Goal: Information Seeking & Learning: Learn about a topic

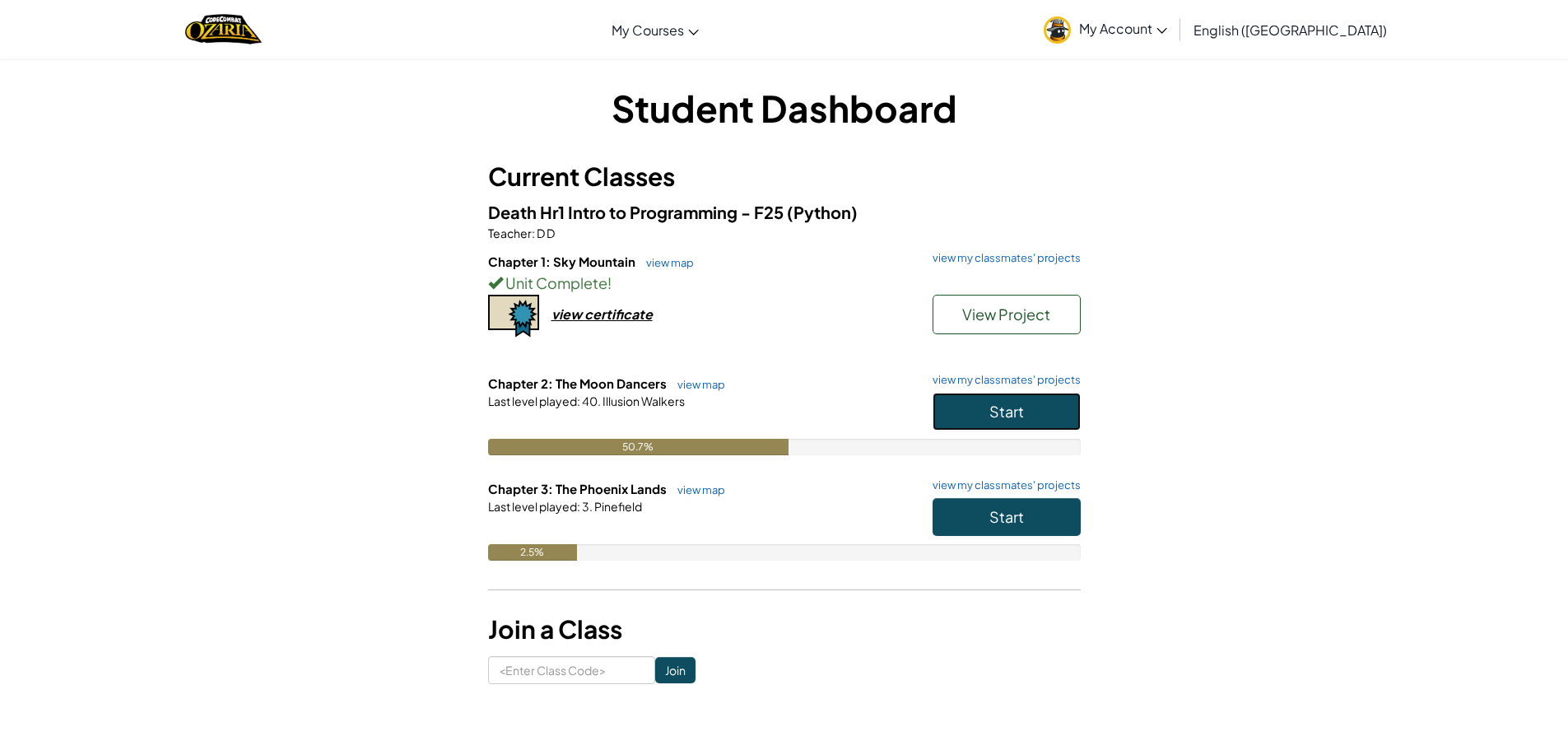
click at [1045, 409] on button "Start" at bounding box center [1006, 411] width 148 height 38
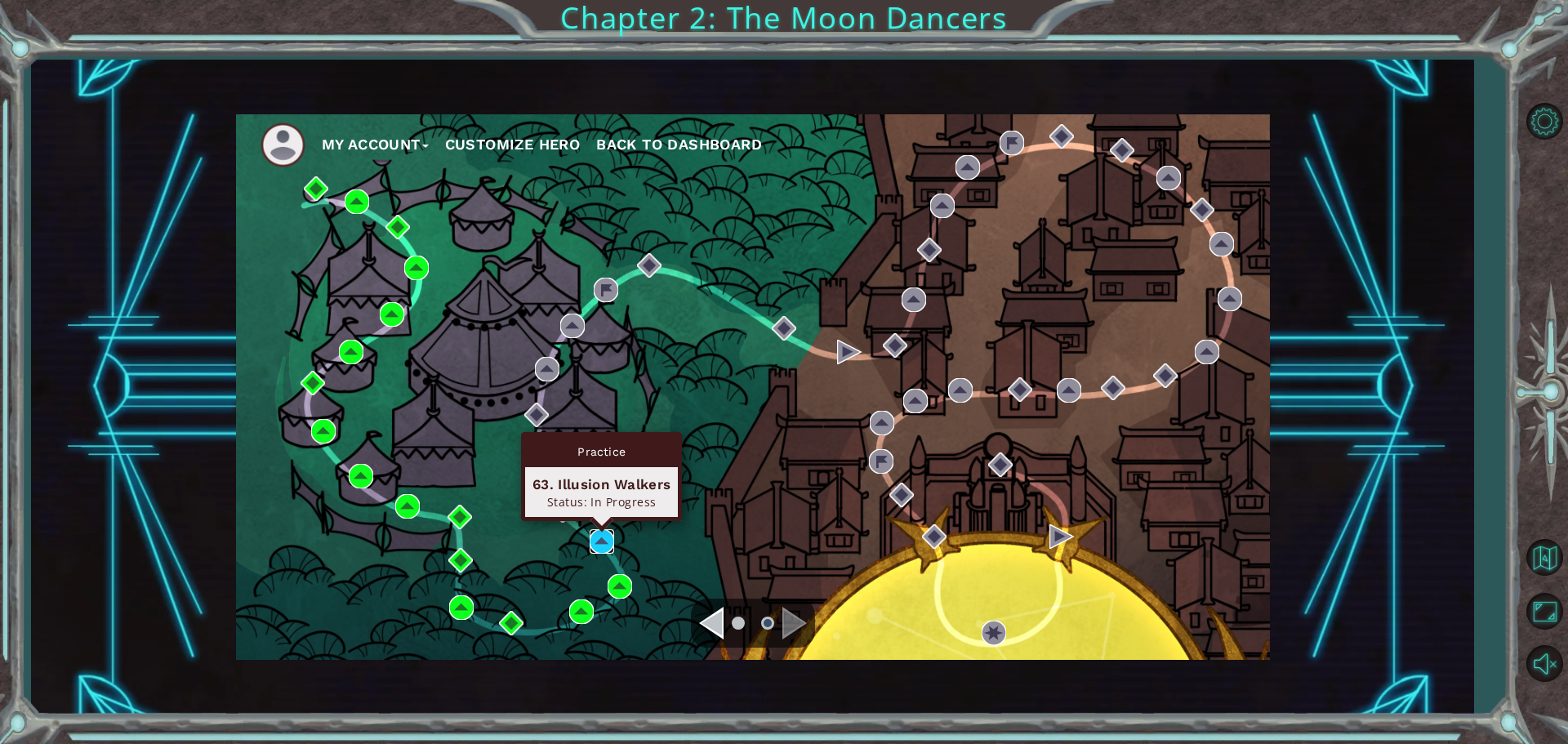
click at [599, 545] on img at bounding box center [602, 540] width 24 height 24
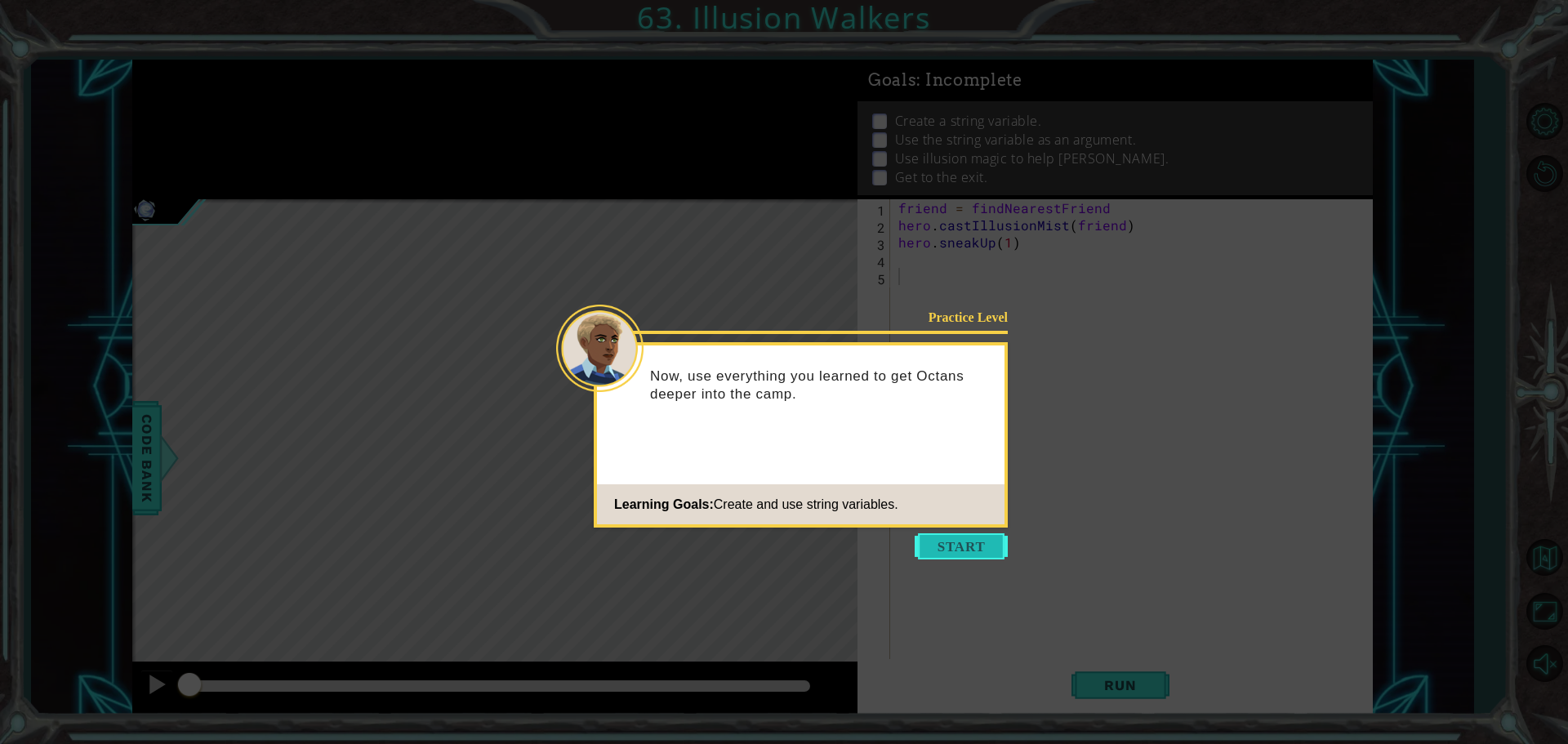
click at [977, 546] on button "Start" at bounding box center [961, 545] width 93 height 26
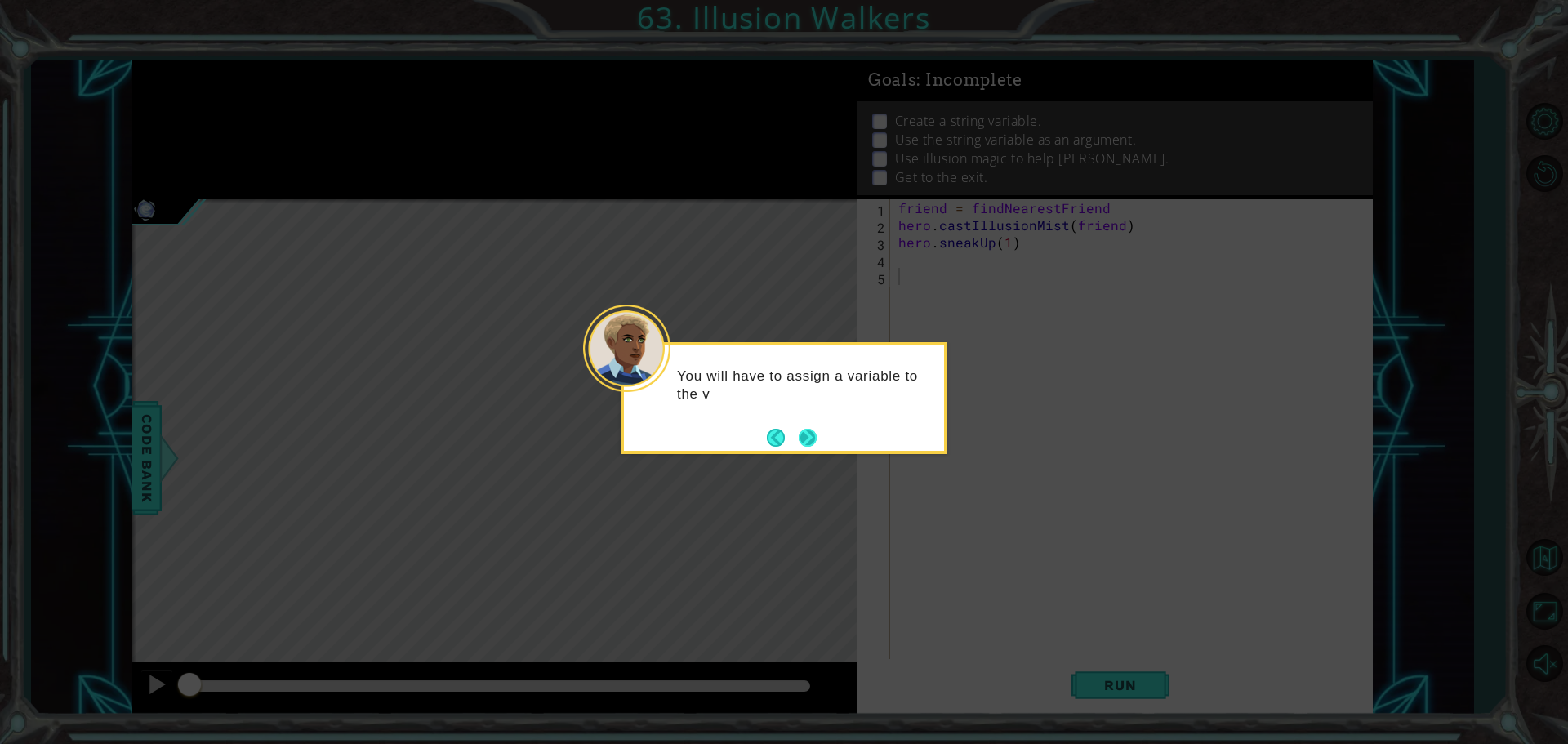
click at [802, 437] on button "Next" at bounding box center [807, 437] width 18 height 18
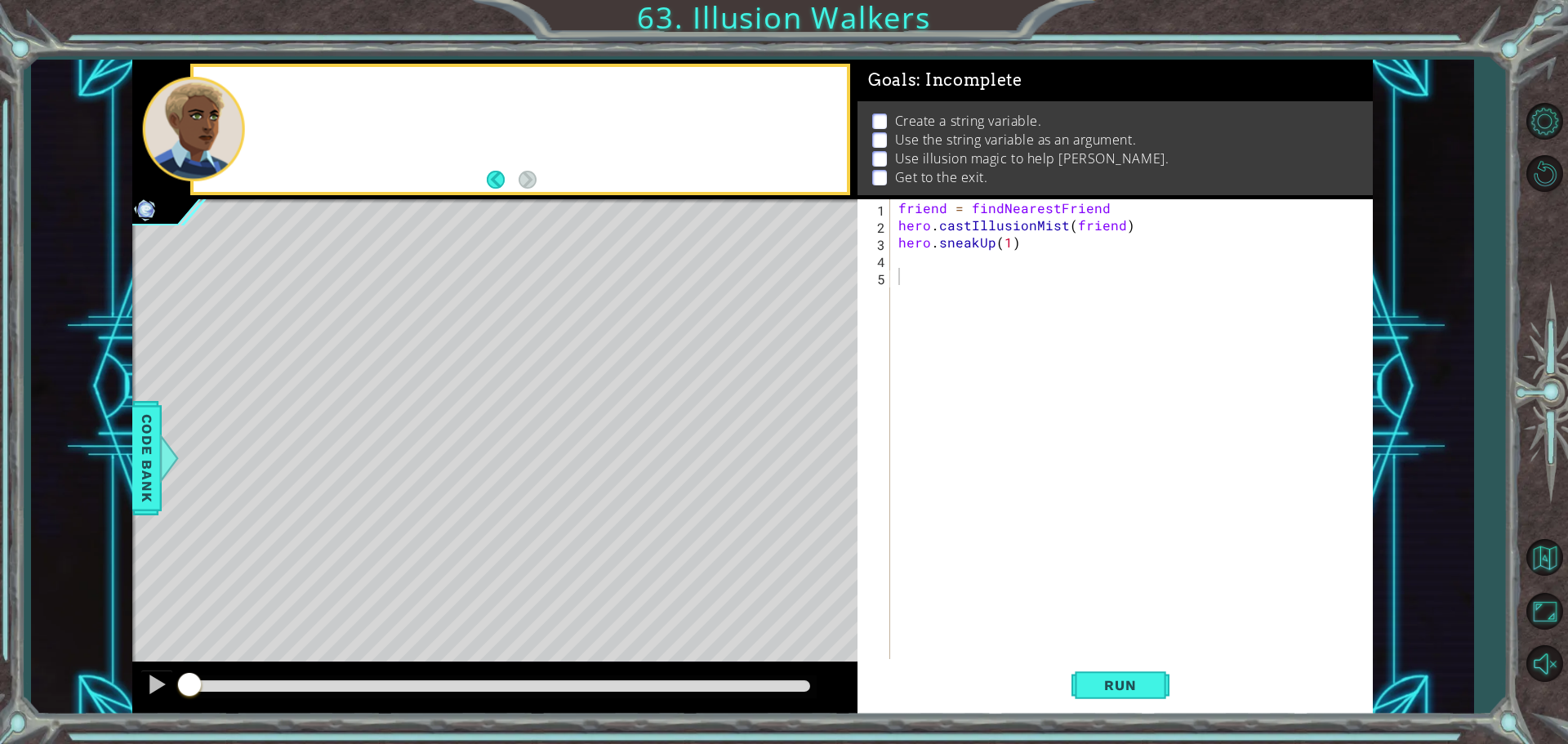
click at [802, 437] on div "Level Map" at bounding box center [510, 439] width 755 height 481
click at [1106, 206] on div "friend = findNearestFriend hero . castIllusionMist ( friend ) hero . sneakUp ( …" at bounding box center [1135, 447] width 481 height 497
type textarea "friend = octans"
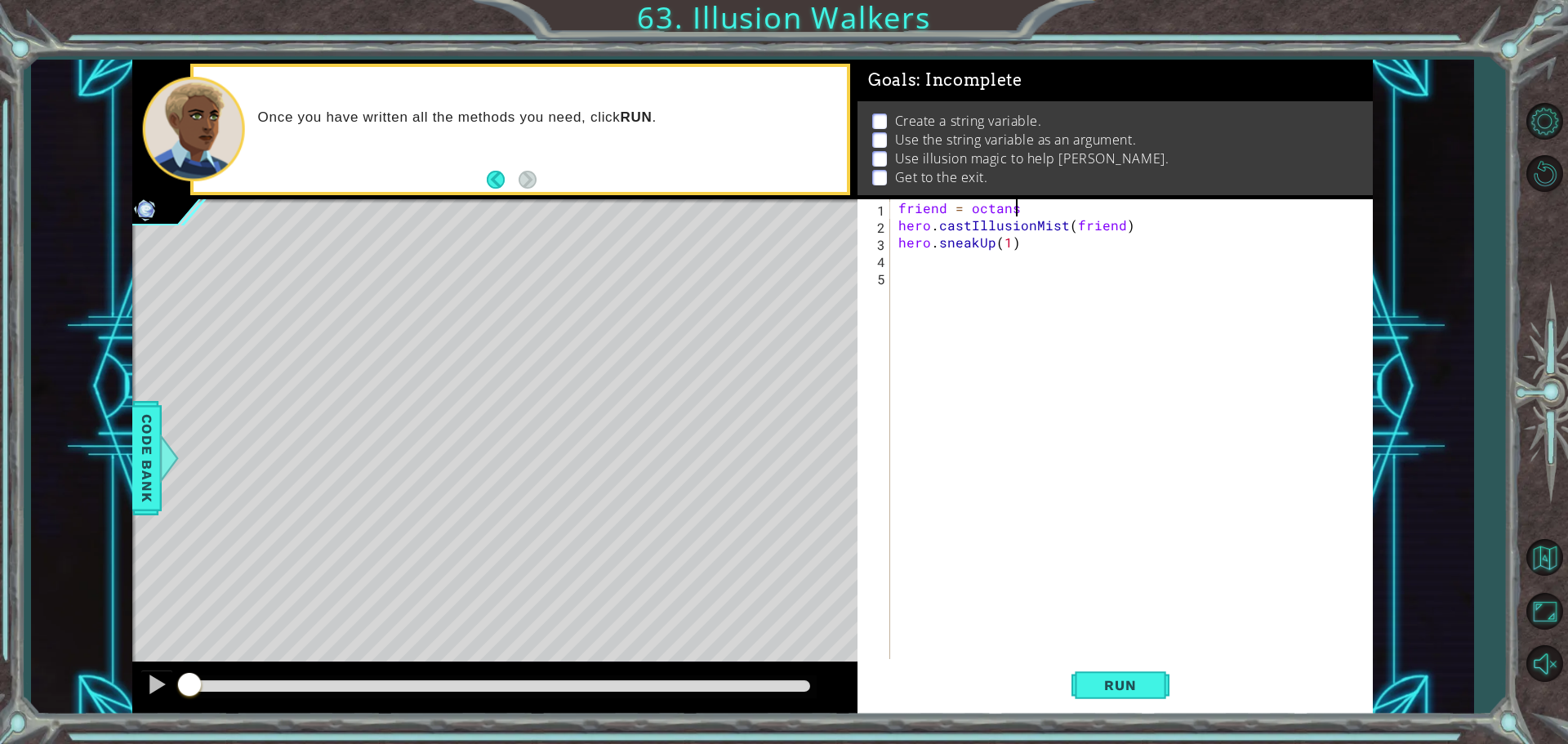
click at [1033, 252] on div "friend = octans hero . castIllusionMist ( friend ) hero . sneakUp ( 1 )" at bounding box center [1135, 447] width 481 height 497
click at [1031, 233] on div "friend = octans hero . castIllusionMist ( friend ) hero . sneakUp ( 1 )" at bounding box center [1135, 447] width 481 height 497
click at [1031, 246] on div "friend = octans hero . castIllusionMist ( friend ) hero . sneakUp ( 1 )" at bounding box center [1135, 447] width 481 height 497
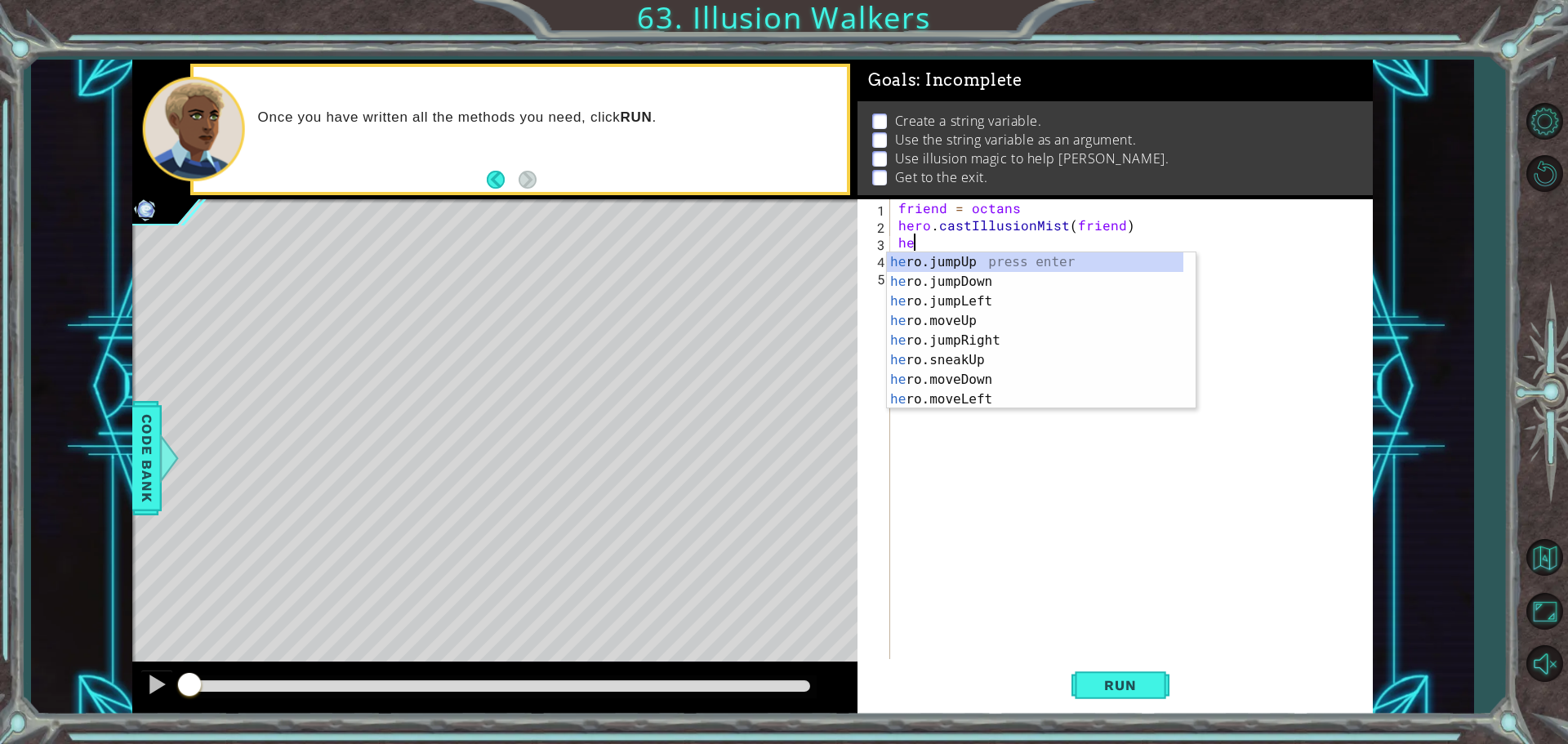
type textarea "h"
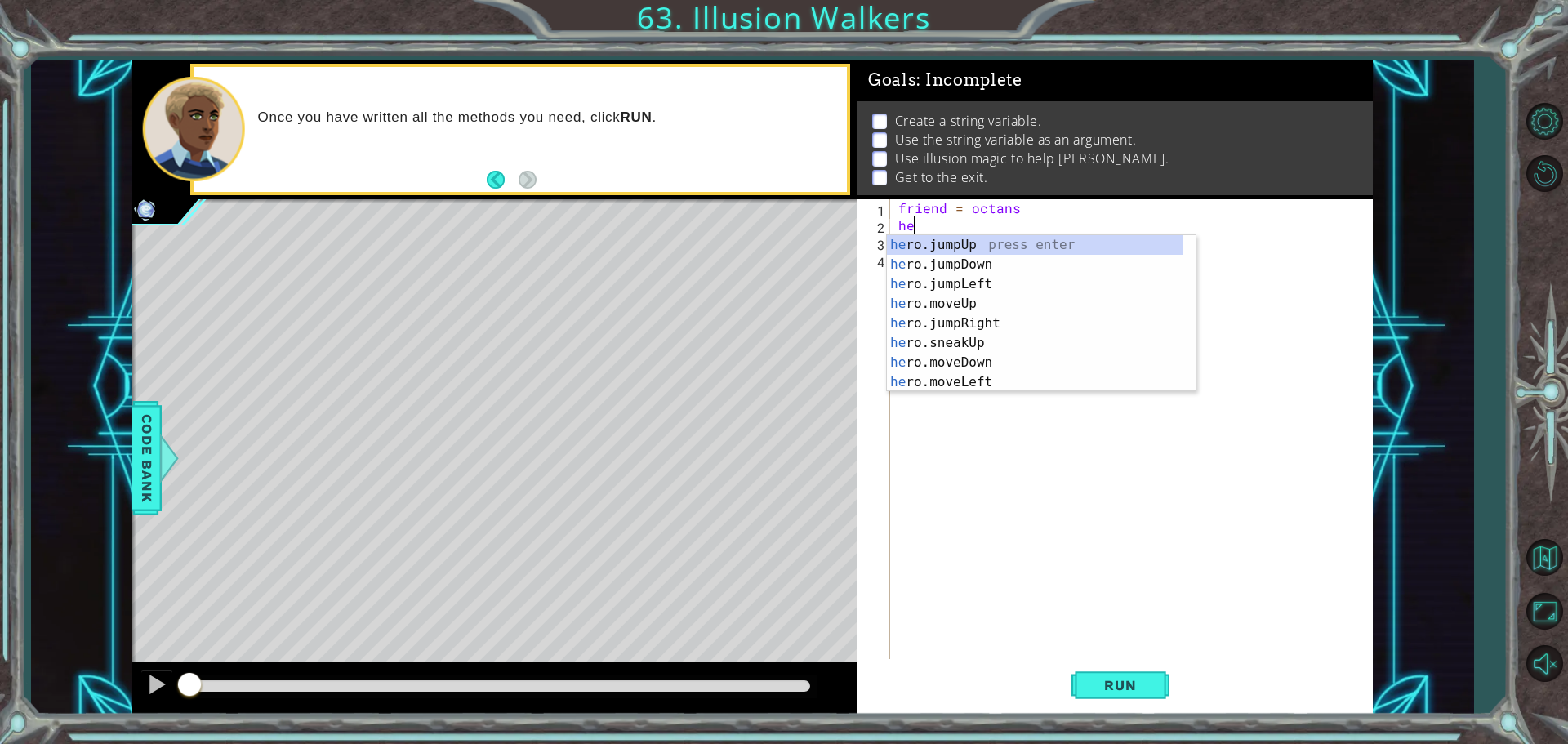
type textarea "h"
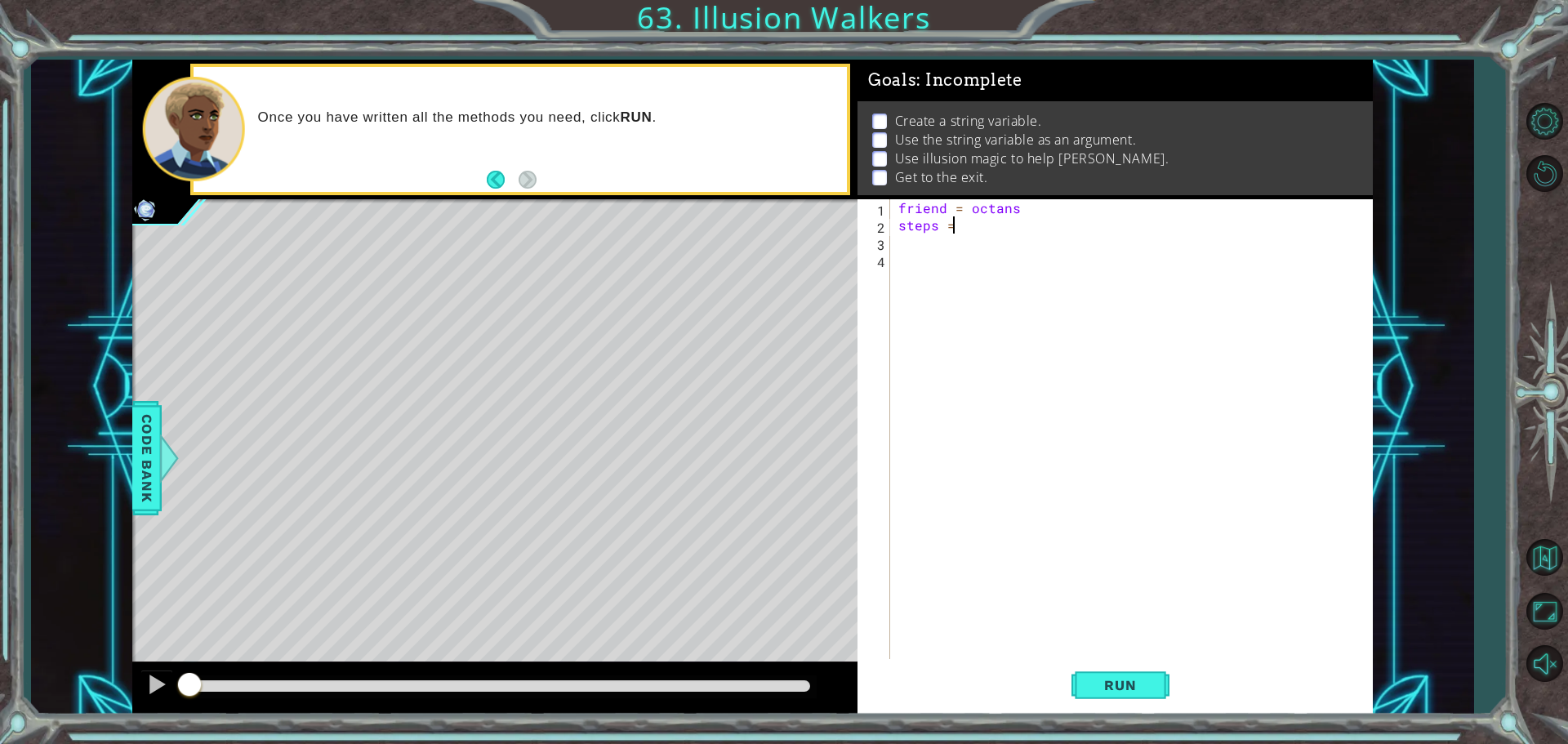
scroll to position [0, 3]
type textarea "steps = 2"
click at [1020, 204] on div "friend = octans steps = 2" at bounding box center [1135, 447] width 481 height 497
type textarea "f"
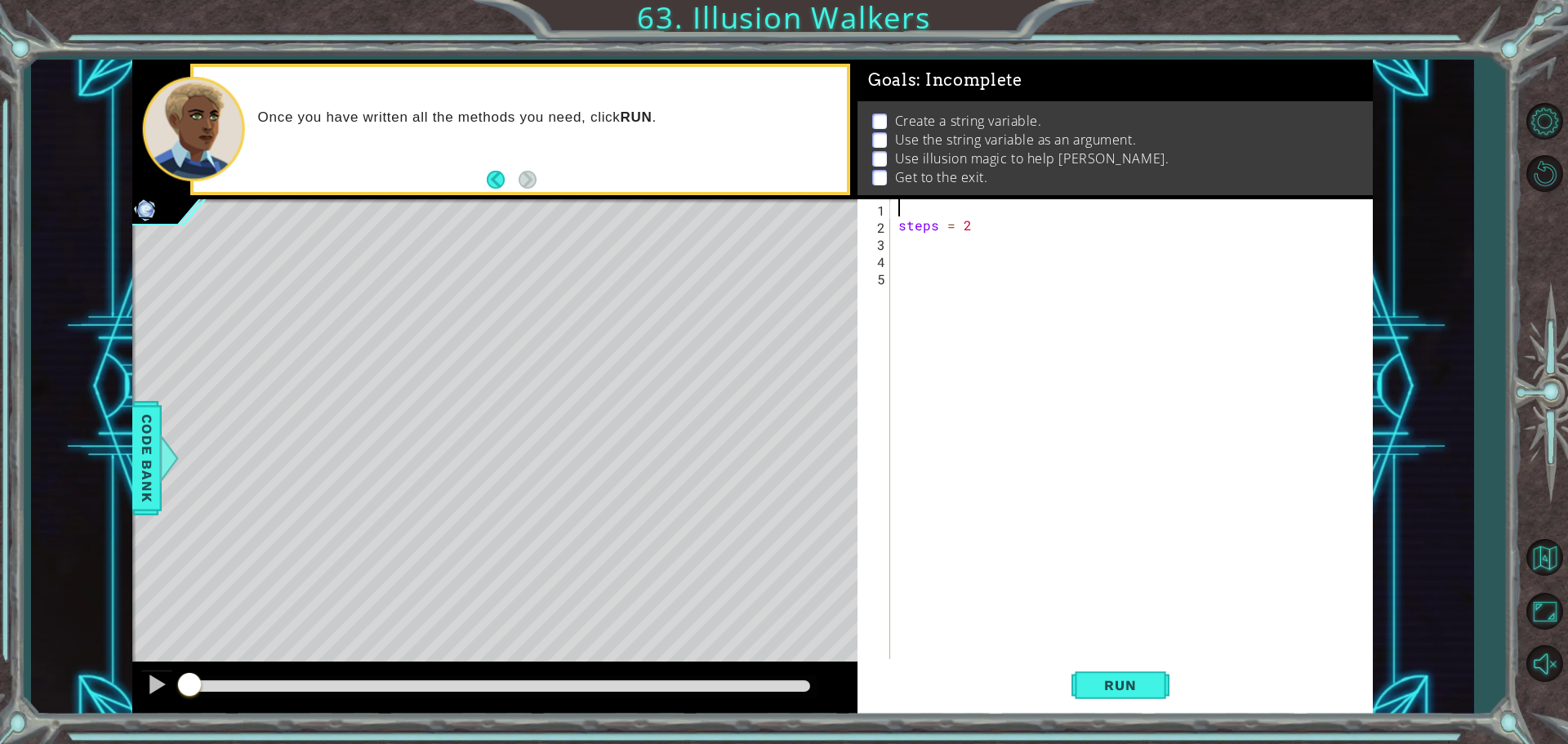
type textarea "r"
click at [1030, 223] on div "frien d press enter" at bounding box center [1042, 247] width 309 height 59
type textarea "friend = "Octans""
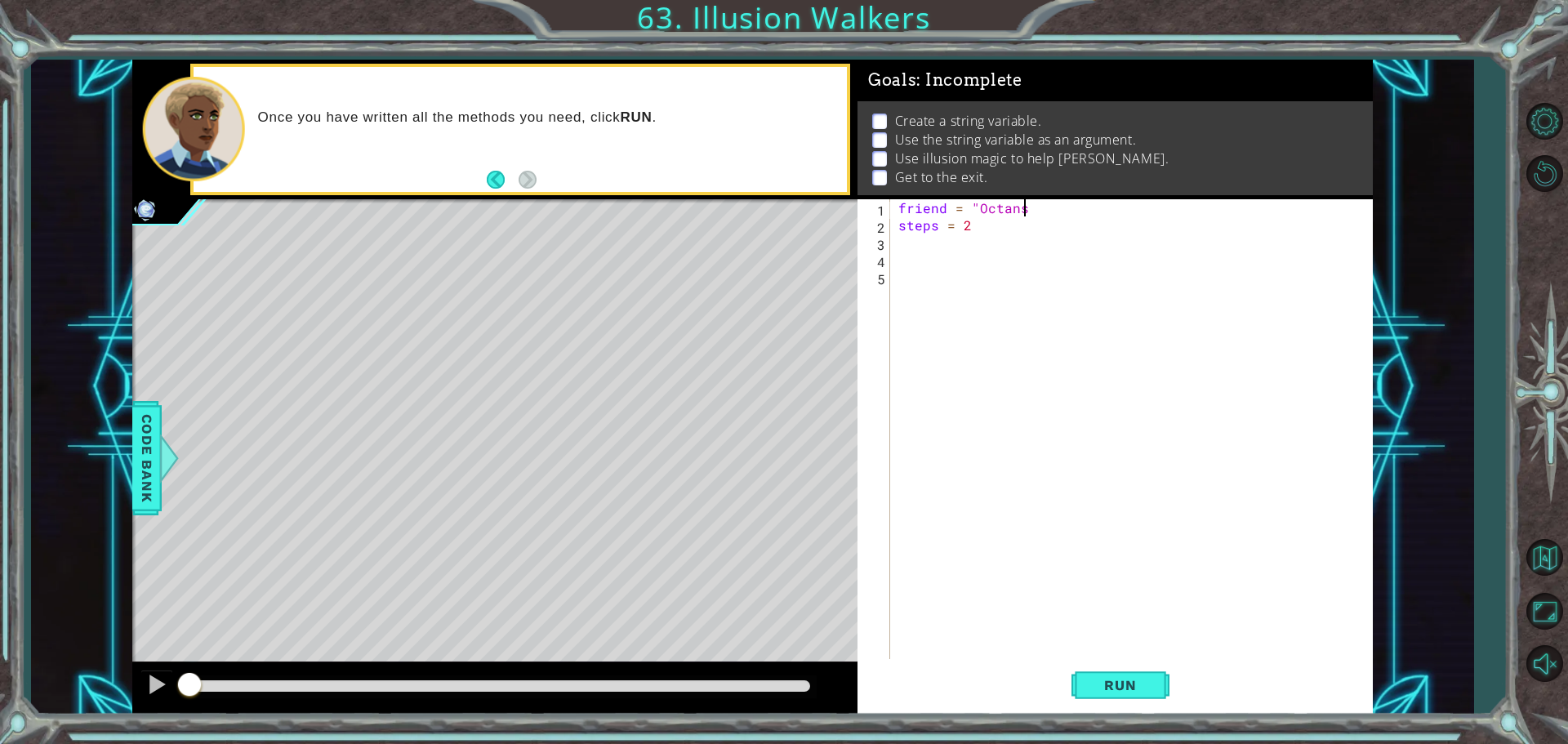
scroll to position [0, 8]
click at [910, 243] on div "friend = "Octans" steps = 2" at bounding box center [1135, 447] width 481 height 497
click at [918, 262] on div "hero.cast IllusionMist press enter" at bounding box center [1042, 281] width 309 height 59
type textarea "hero.castIllusionMist(friend)"
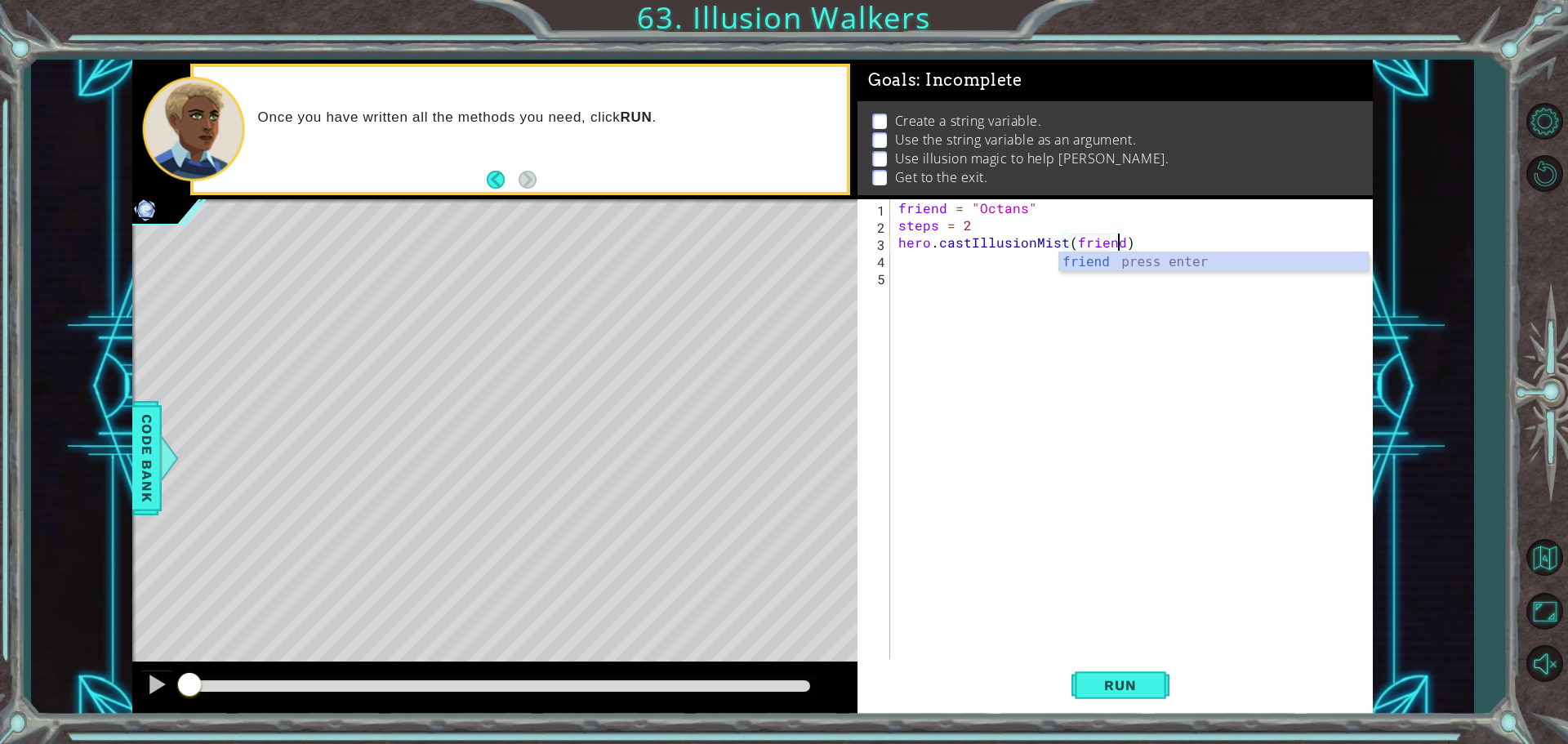
scroll to position [0, 14]
click at [1113, 262] on div "friend press enter" at bounding box center [1214, 281] width 309 height 59
click at [940, 268] on div "friend = "Octans" steps = 2 hero . castIllusionMist ( friend )" at bounding box center [1135, 447] width 481 height 497
click at [940, 259] on div "friend = "Octans" steps = 2 hero . castIllusionMist ( friend )" at bounding box center [1135, 447] width 481 height 497
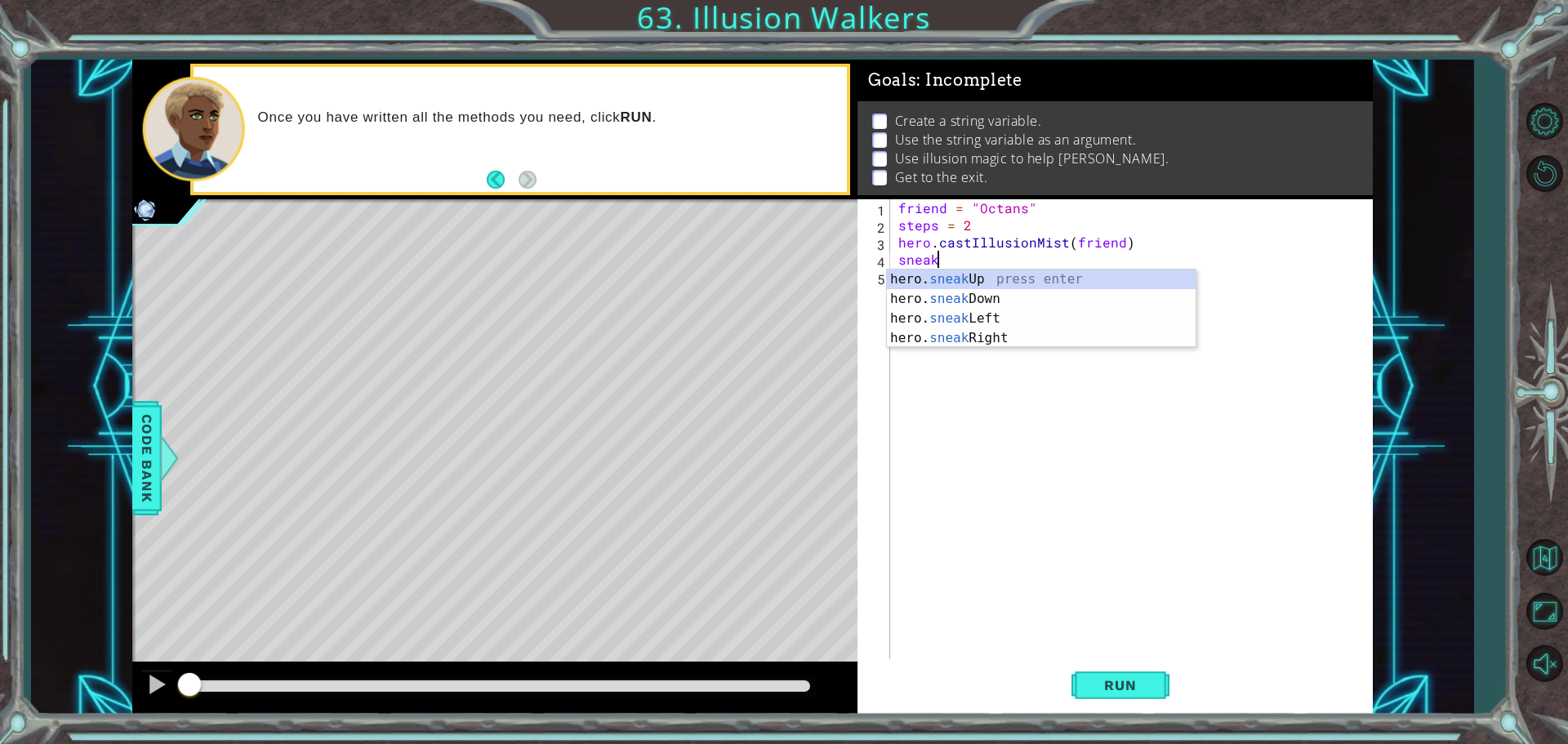
scroll to position [0, 2]
click at [945, 273] on div "hero. sneak Up press enter hero. sneak Down press enter hero. sneak Left press …" at bounding box center [1042, 328] width 309 height 118
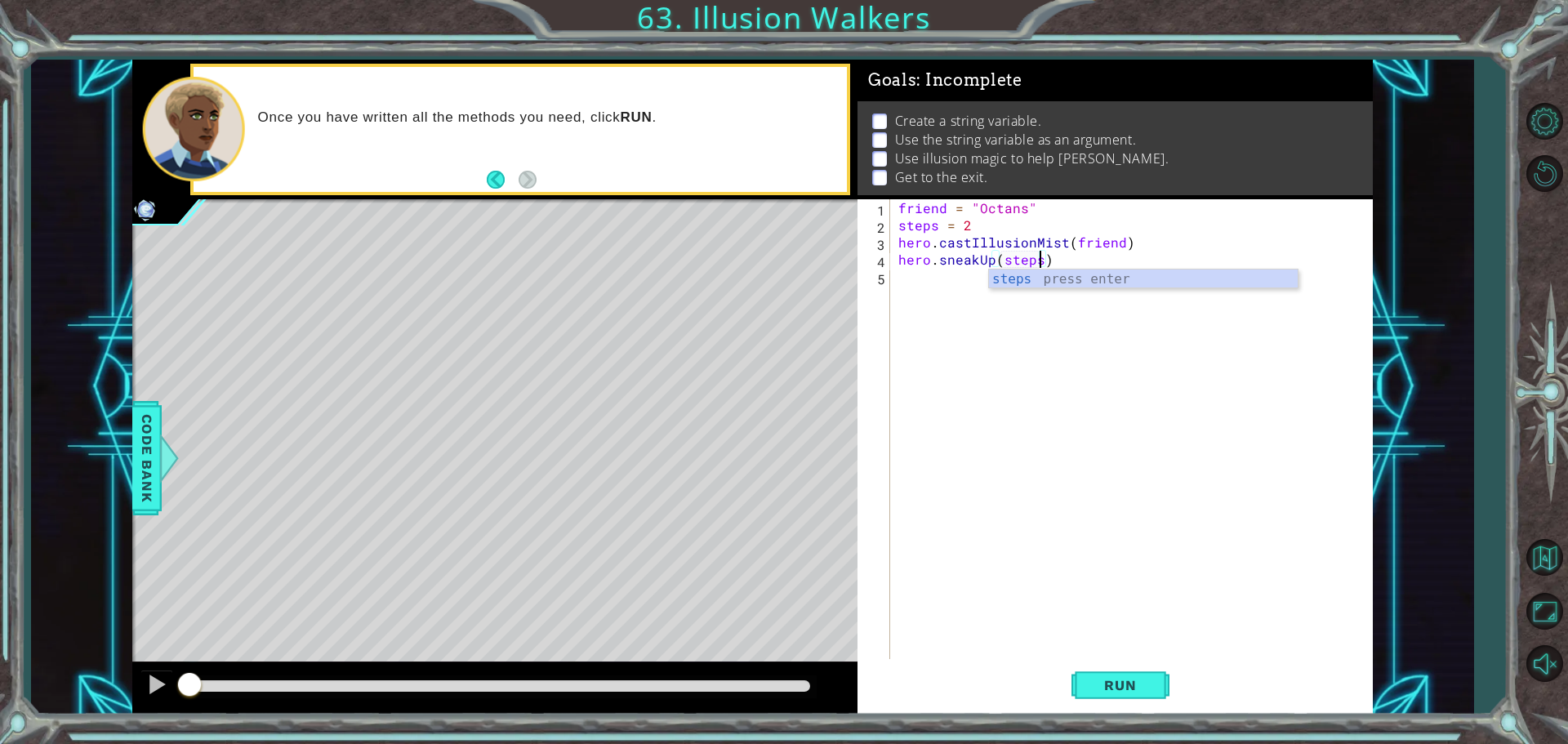
scroll to position [0, 8]
click at [1022, 278] on div "steps press enter" at bounding box center [1143, 298] width 309 height 59
type textarea "hero.sneakUp(steps)"
click at [1101, 686] on span "Run" at bounding box center [1120, 684] width 65 height 16
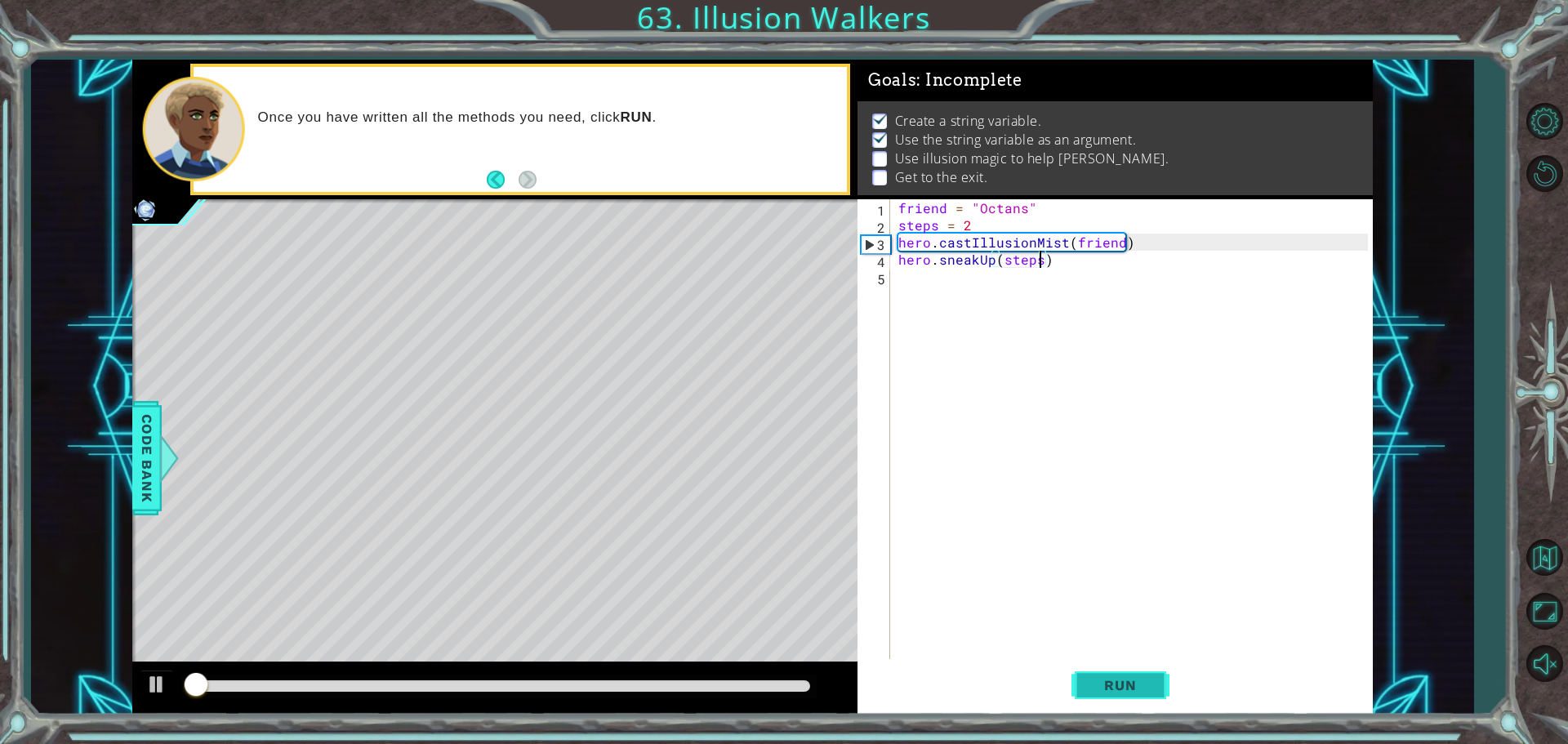
scroll to position [8, 0]
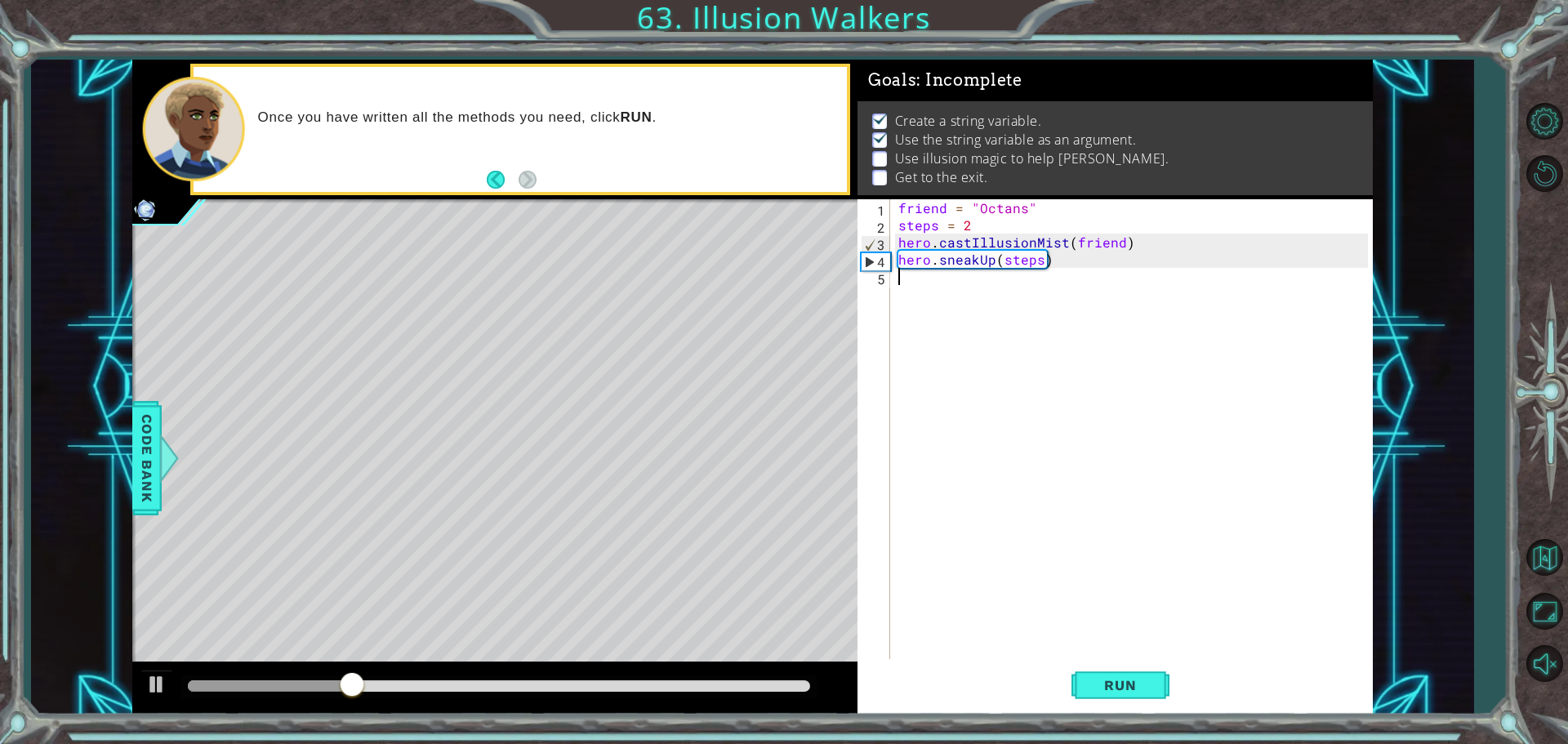
click at [914, 281] on div "friend = "Octans" steps = 2 hero . castIllusionMist ( friend ) hero . sneakUp (…" at bounding box center [1135, 447] width 481 height 497
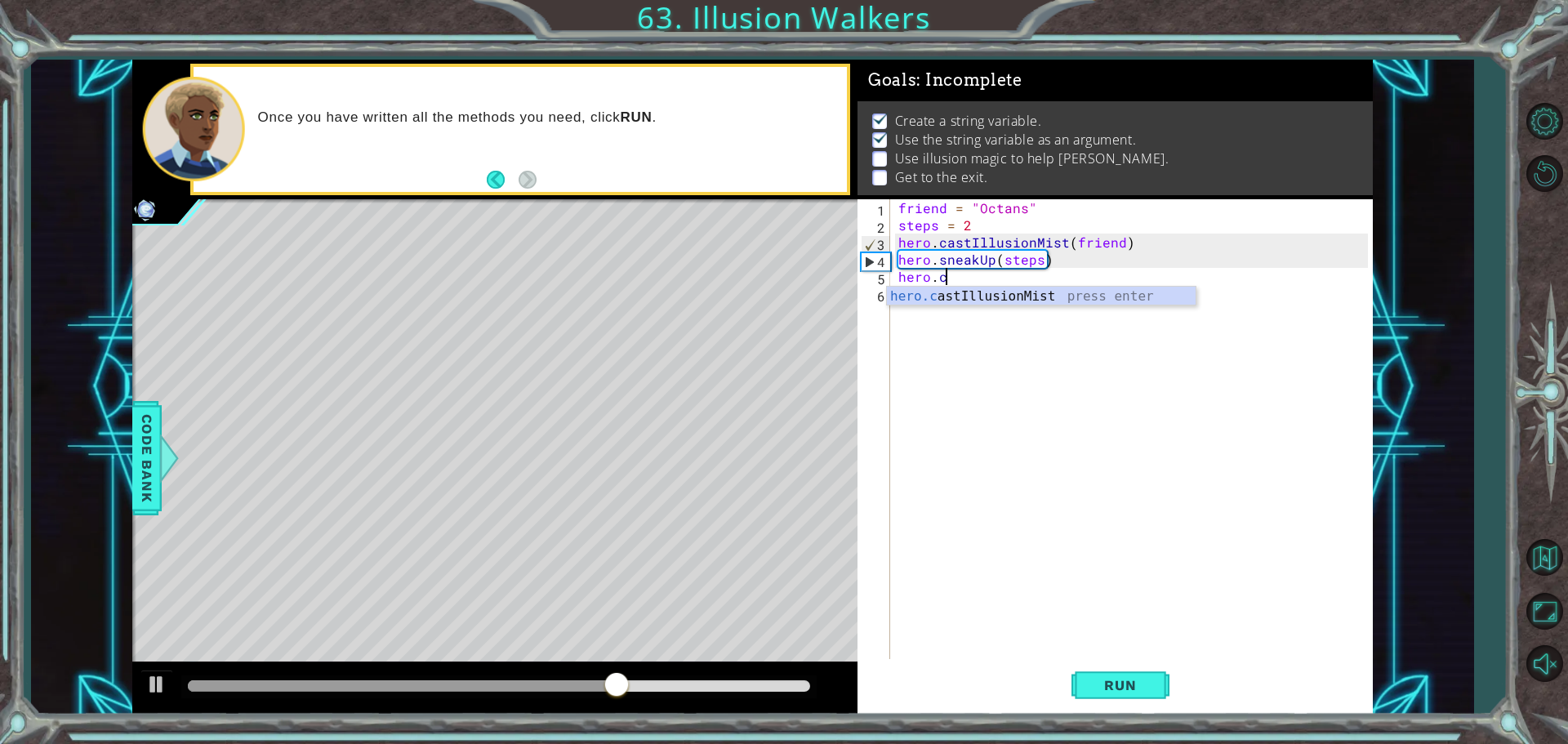
scroll to position [0, 3]
click at [936, 297] on div "hero.c a st IllusionMist press enter" at bounding box center [1042, 316] width 309 height 59
type textarea "hero.castIllusionMist(friend)"
click at [925, 299] on div "friend = "Octans" steps = 2 hero . castIllusionMist ( friend ) hero . sneakUp (…" at bounding box center [1135, 447] width 481 height 497
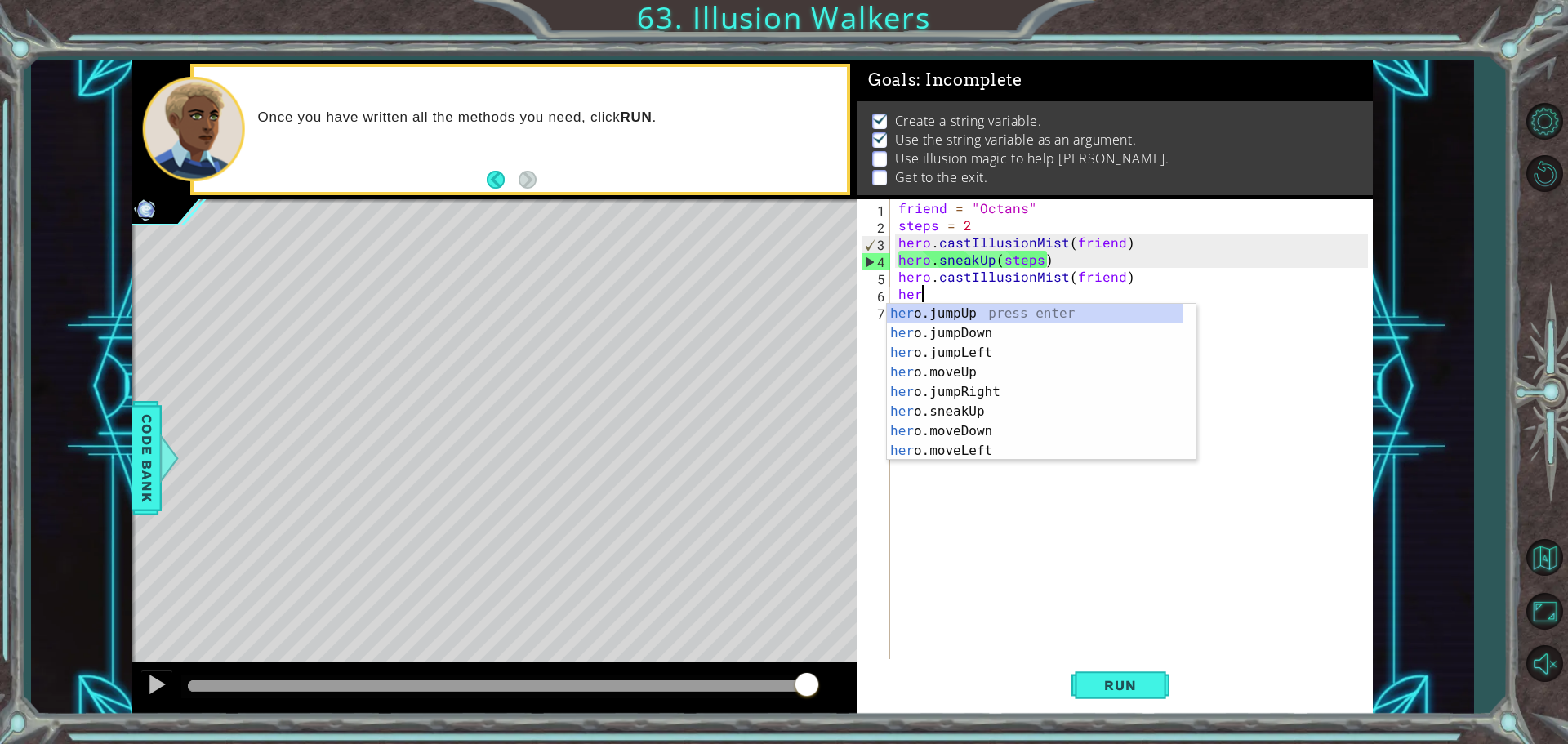
scroll to position [0, 0]
type textarea "h"
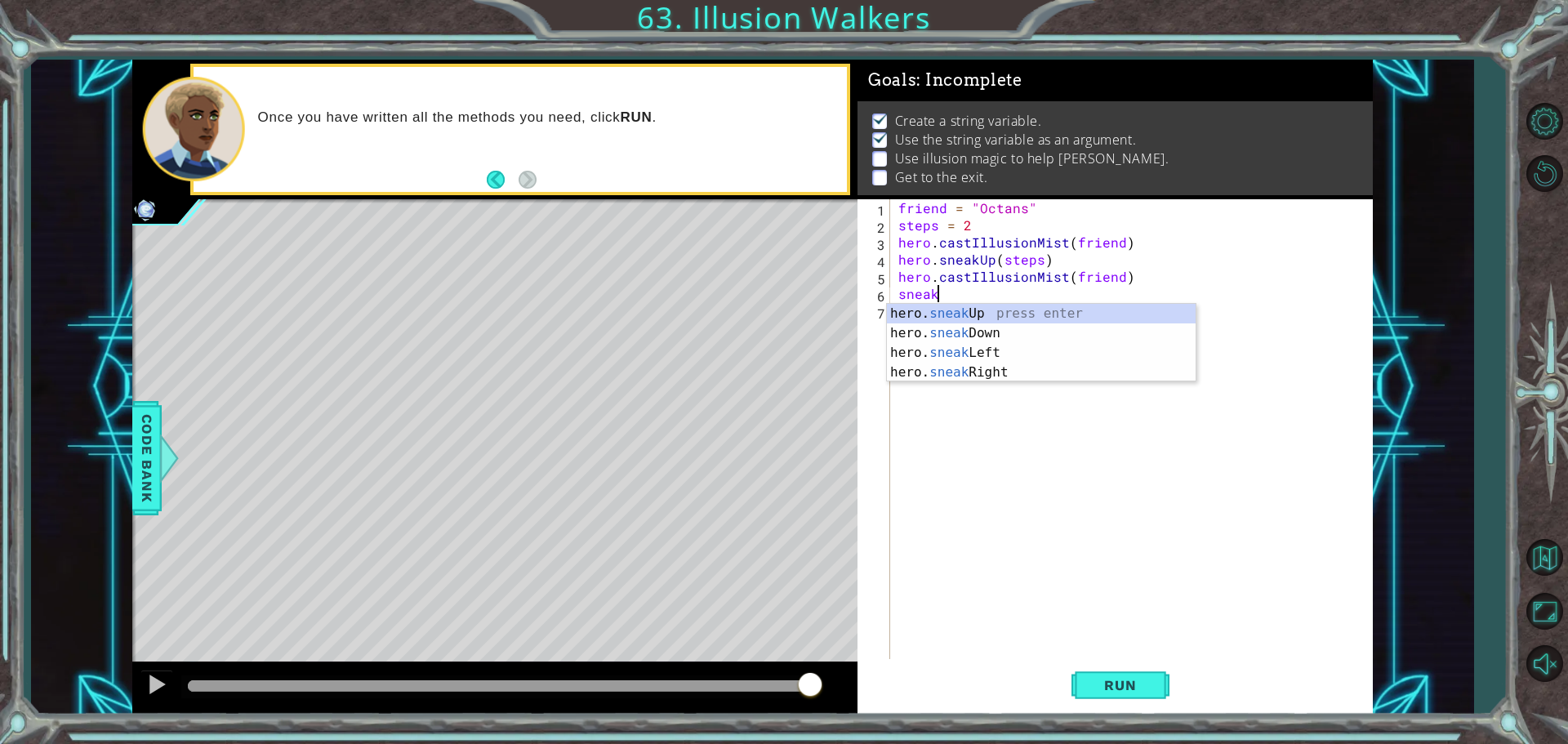
scroll to position [0, 2]
click at [930, 312] on div "hero. sneak Up press enter hero. sneak Down press enter hero. sneak Left press …" at bounding box center [1042, 363] width 309 height 118
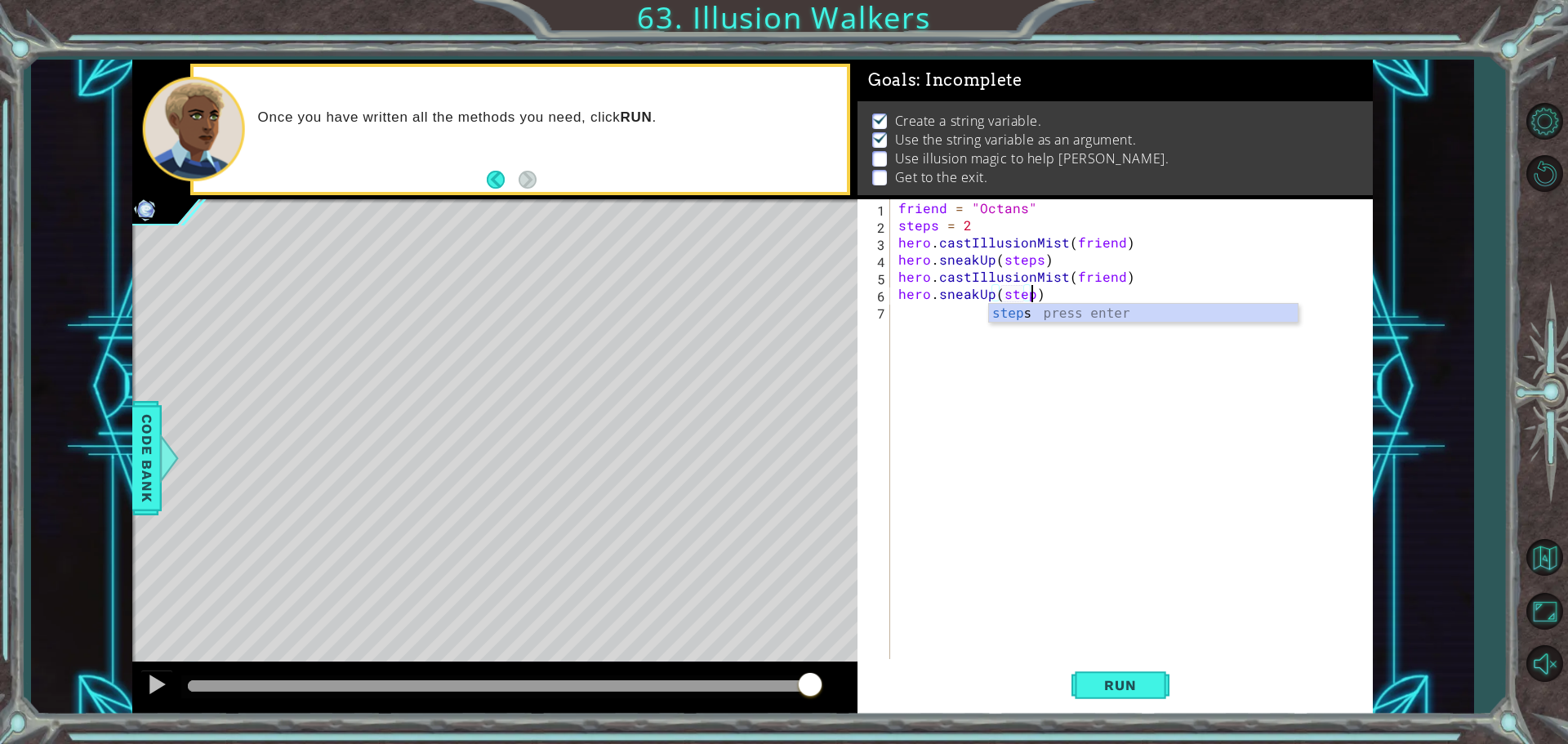
type textarea "hero.sneakUp(steps)"
click at [1006, 317] on div "steps press enter" at bounding box center [1143, 333] width 309 height 59
click at [899, 312] on div "friend = "Octans" steps = 2 hero . castIllusionMist ( friend ) hero . sneakUp (…" at bounding box center [1135, 447] width 481 height 497
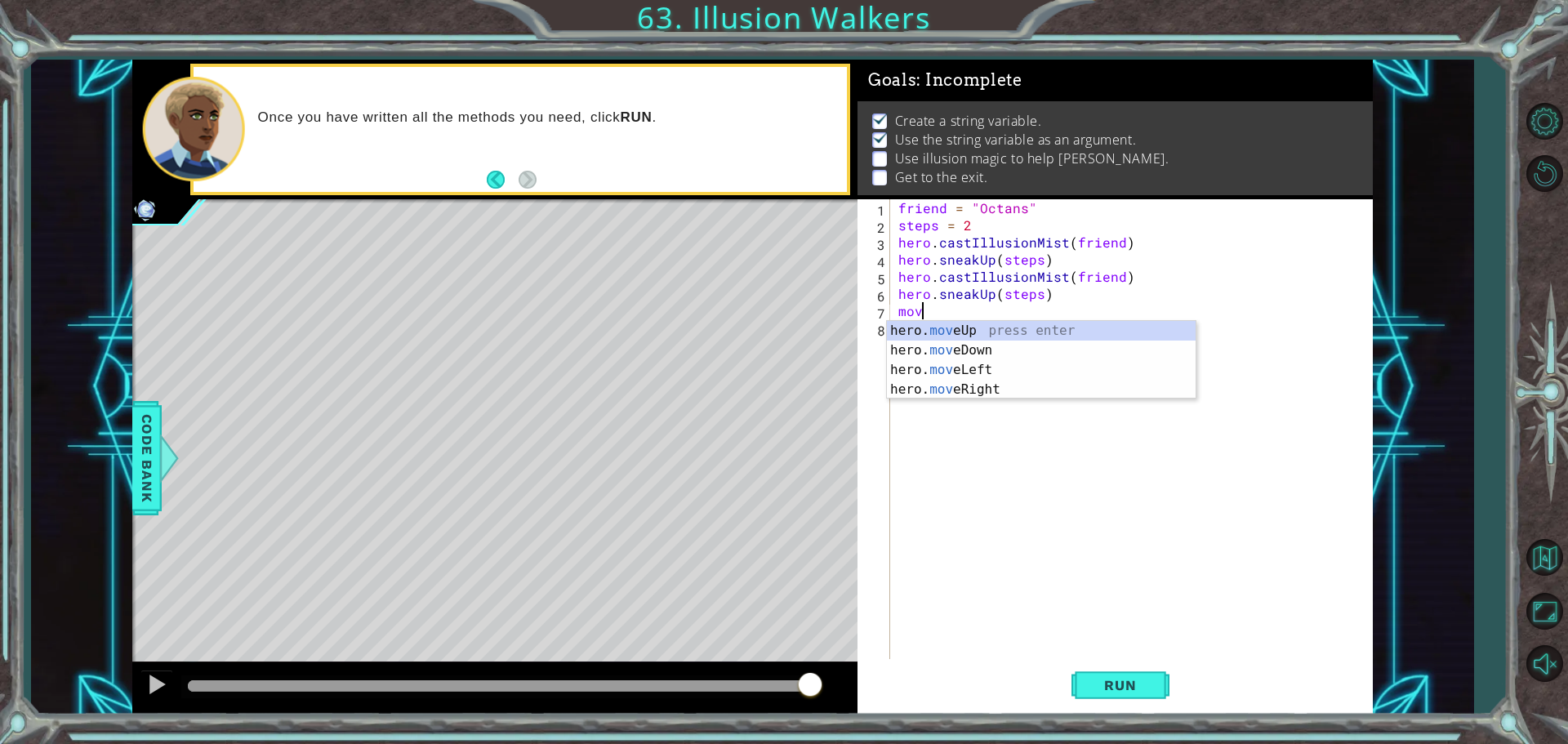
scroll to position [0, 1]
click at [930, 332] on div "hero. move Up press enter hero. move Down press enter hero. move Left press ent…" at bounding box center [1042, 379] width 309 height 118
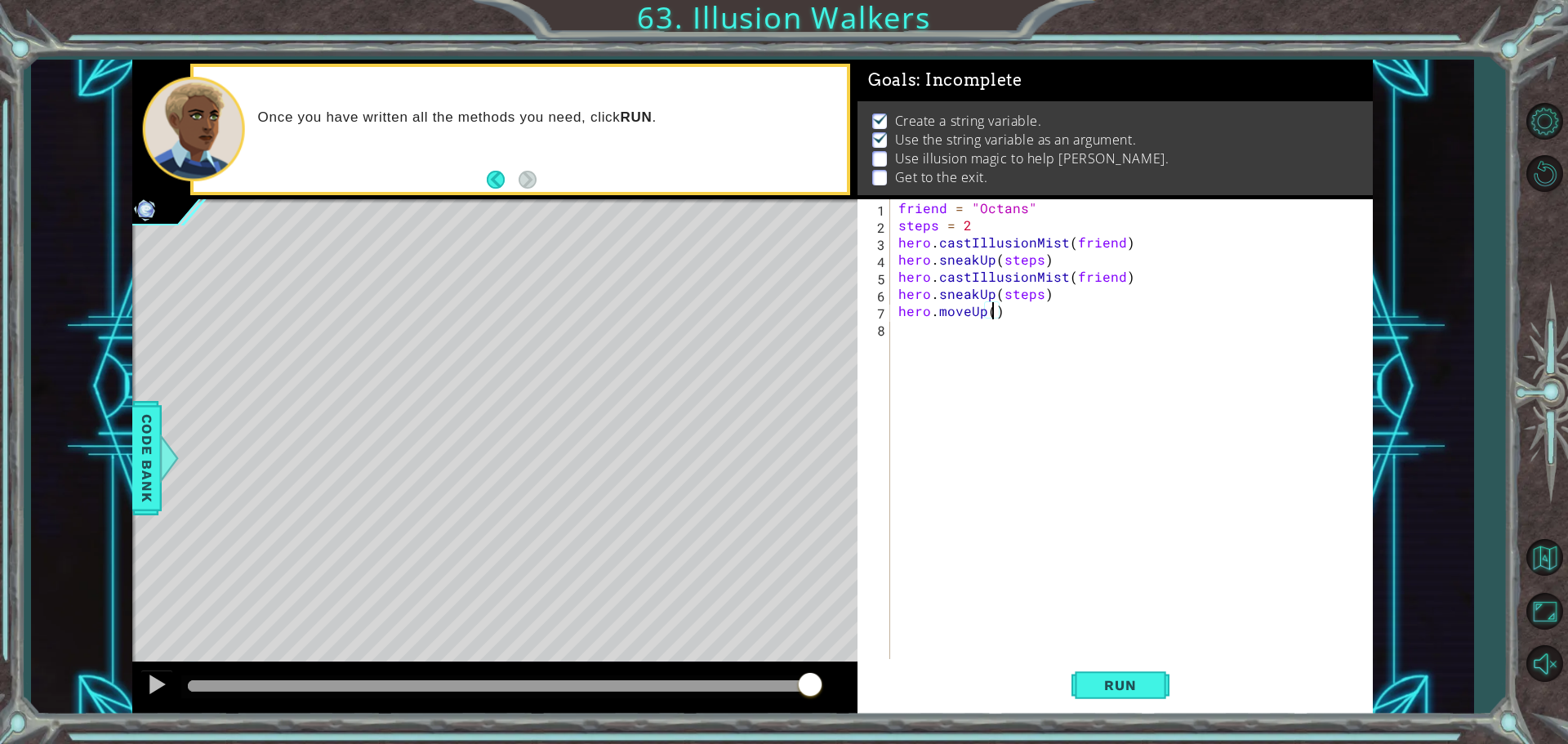
type textarea "hero.moveUp(1)"
click at [940, 328] on div "friend = "Octans" steps = 2 hero . castIllusionMist ( friend ) hero . sneakUp (…" at bounding box center [1135, 447] width 481 height 497
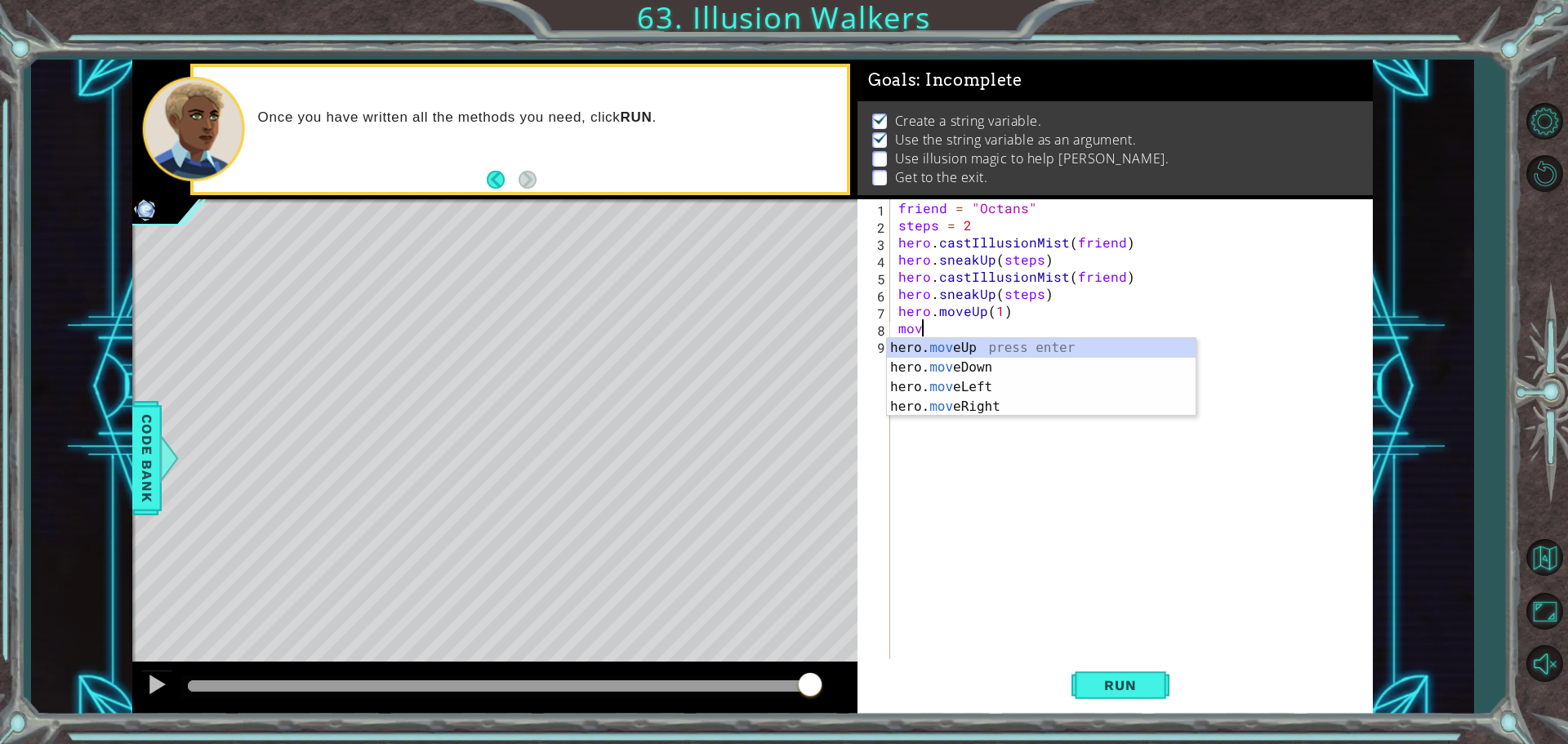
scroll to position [0, 1]
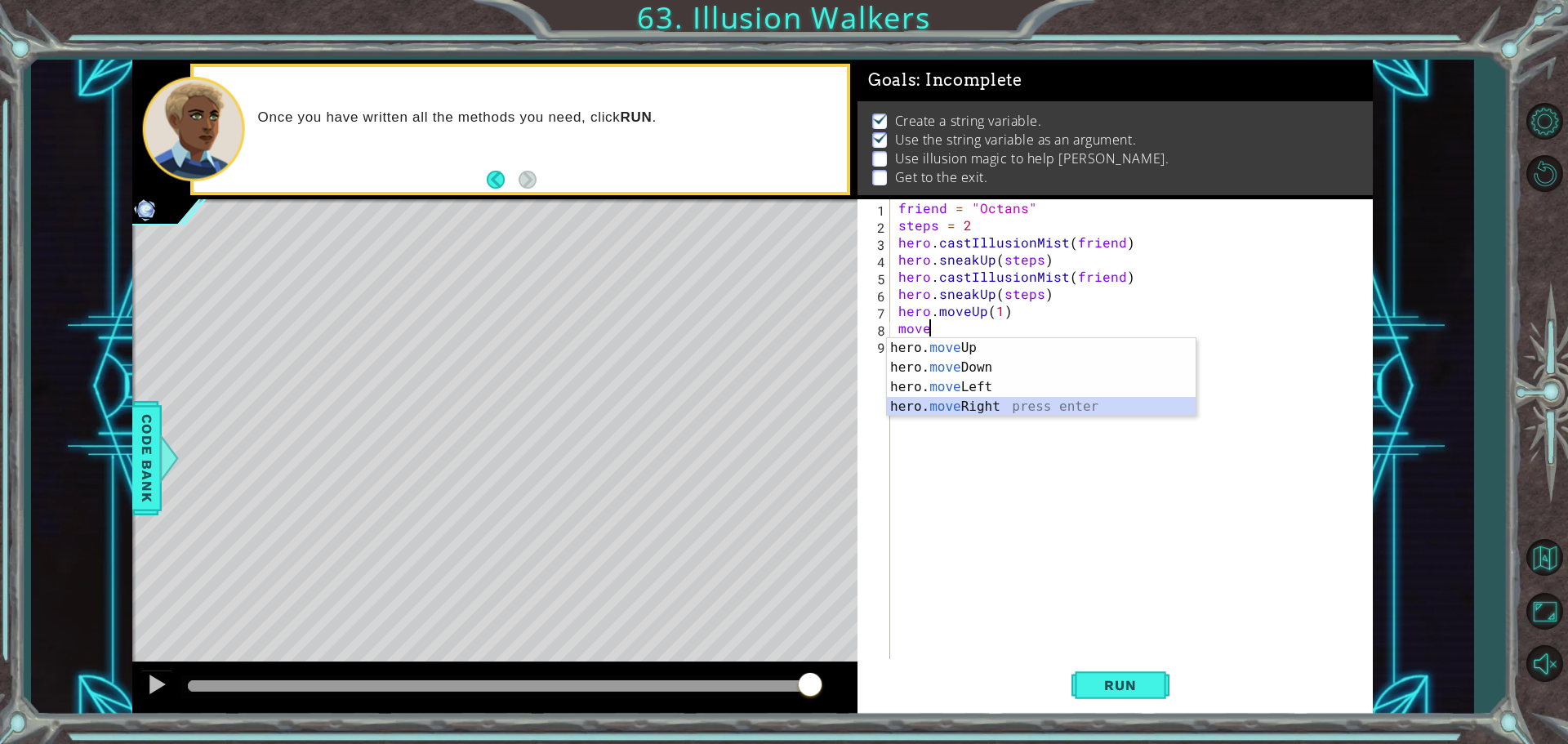
click at [974, 401] on div "hero. move Up press enter hero. move Down press enter hero. move Left press ent…" at bounding box center [1042, 397] width 309 height 118
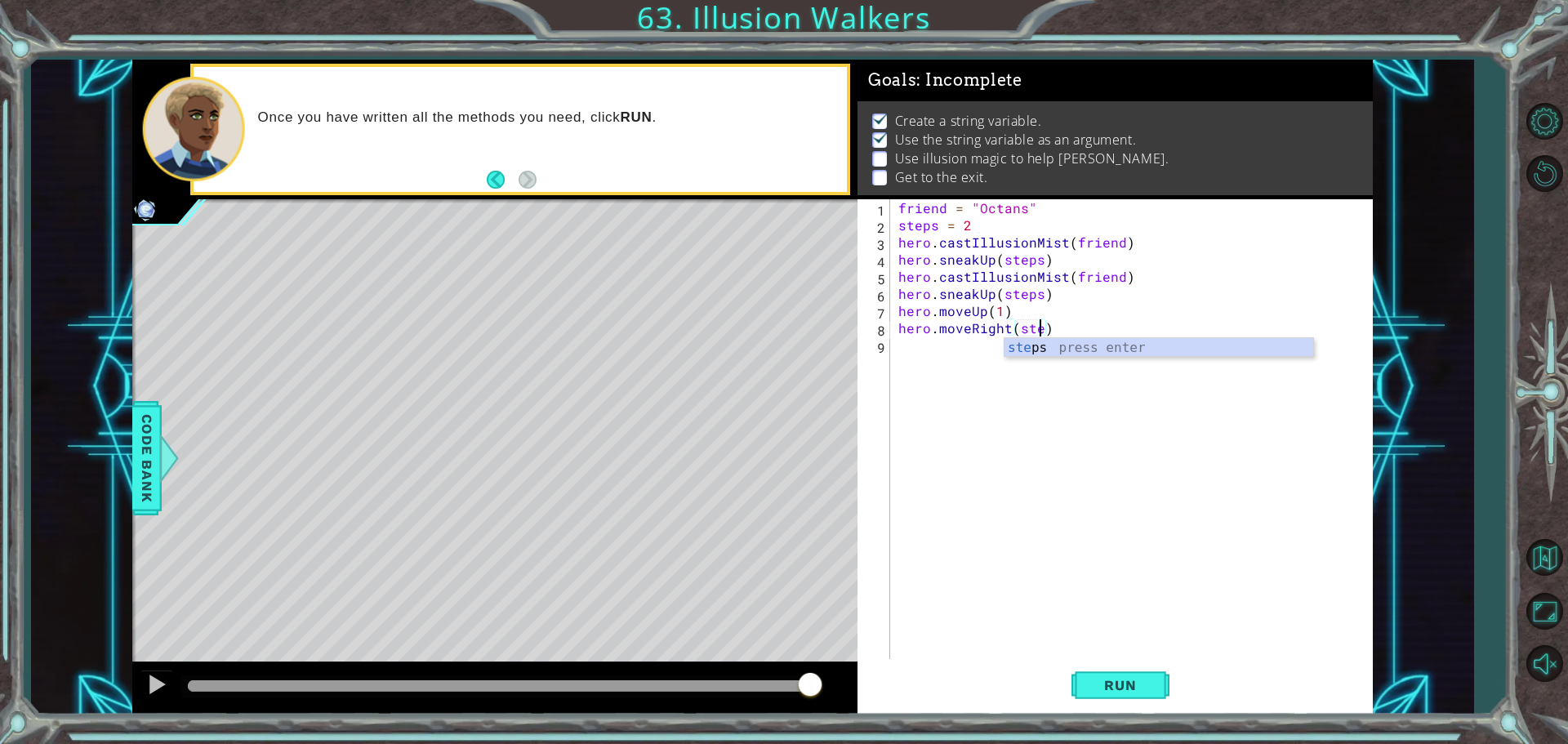
scroll to position [0, 9]
type textarea "hero.moveRight(steps)"
click at [969, 346] on div "friend = "Octans" steps = 2 hero . castIllusionMist ( friend ) hero . sneakUp (…" at bounding box center [1135, 447] width 481 height 497
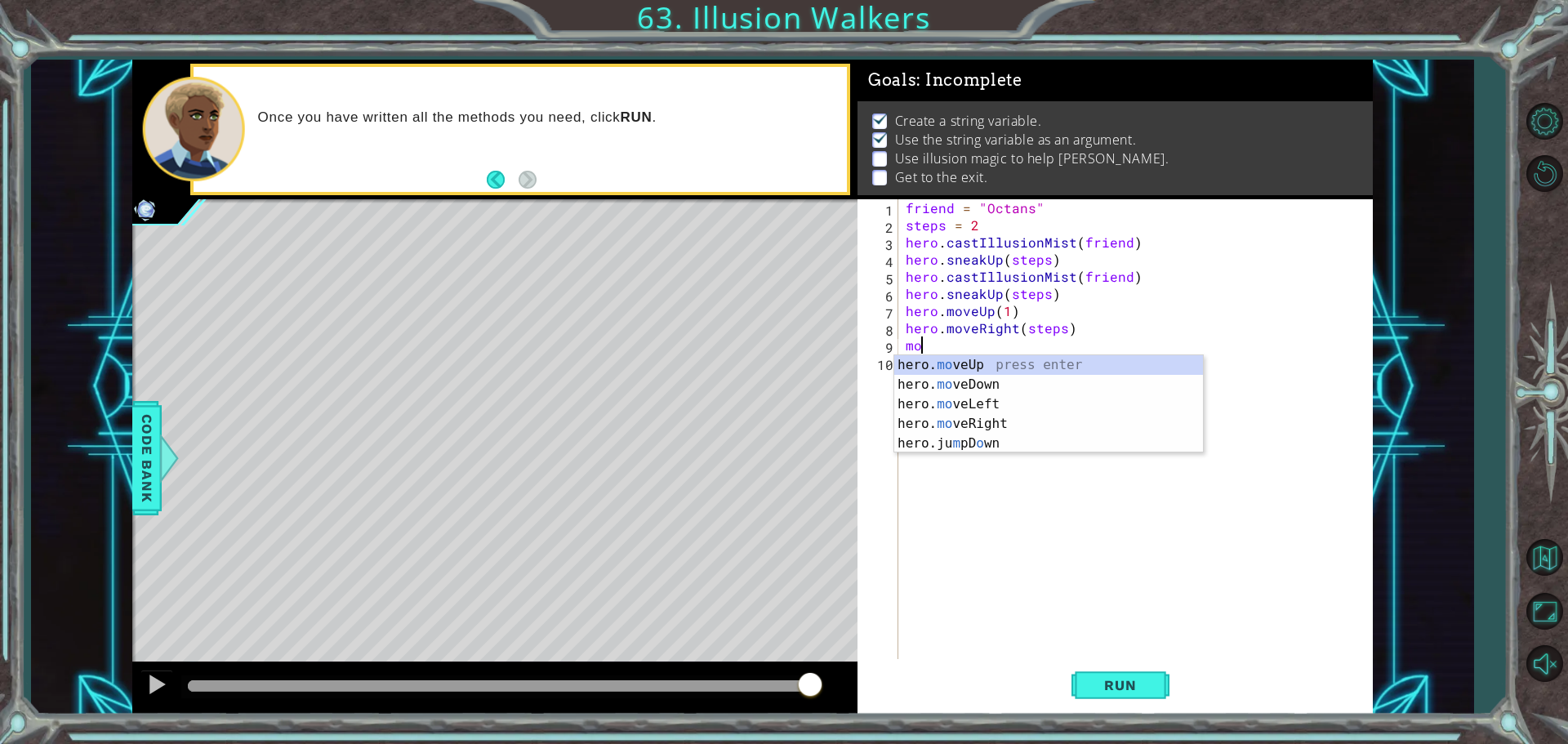
scroll to position [0, 1]
click at [953, 421] on div "hero. move Up press enter hero. move Down press enter hero. move Left press ent…" at bounding box center [1049, 414] width 309 height 118
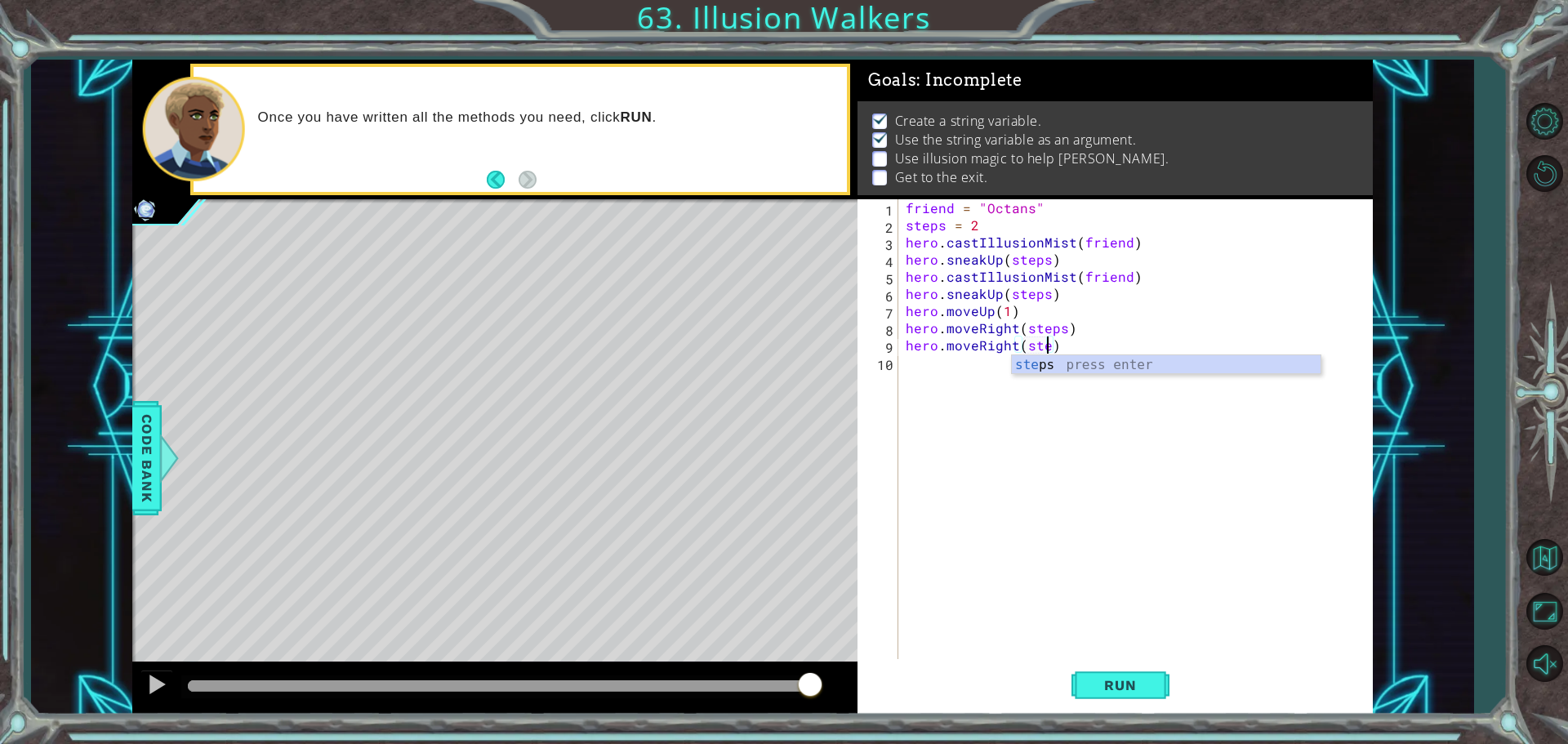
scroll to position [0, 9]
type textarea "hero.moveRight(steps)"
click at [940, 361] on div "friend = "Octans" steps = 2 hero . castIllusionMist ( friend ) hero . sneakUp (…" at bounding box center [1139, 447] width 474 height 497
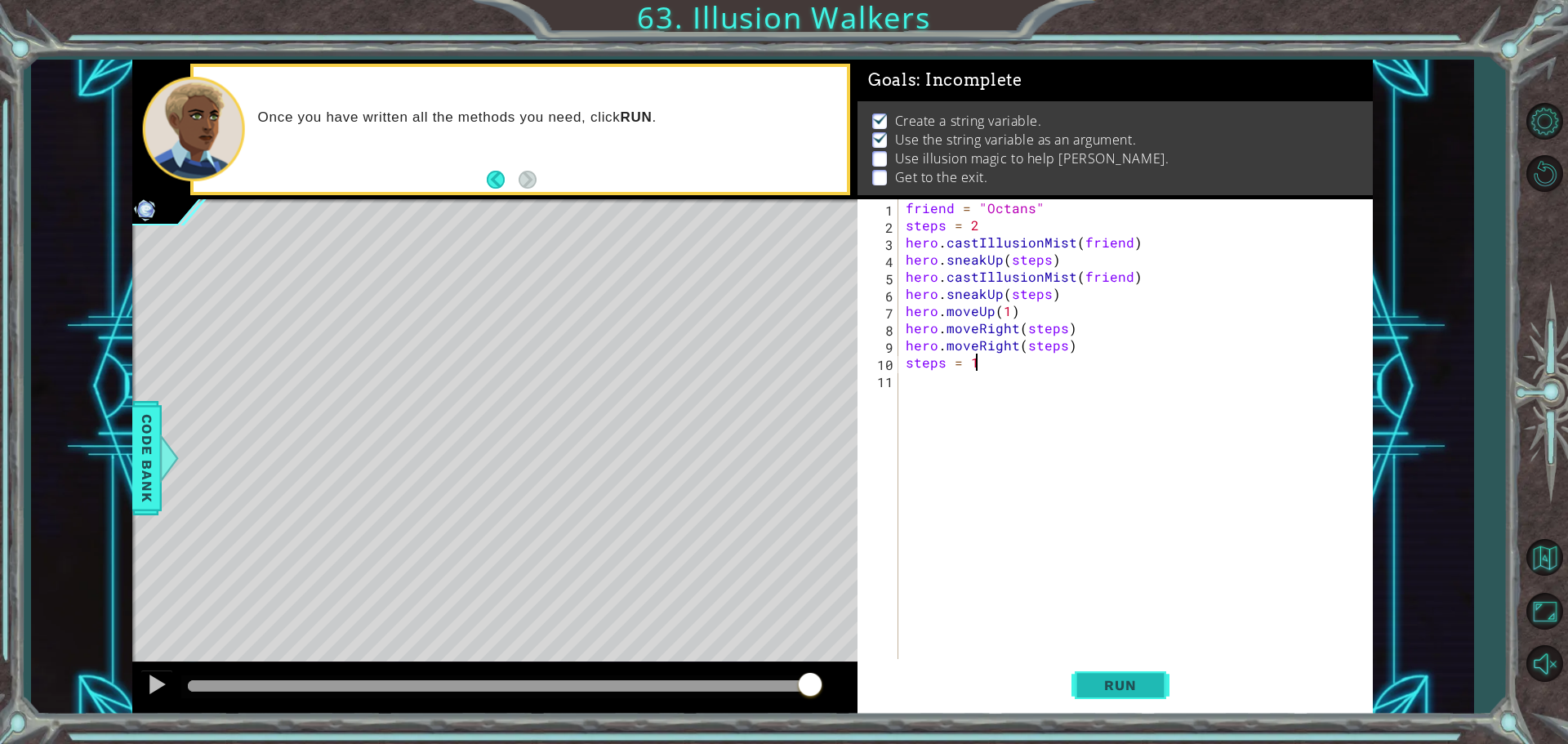
type textarea "steps = 1"
click at [1118, 686] on span "Run" at bounding box center [1120, 684] width 65 height 16
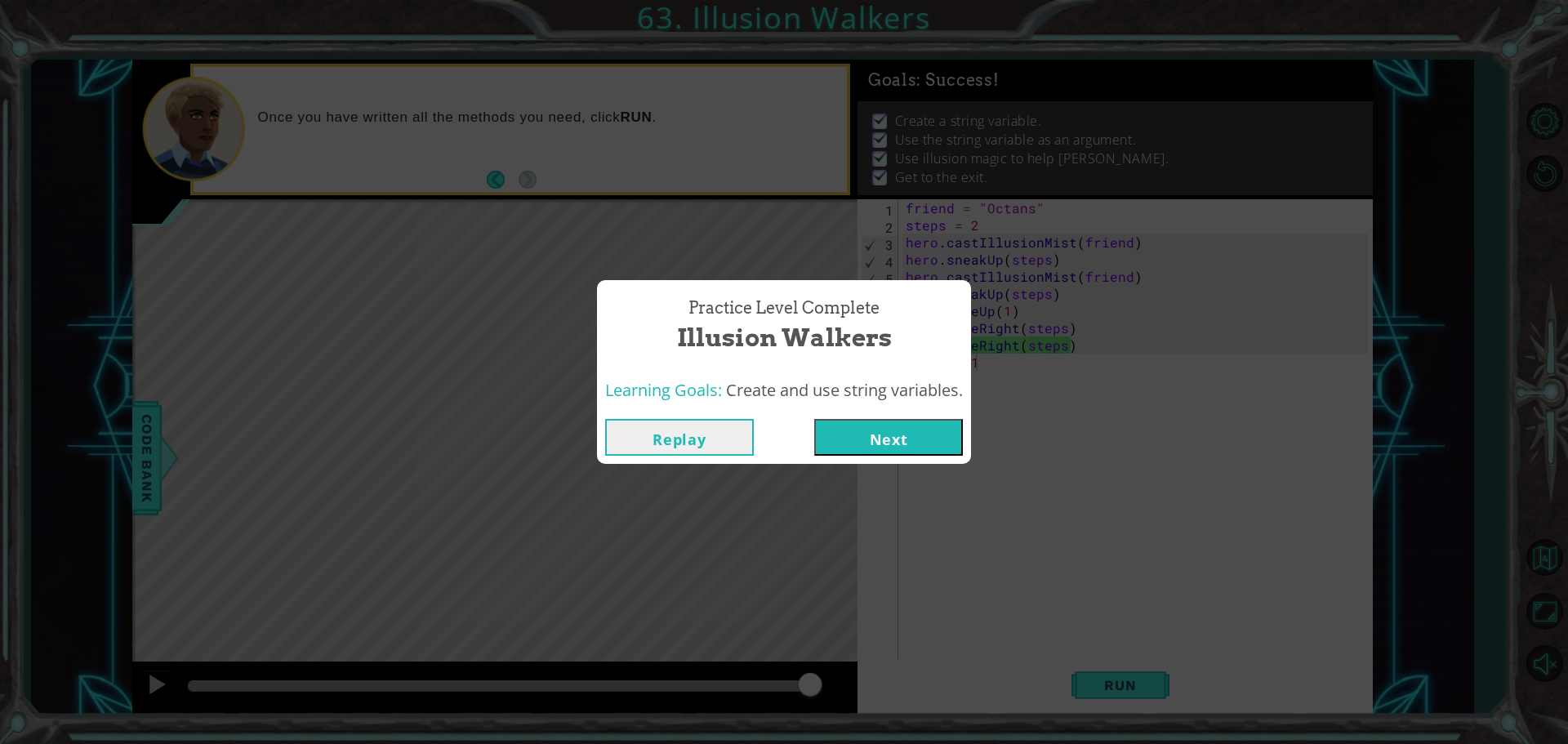
click at [898, 432] on button "Next" at bounding box center [888, 437] width 149 height 37
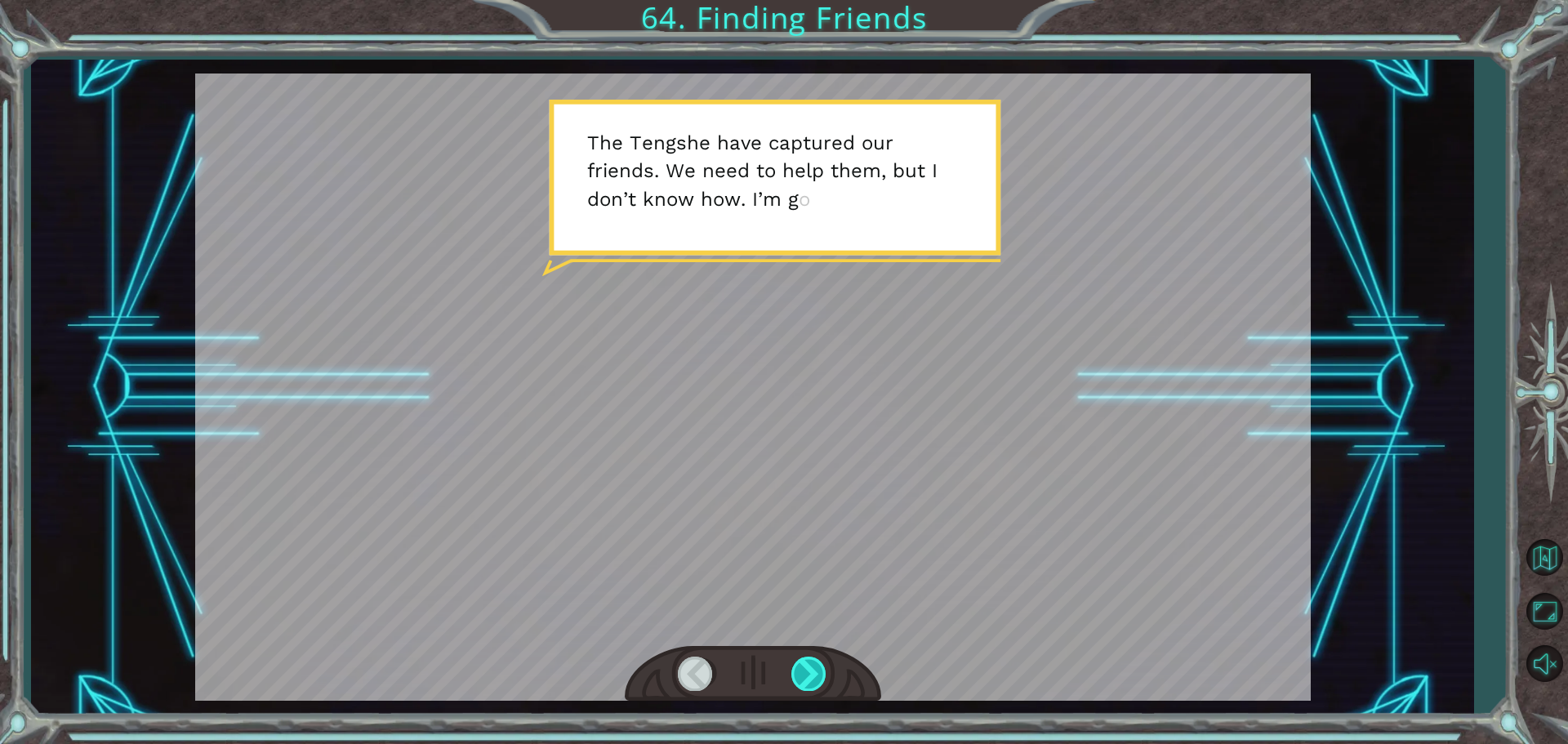
click at [806, 675] on div at bounding box center [810, 673] width 37 height 34
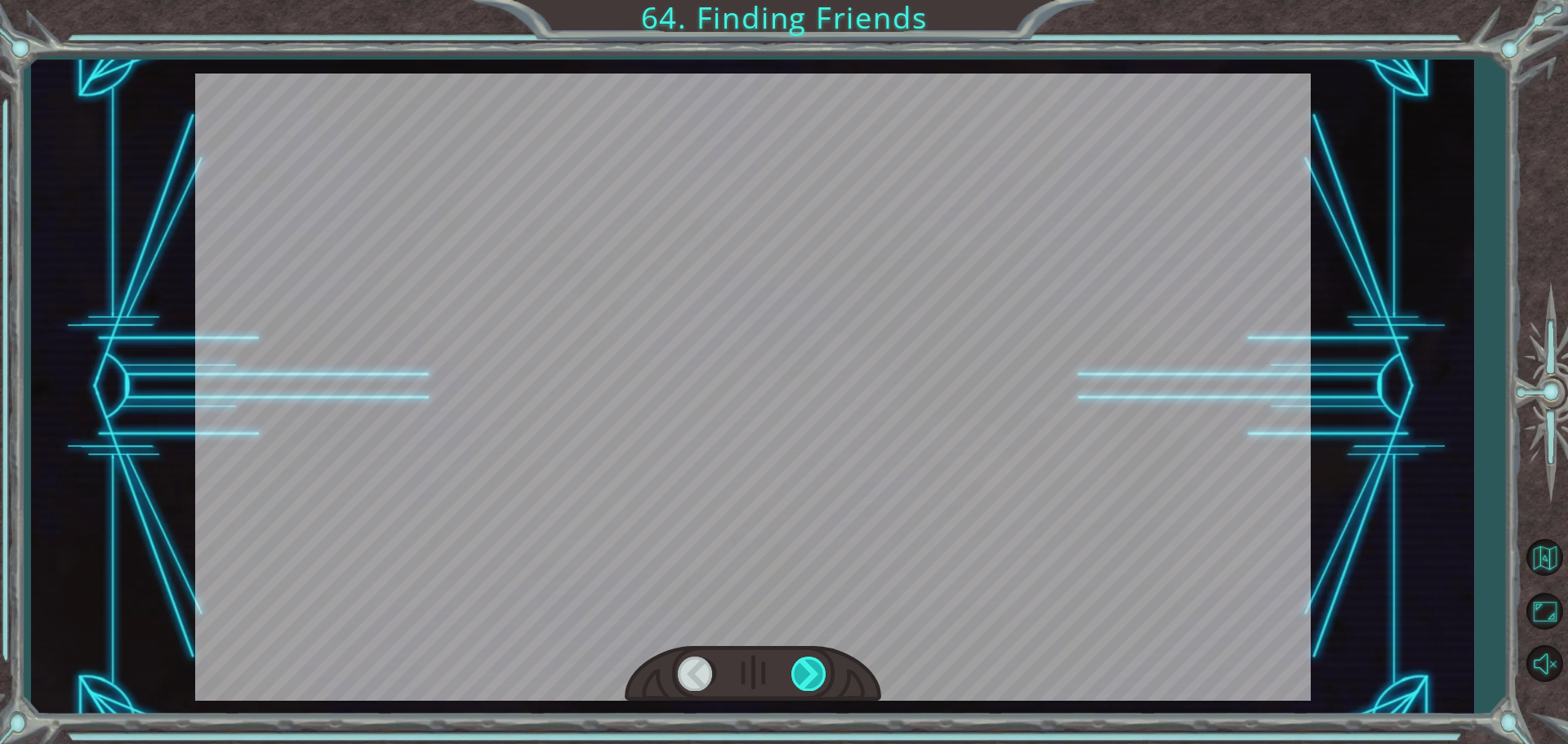
click at [806, 675] on div at bounding box center [810, 673] width 37 height 34
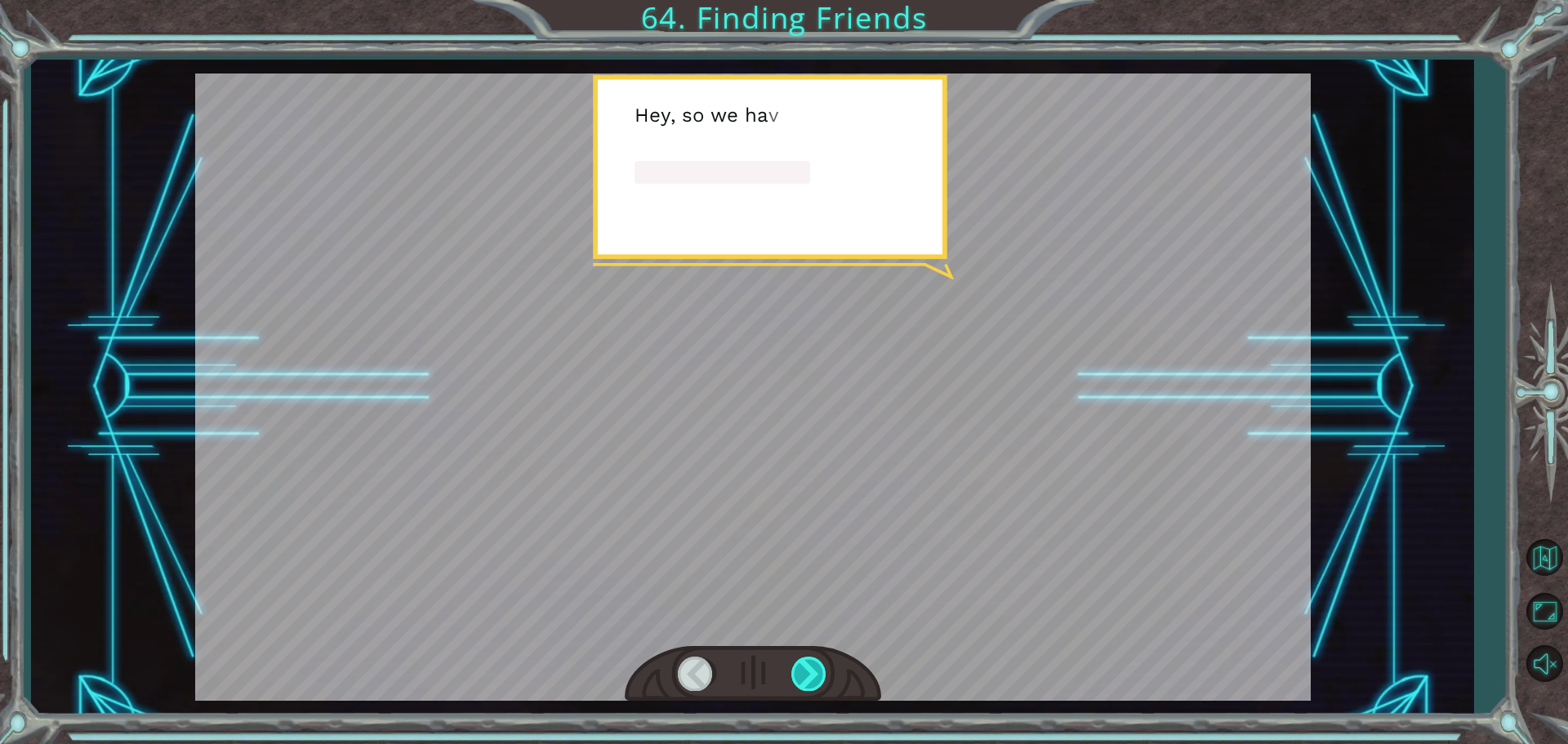
click at [808, 671] on div at bounding box center [810, 673] width 37 height 34
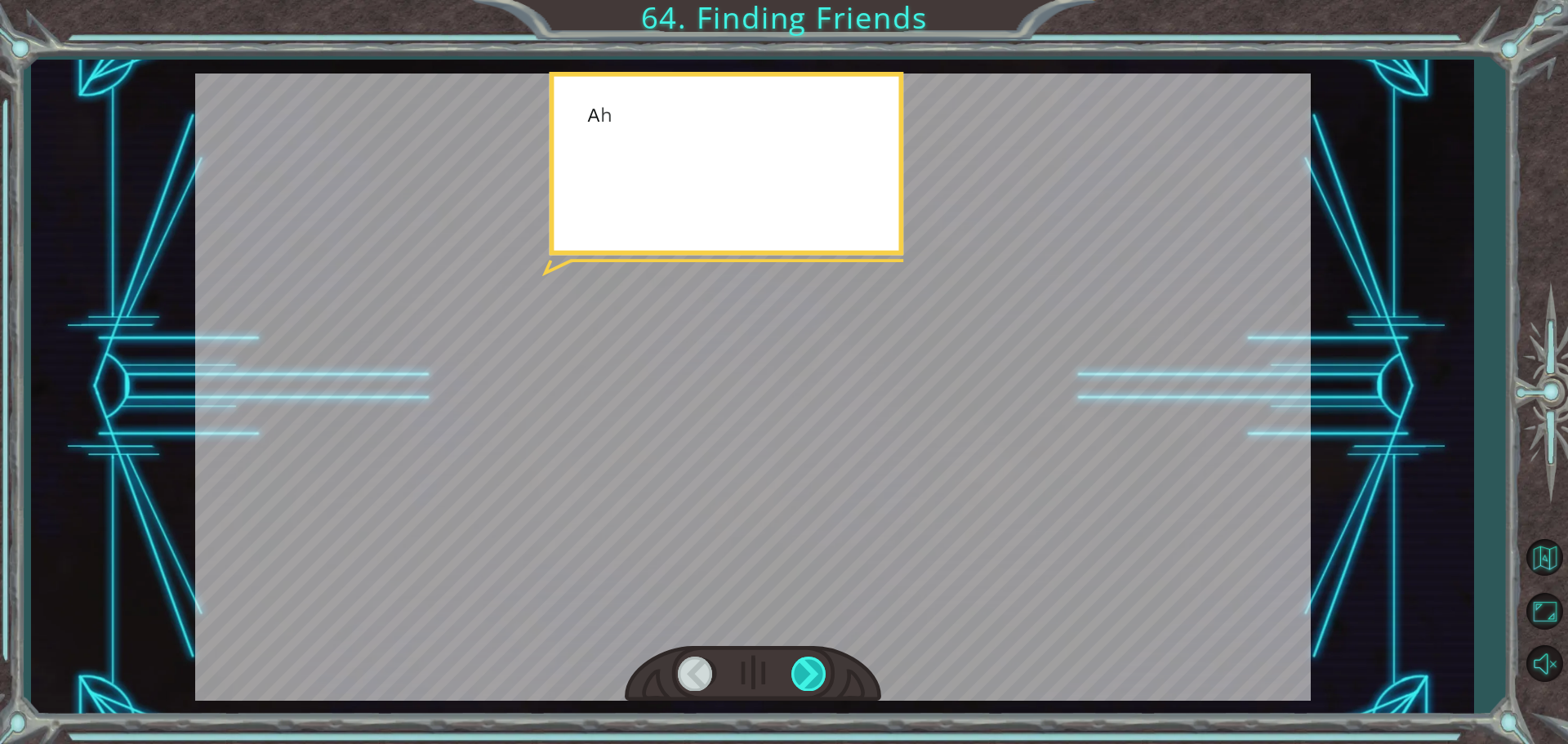
click at [808, 671] on div at bounding box center [810, 673] width 37 height 34
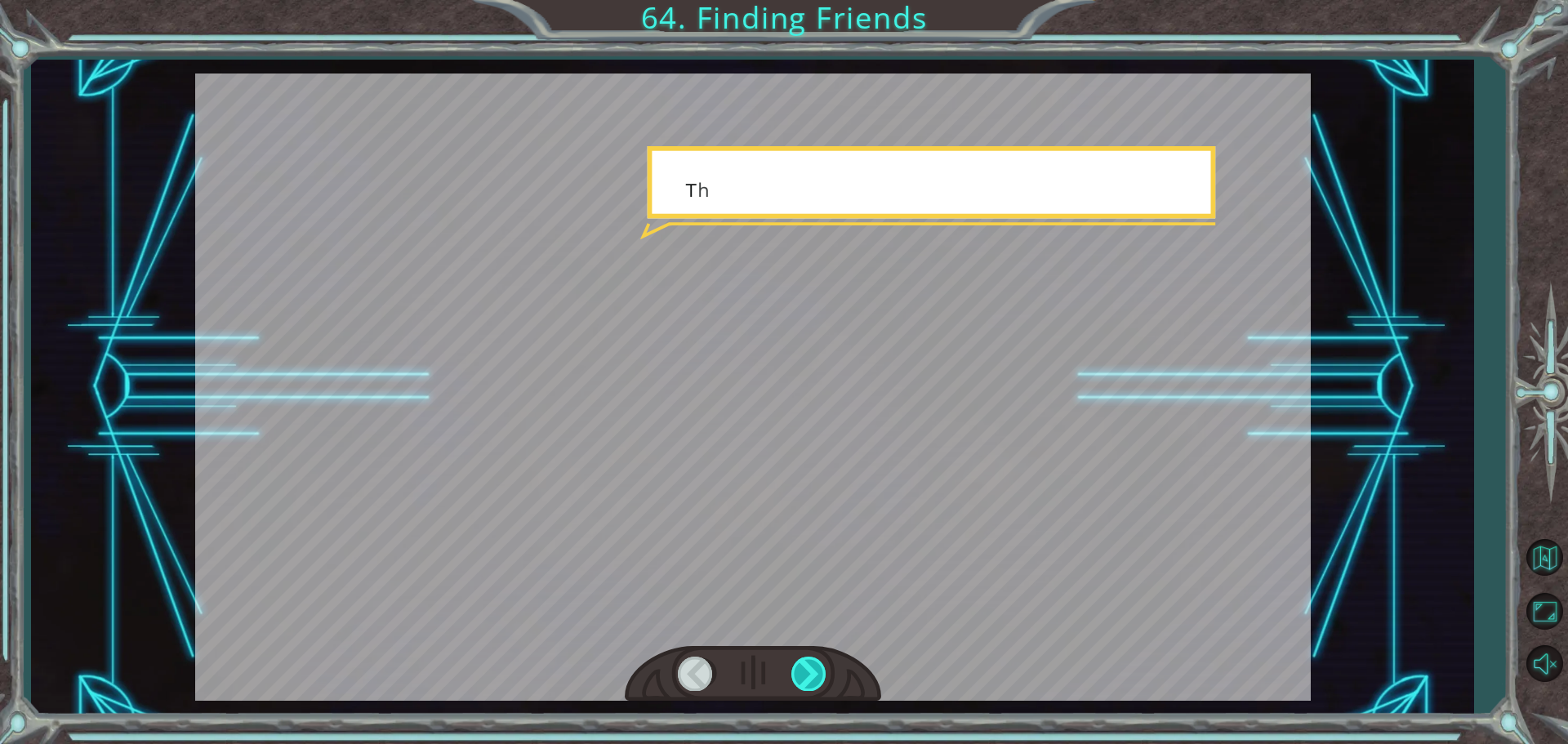
click at [808, 671] on div at bounding box center [810, 673] width 37 height 34
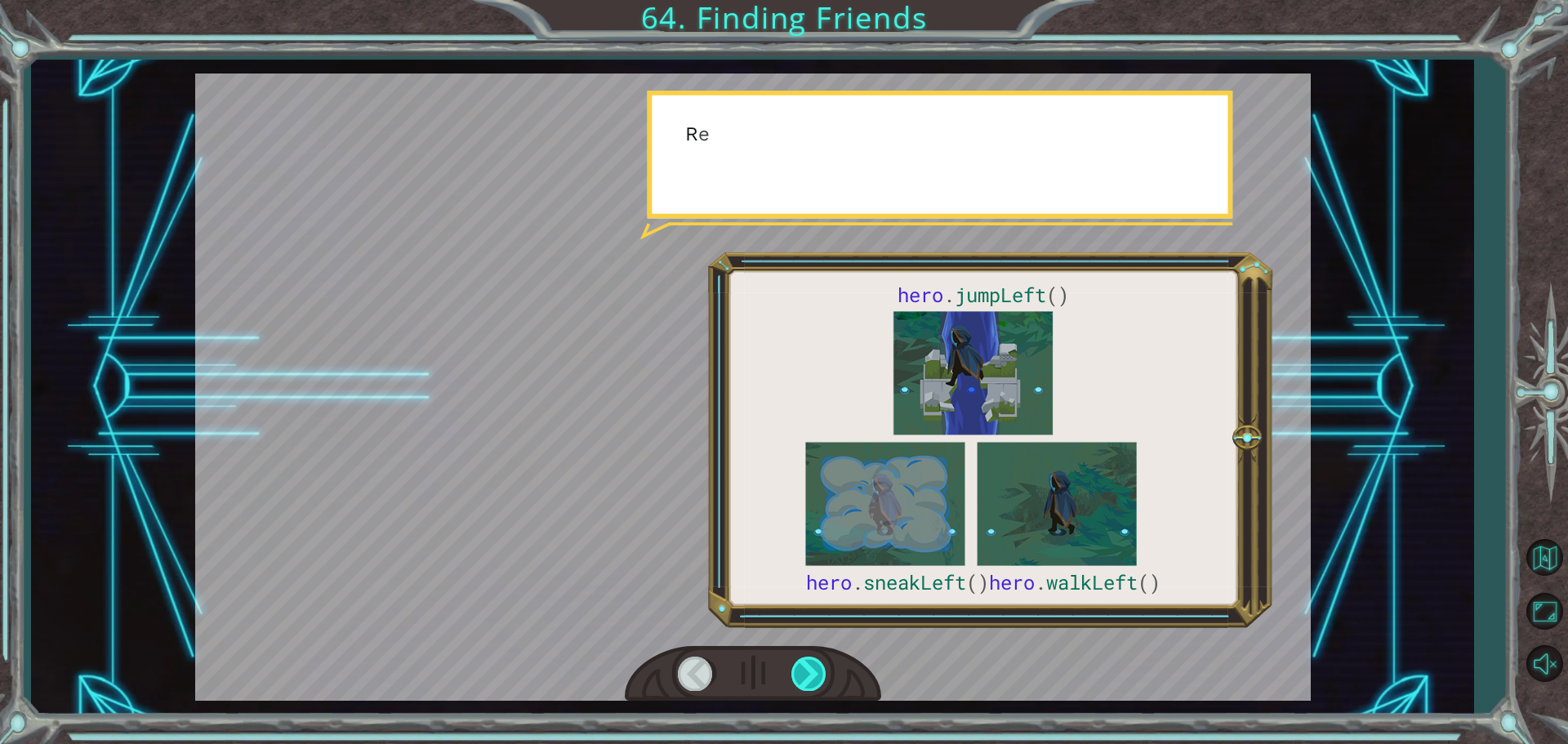
click at [808, 671] on div at bounding box center [810, 673] width 37 height 34
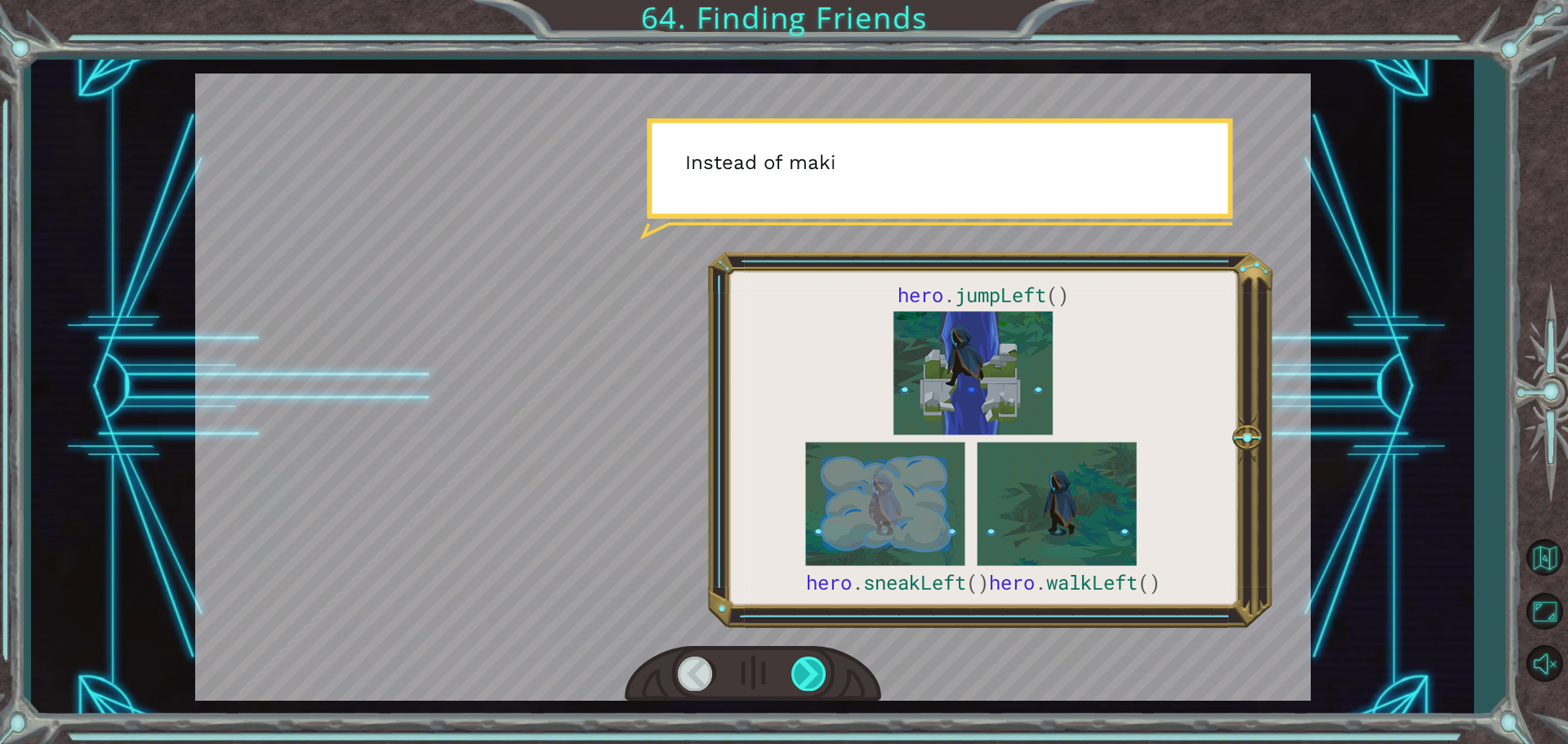
click at [808, 671] on div at bounding box center [810, 673] width 37 height 34
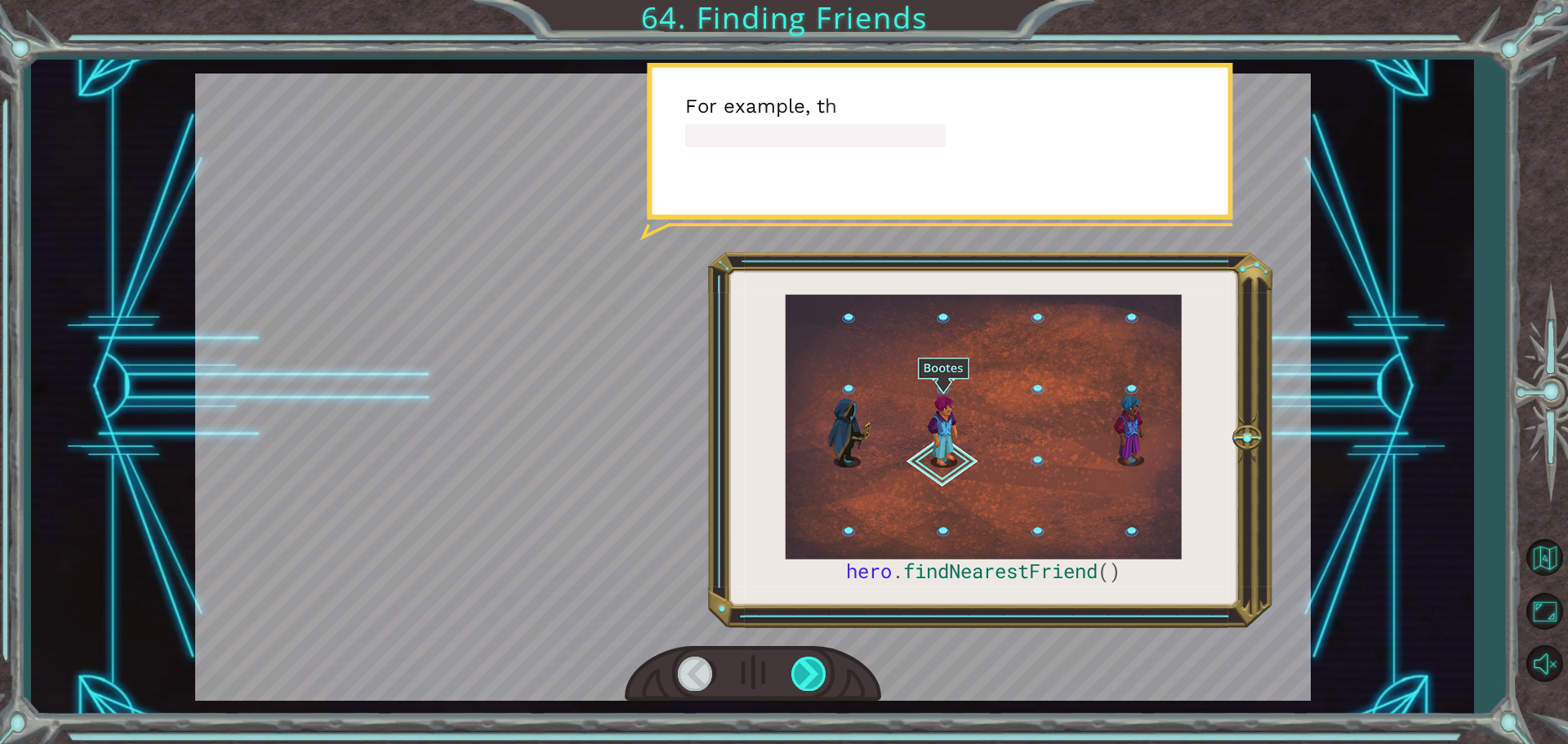
click at [808, 671] on div at bounding box center [810, 673] width 37 height 34
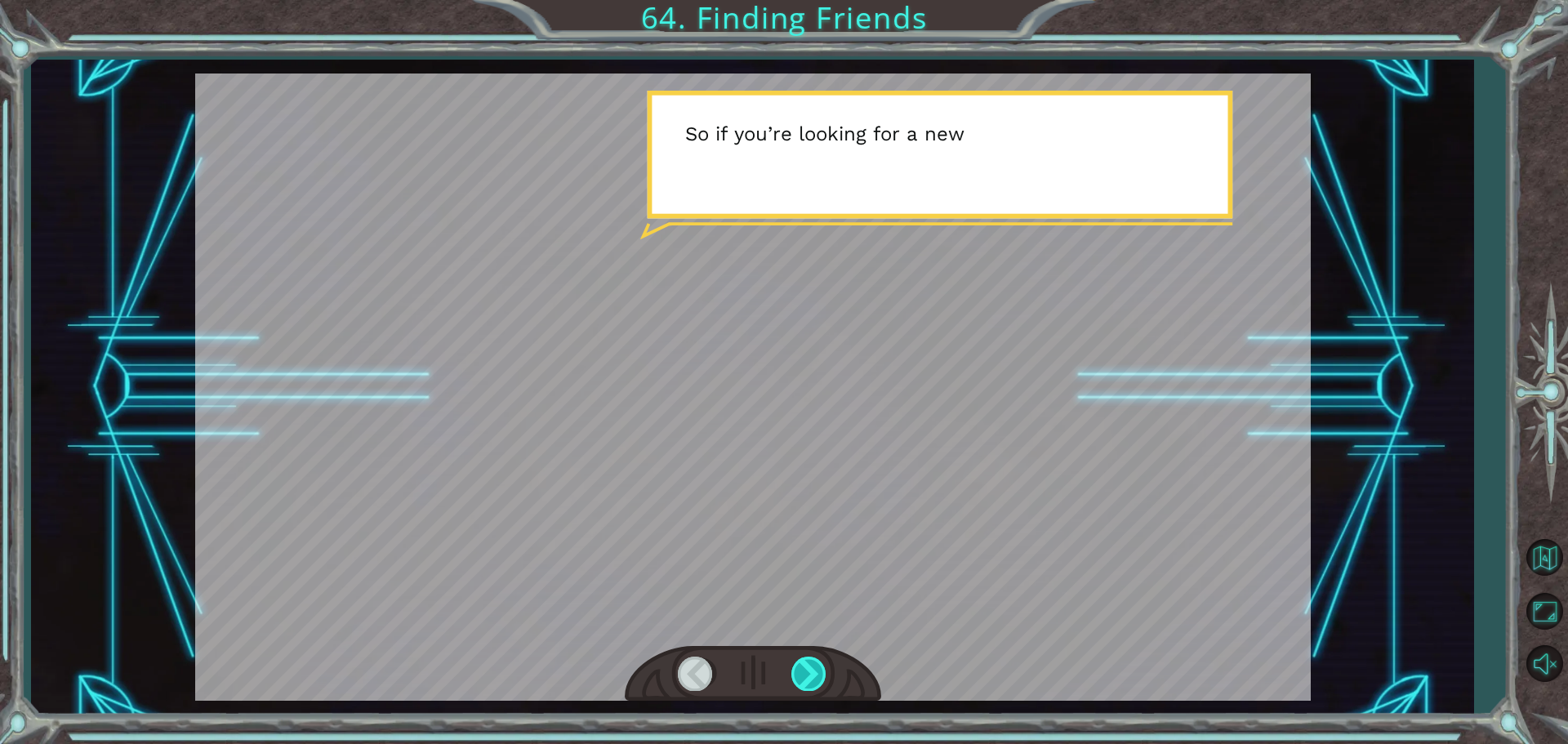
click at [808, 671] on div at bounding box center [810, 673] width 37 height 34
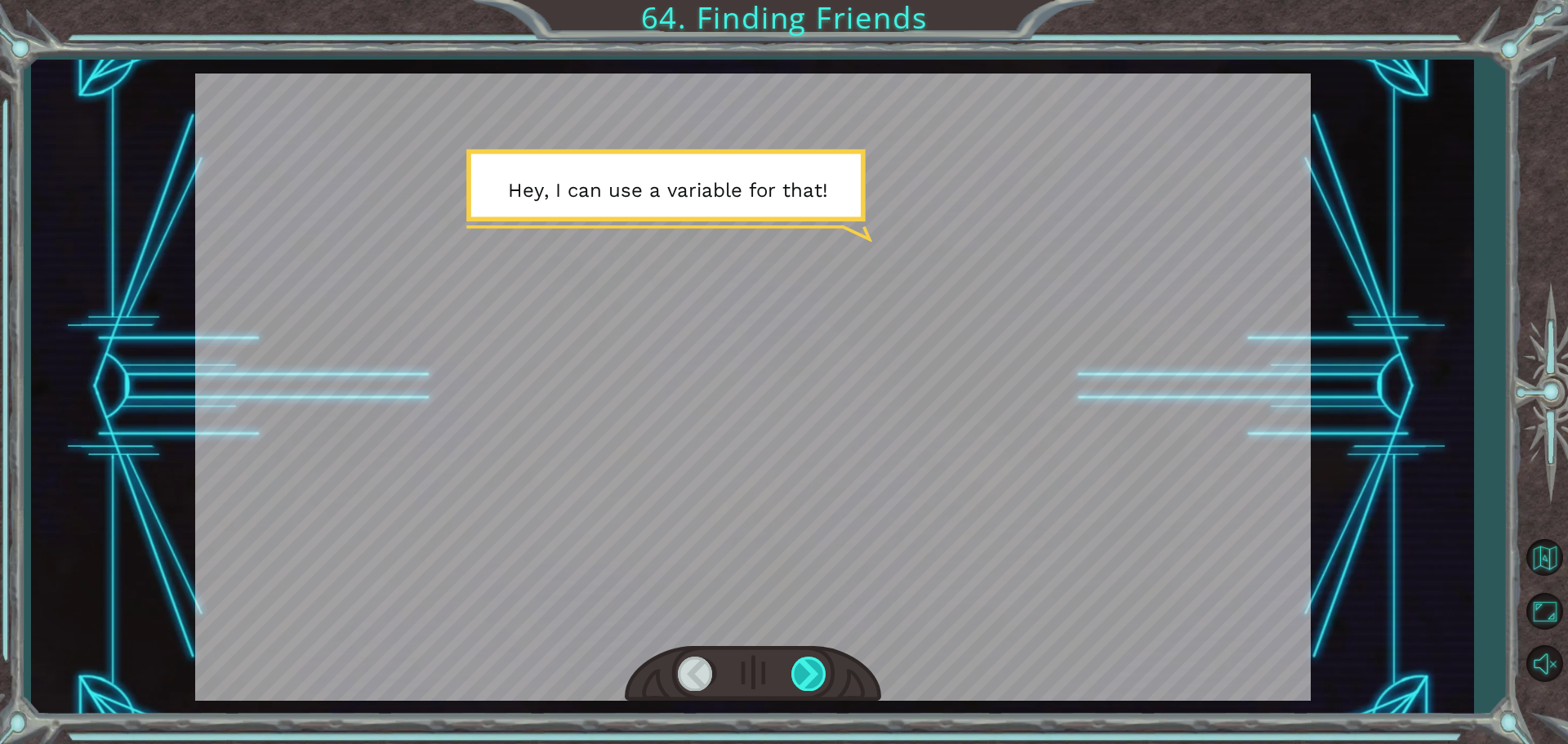
click at [808, 671] on div at bounding box center [810, 673] width 37 height 34
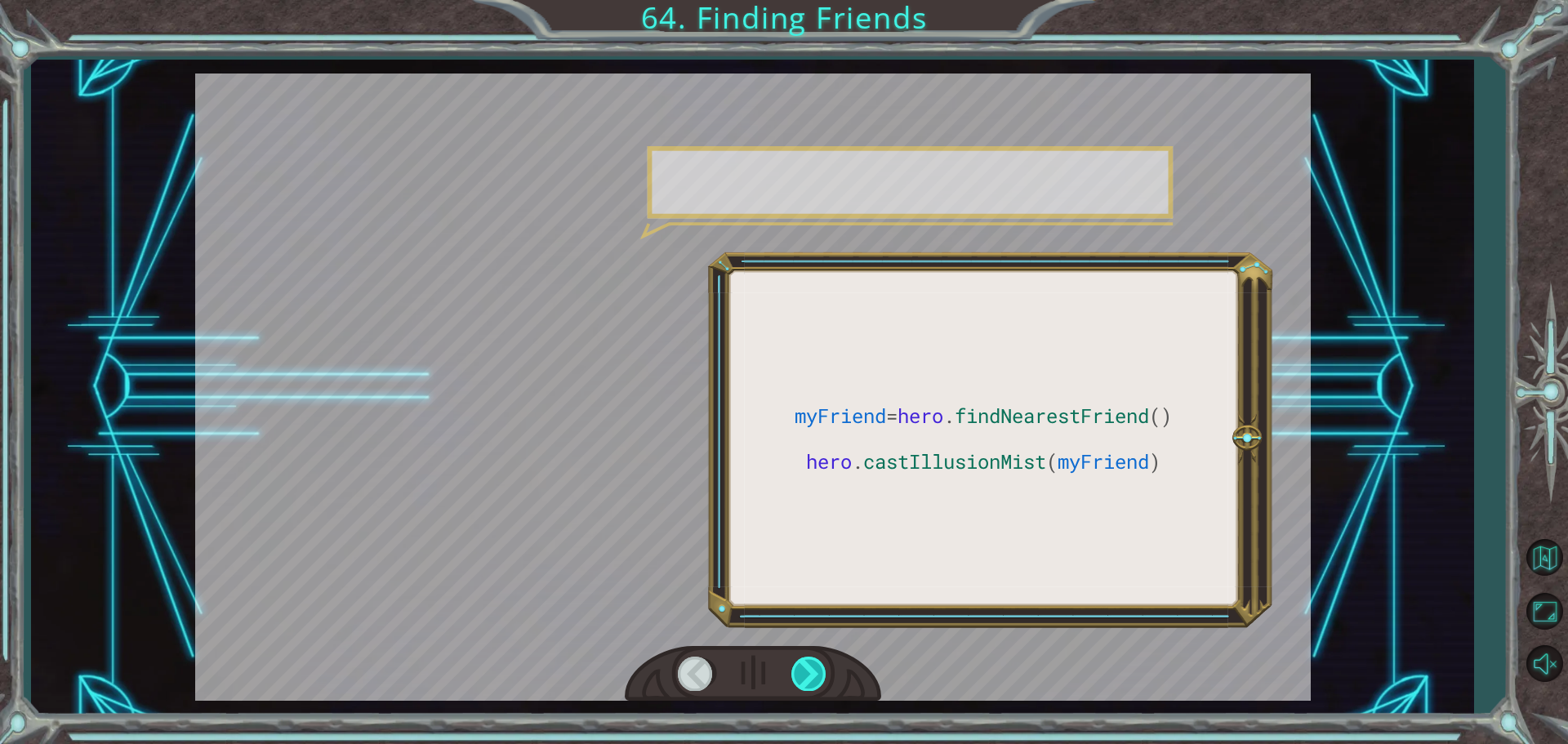
click at [808, 671] on div at bounding box center [810, 673] width 37 height 34
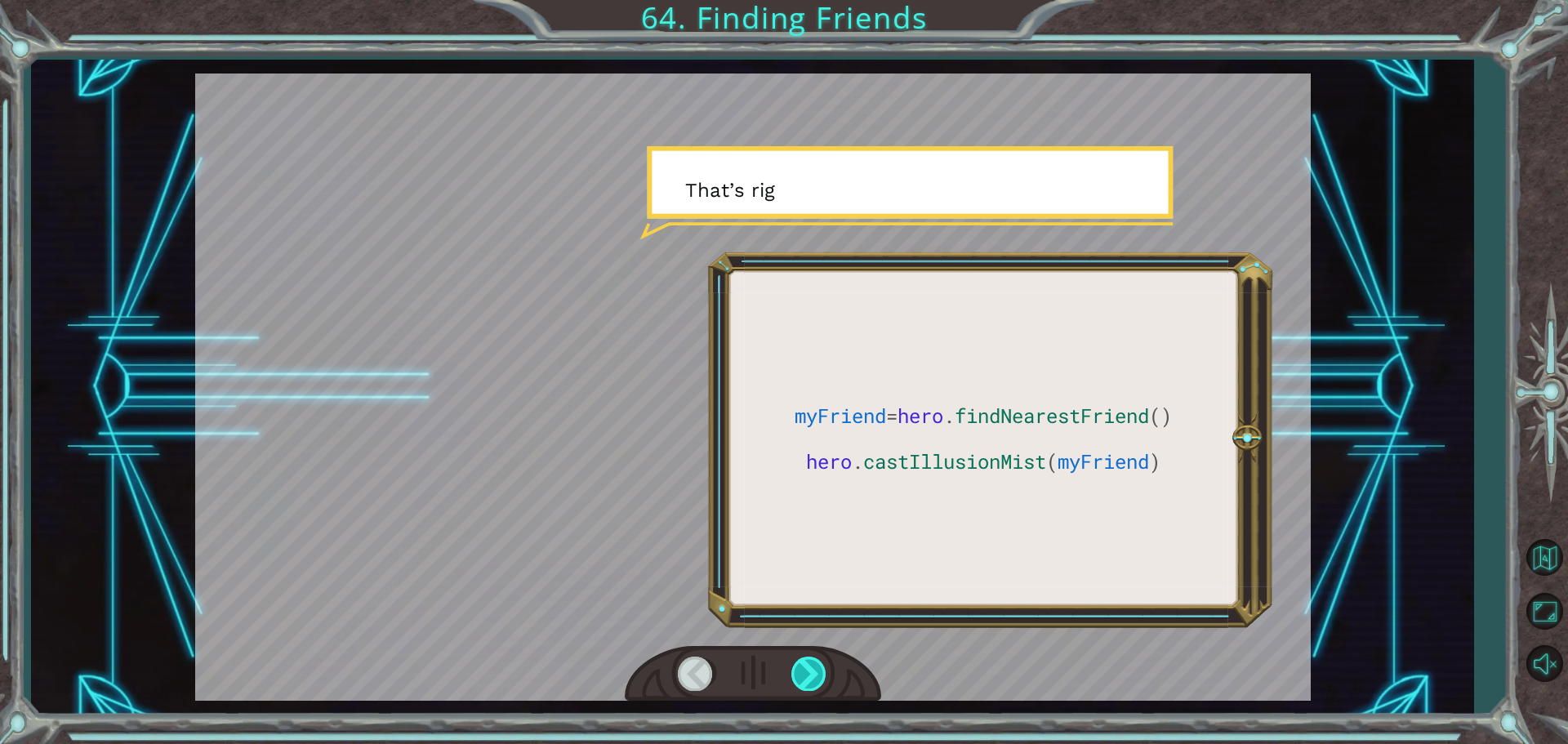
click at [808, 671] on div at bounding box center [810, 673] width 37 height 34
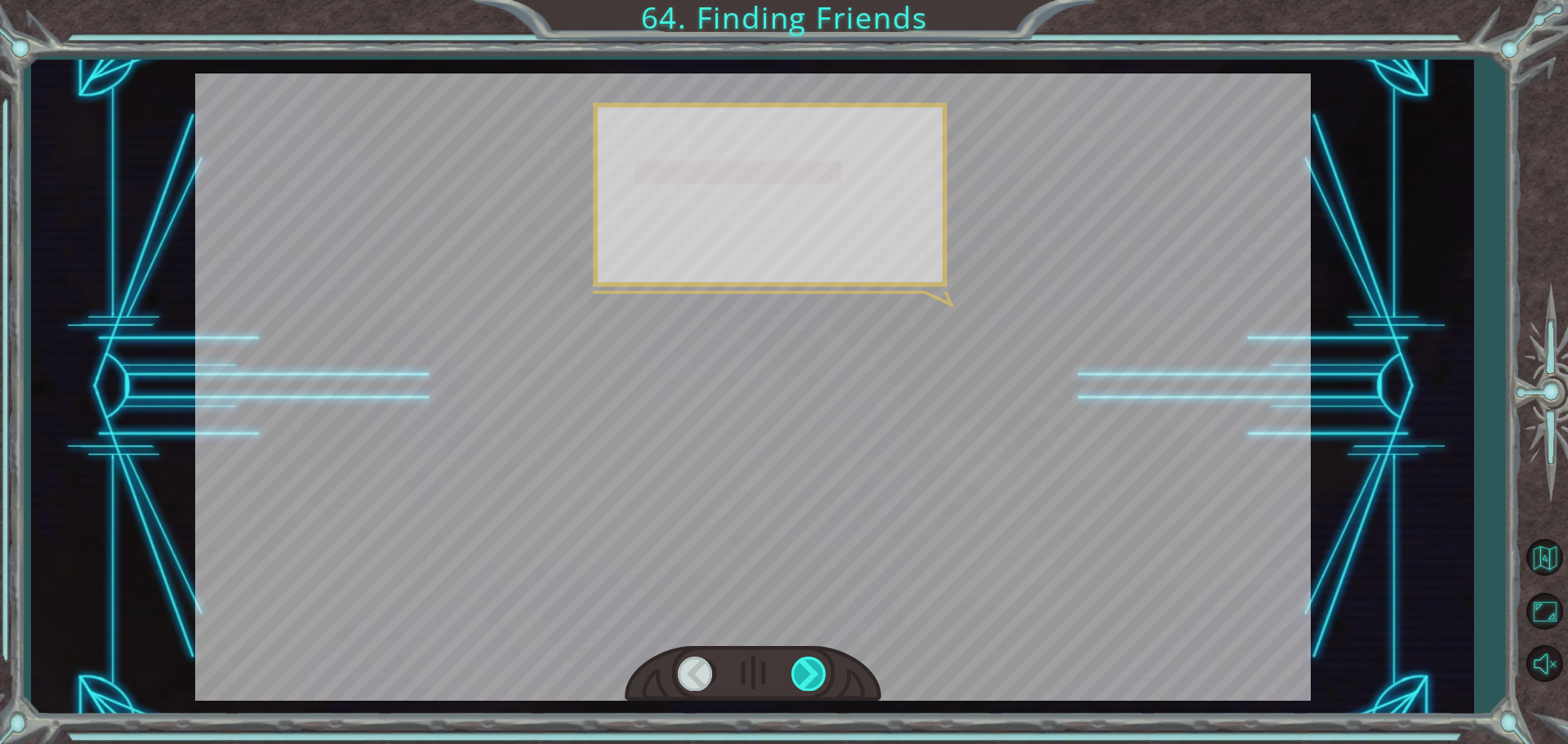
click at [808, 671] on div at bounding box center [810, 673] width 37 height 34
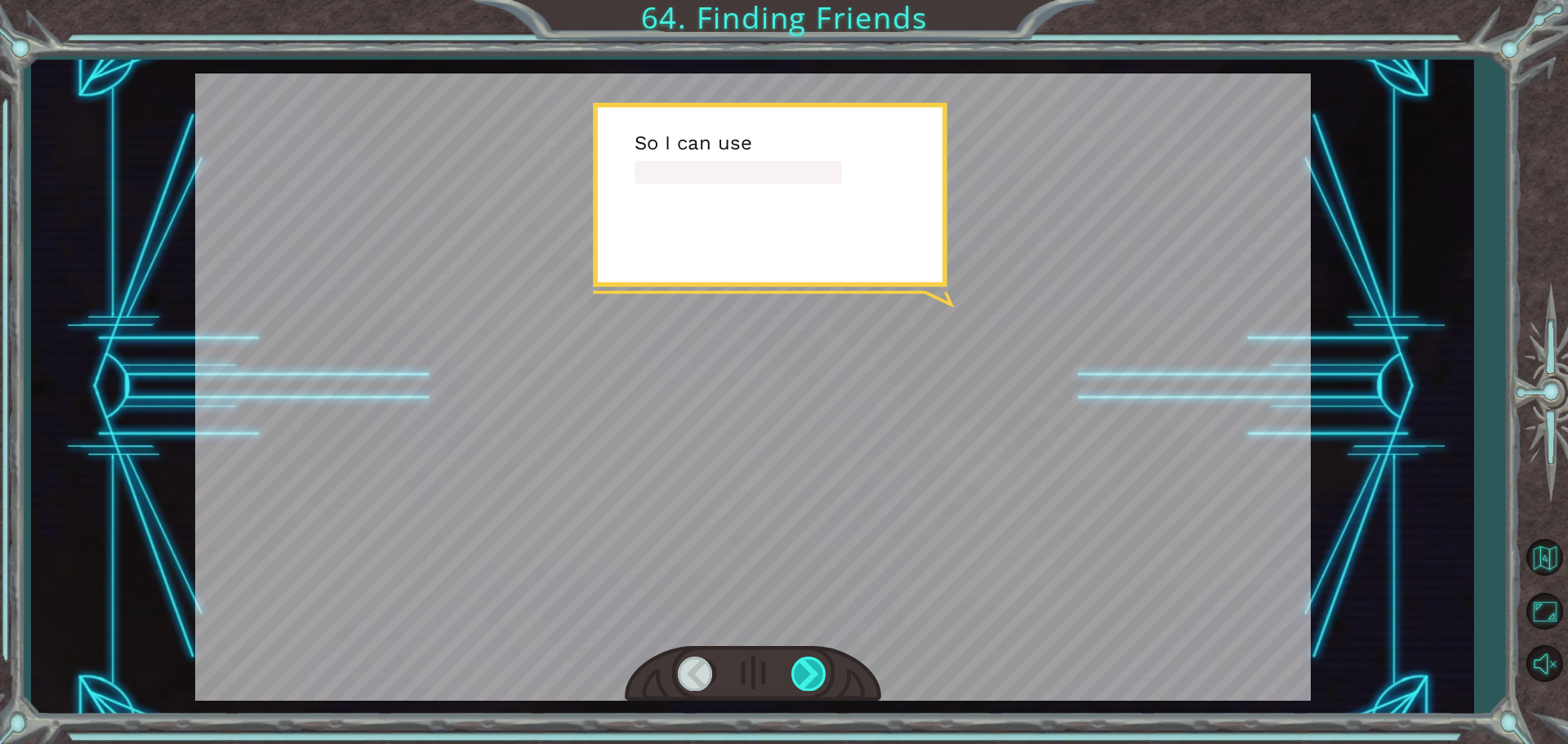
click at [808, 671] on div at bounding box center [810, 673] width 37 height 34
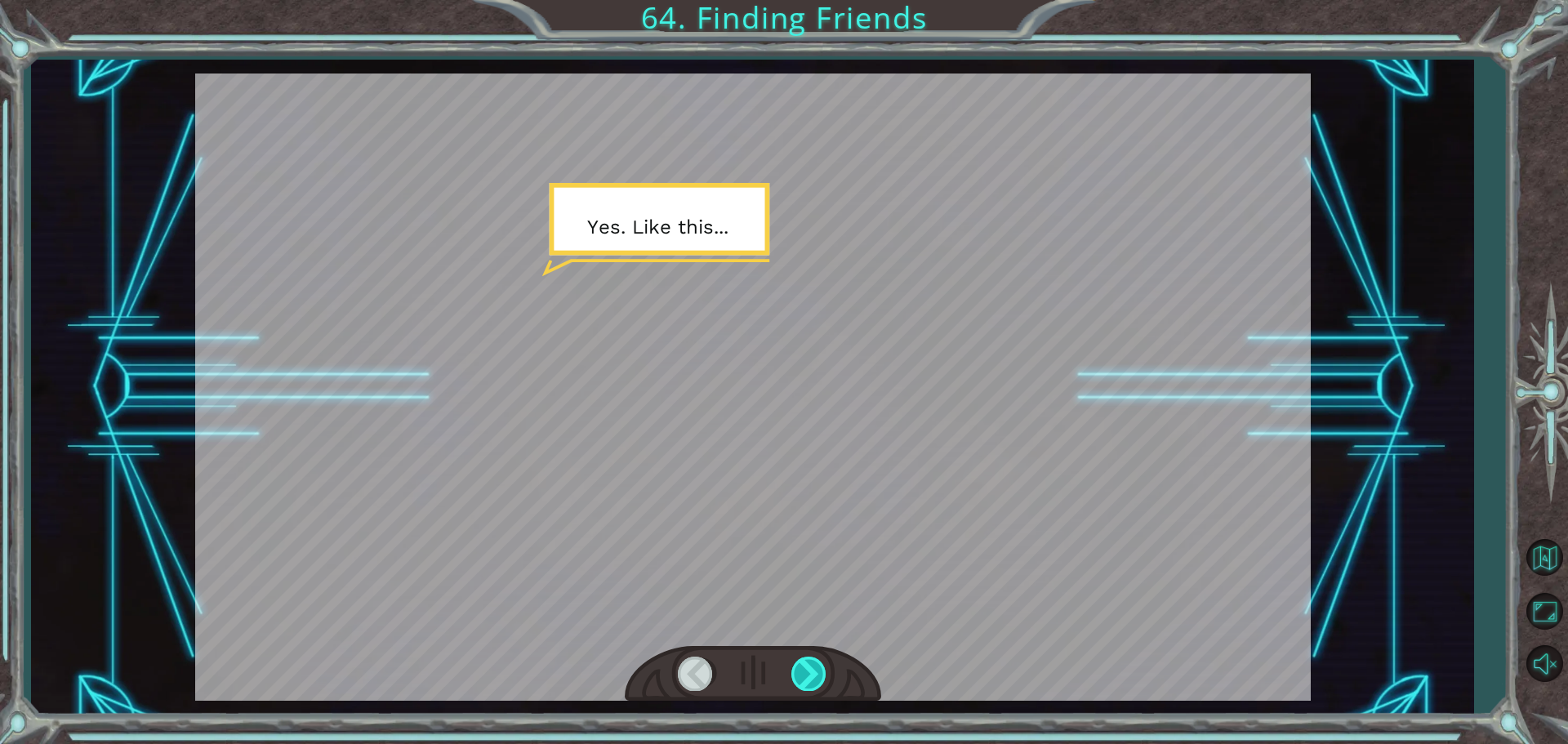
click at [808, 671] on div at bounding box center [810, 673] width 37 height 34
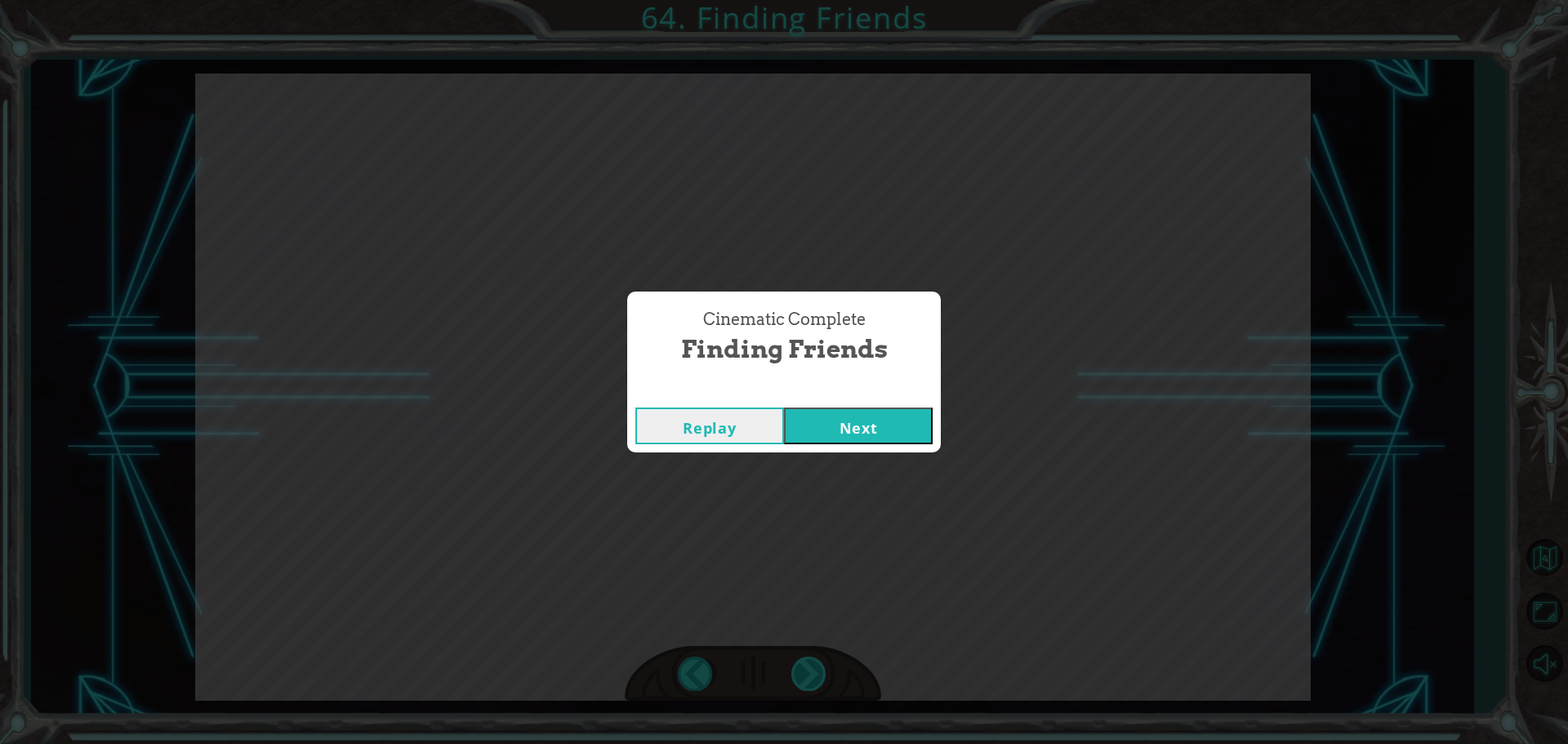
click at [808, 671] on div "Cinematic Complete Finding Friends Replay Next" at bounding box center [784, 372] width 1568 height 744
click at [832, 431] on button "Next" at bounding box center [858, 426] width 149 height 37
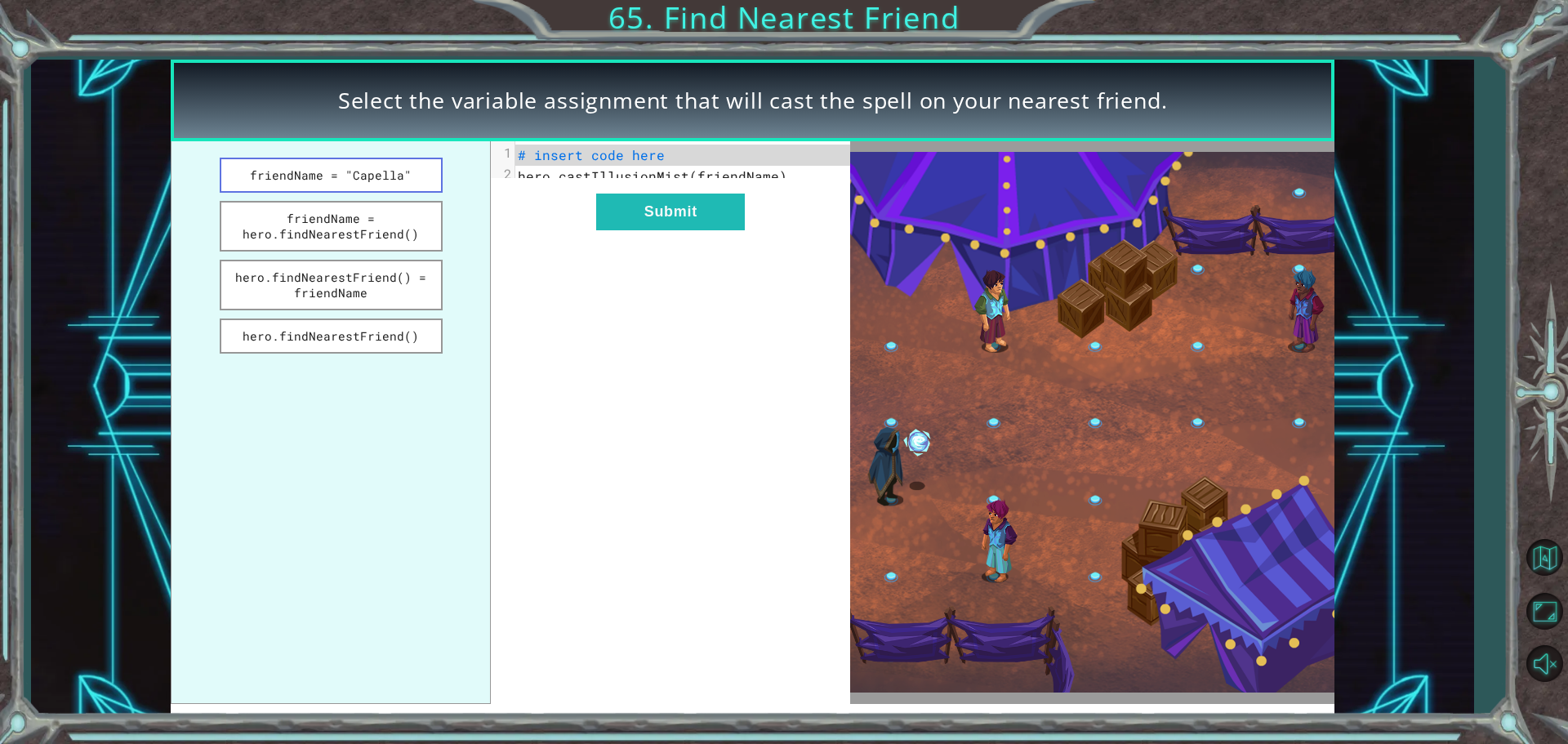
click at [289, 173] on button "friendName = "Capella"" at bounding box center [331, 175] width 223 height 35
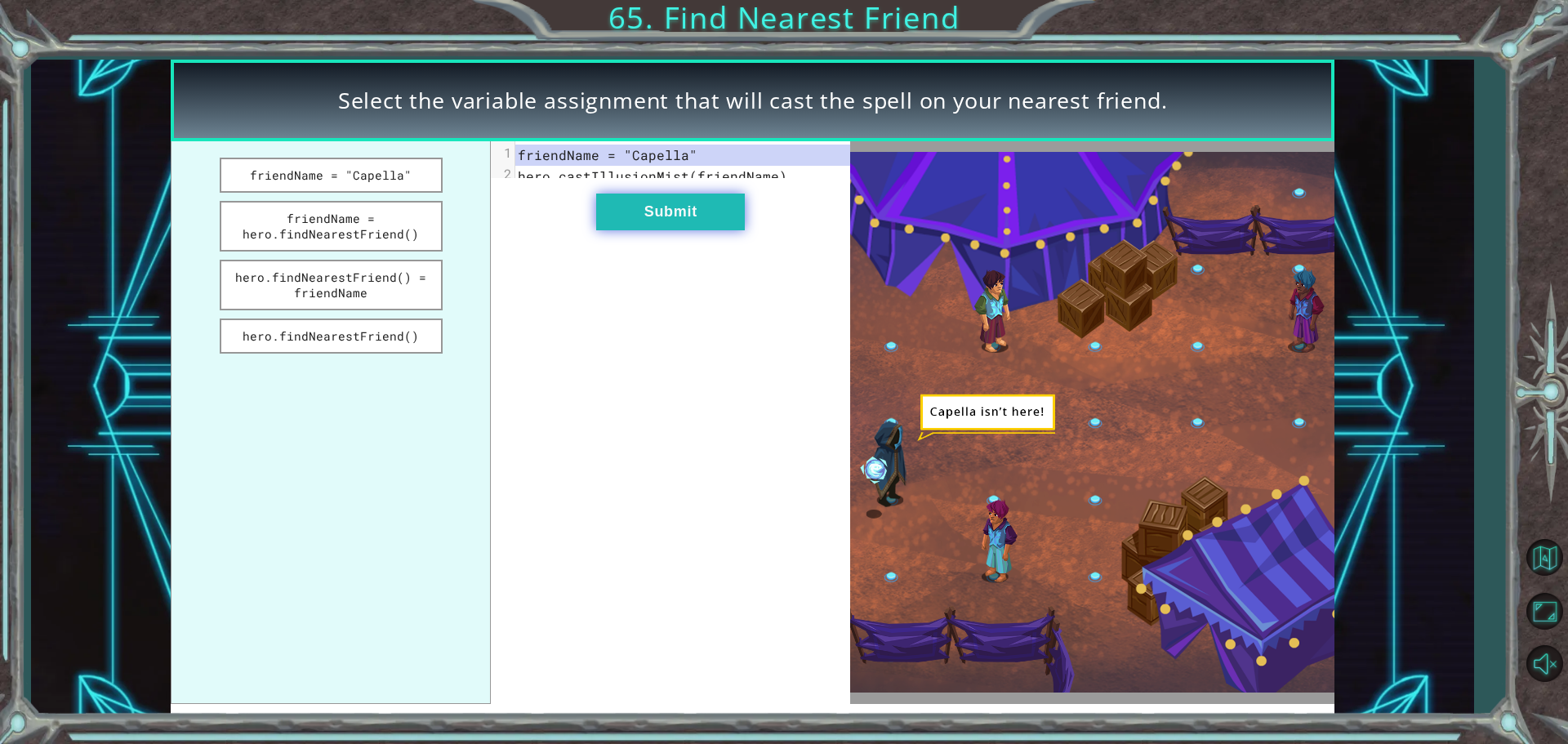
click at [630, 228] on button "Submit" at bounding box center [670, 211] width 149 height 37
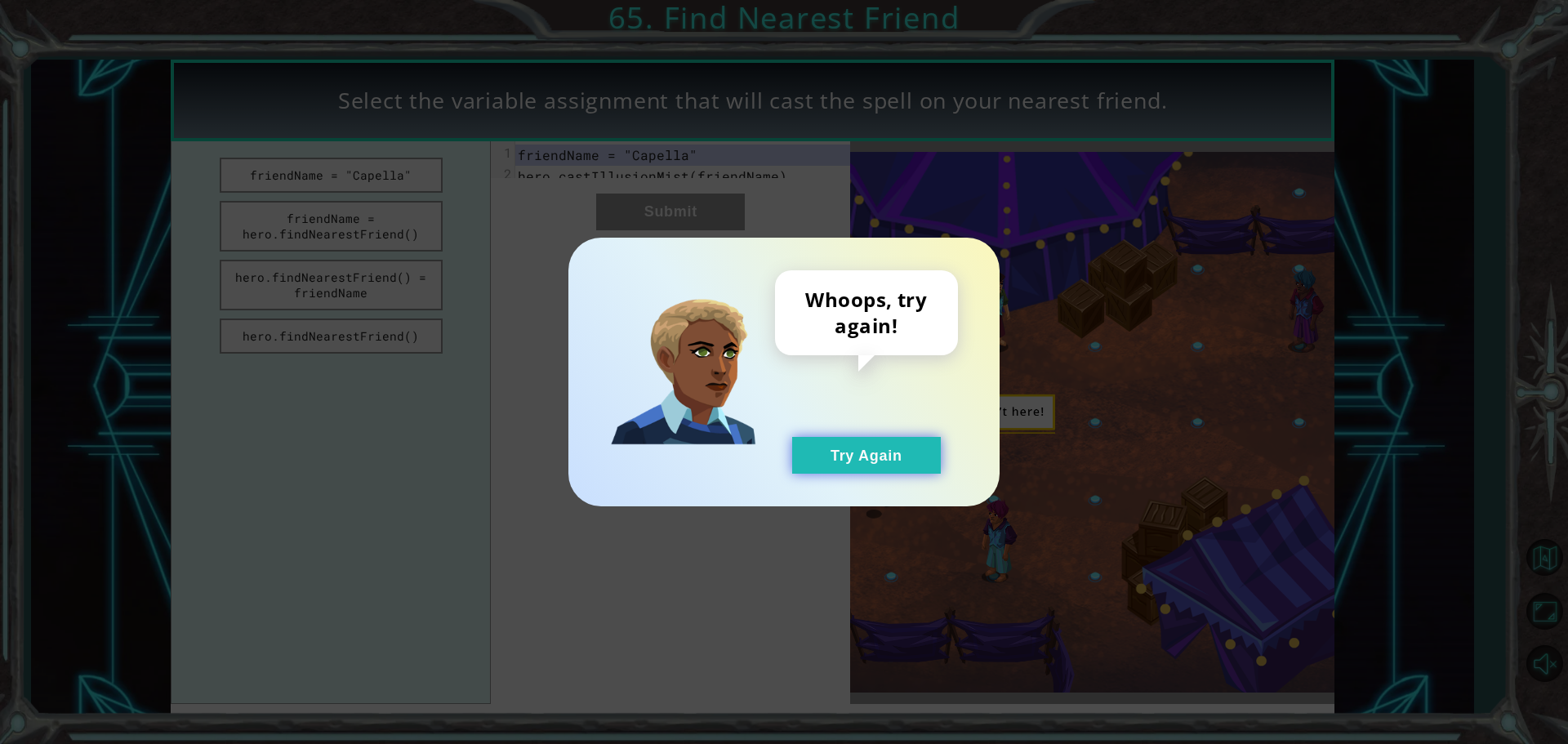
drag, startPoint x: 841, startPoint y: 465, endPoint x: 827, endPoint y: 459, distance: 15.2
click at [831, 461] on button "Try Again" at bounding box center [866, 455] width 149 height 37
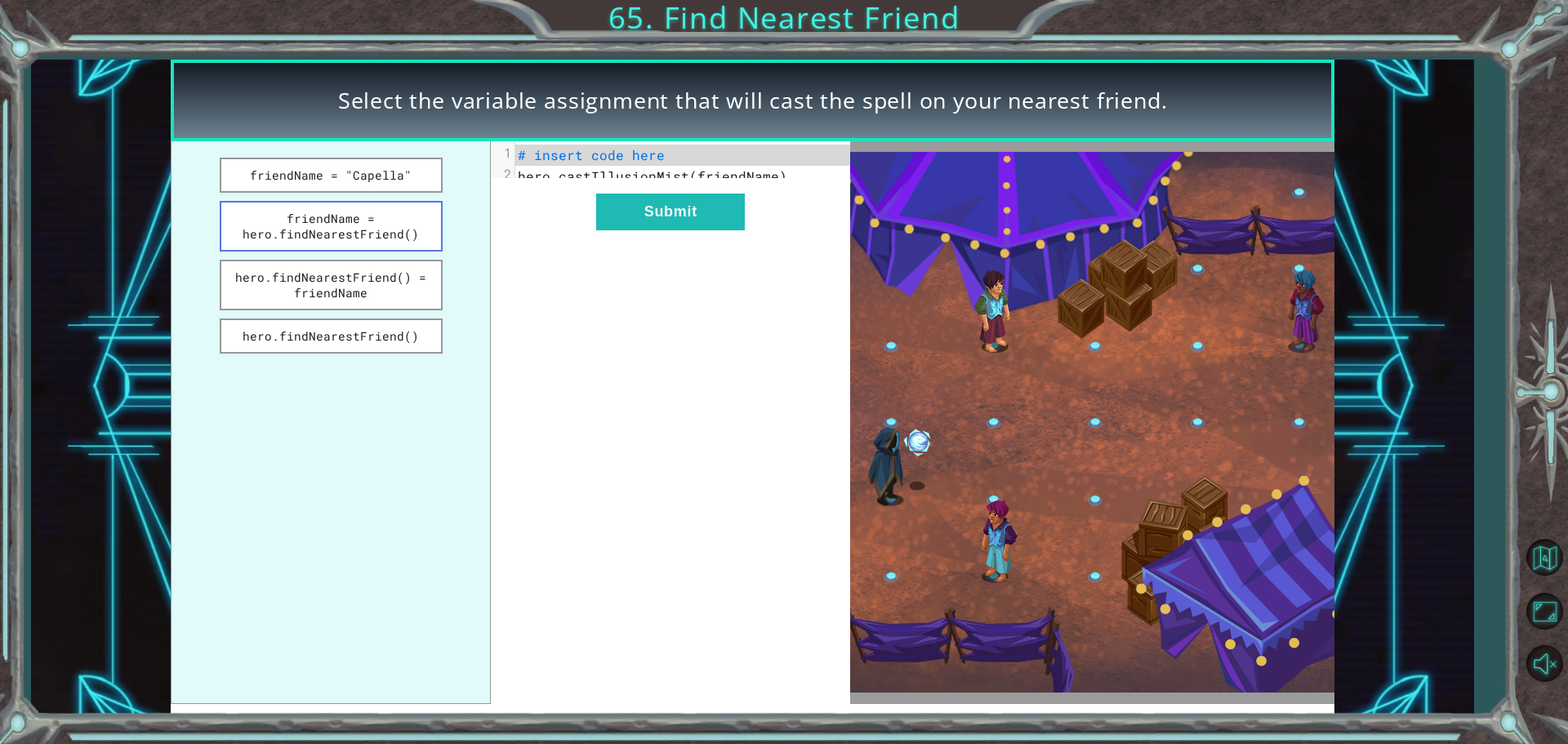
click at [307, 225] on button "friendName = hero.findNearestFriend()" at bounding box center [331, 226] width 223 height 50
click at [638, 231] on button "Submit" at bounding box center [670, 211] width 149 height 37
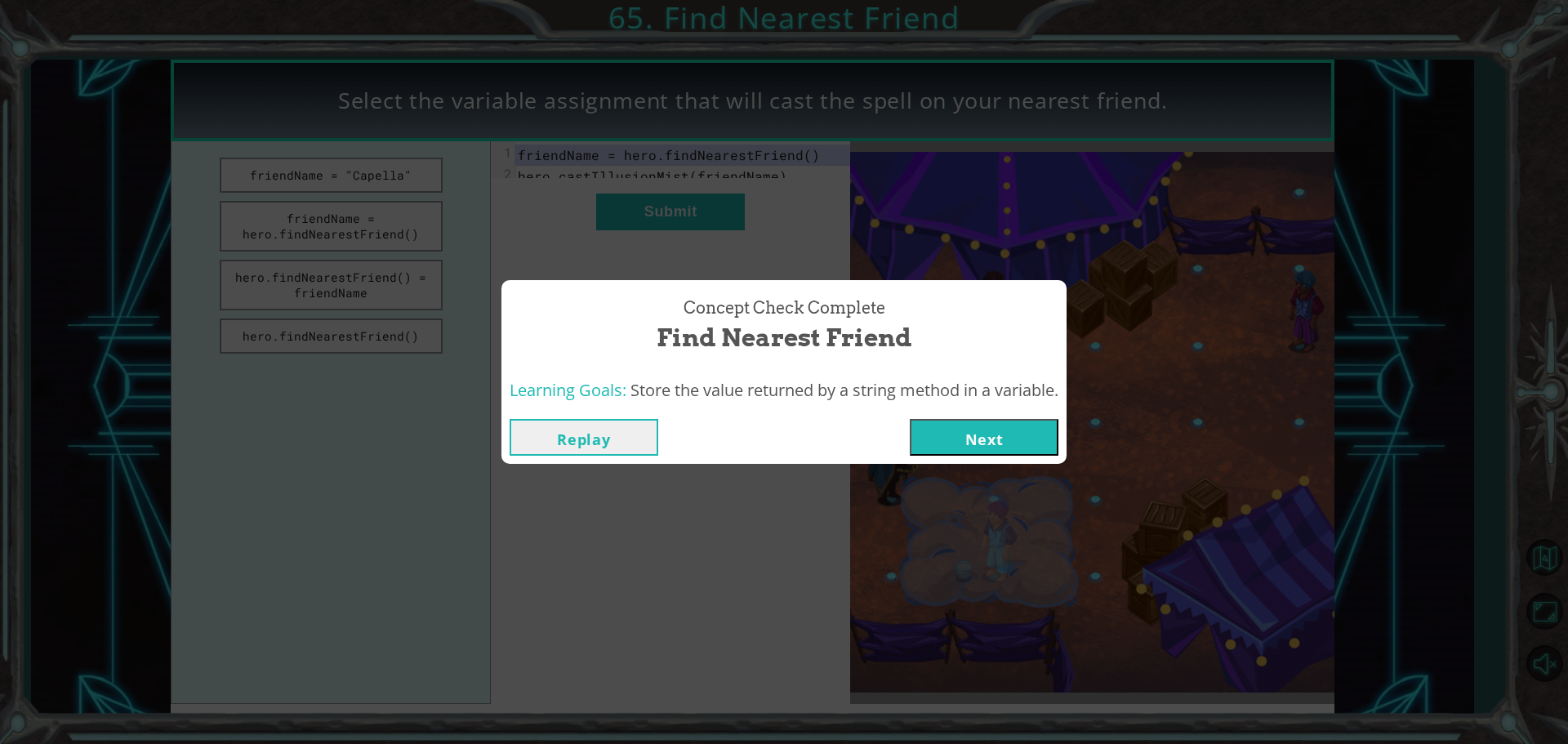
click at [1026, 445] on button "Next" at bounding box center [984, 437] width 149 height 37
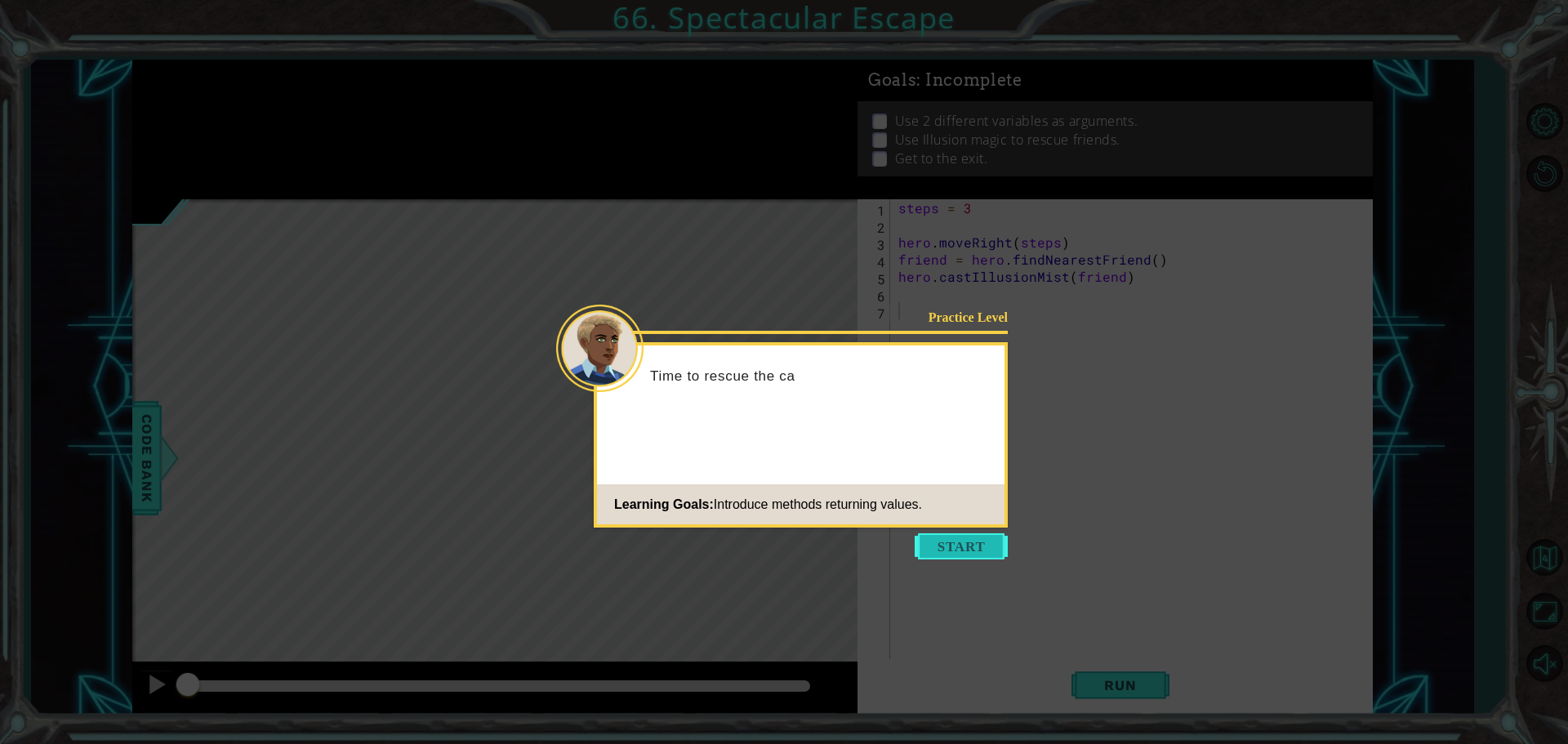
click at [950, 541] on button "Start" at bounding box center [961, 545] width 93 height 26
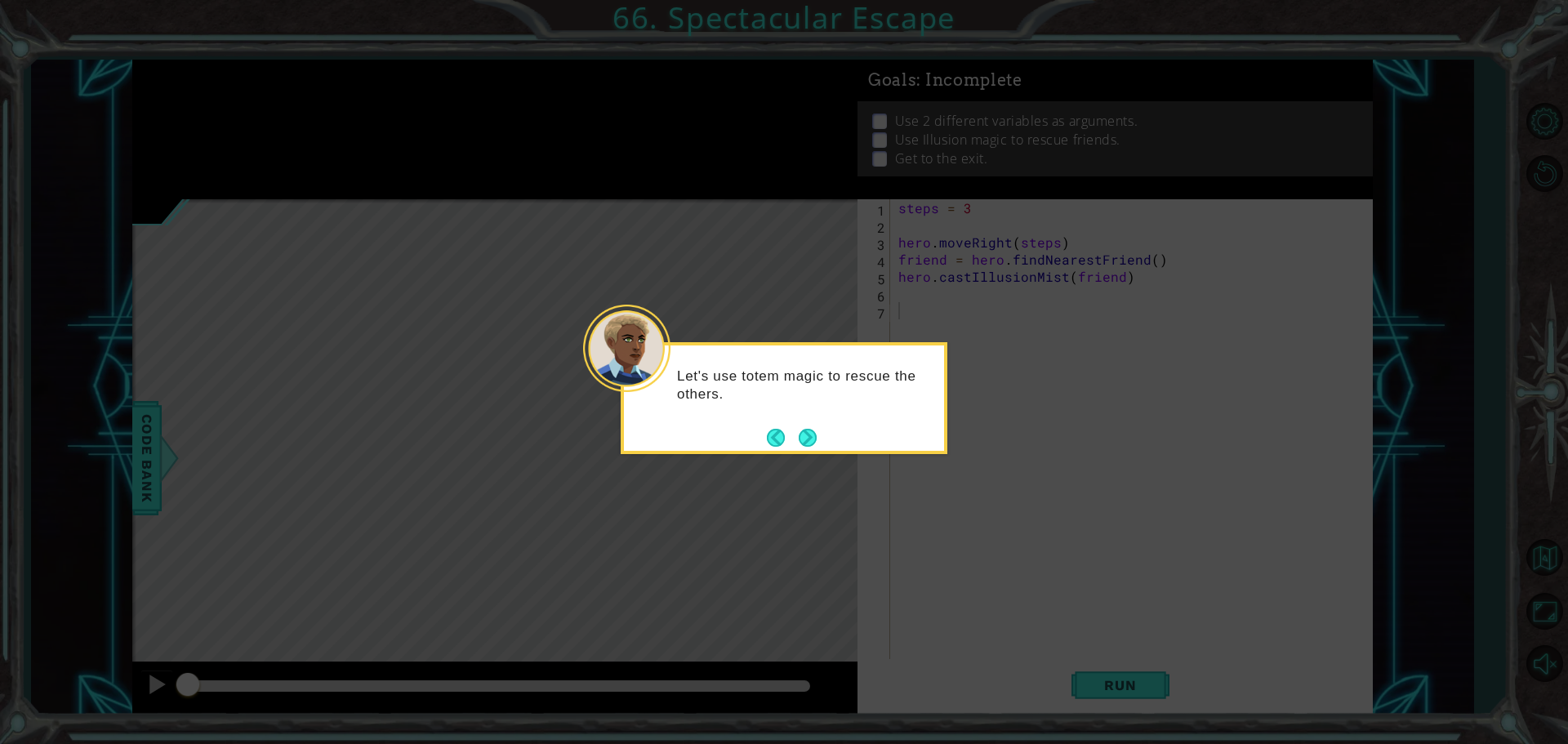
click at [800, 452] on div "Let's use totem magic to rescue the others." at bounding box center [784, 398] width 326 height 112
click at [803, 440] on button "Next" at bounding box center [808, 437] width 22 height 22
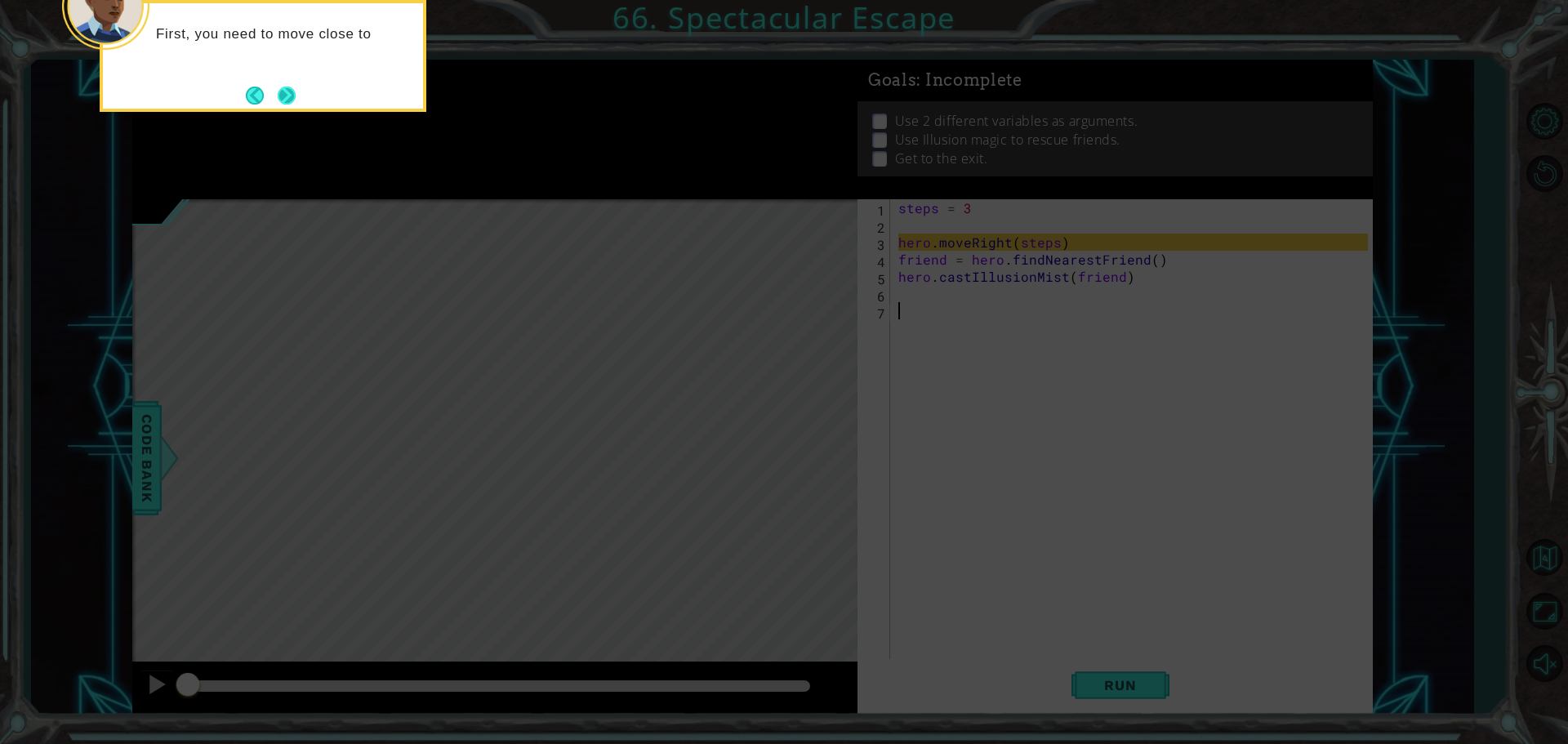
click at [288, 100] on button "Next" at bounding box center [286, 95] width 18 height 18
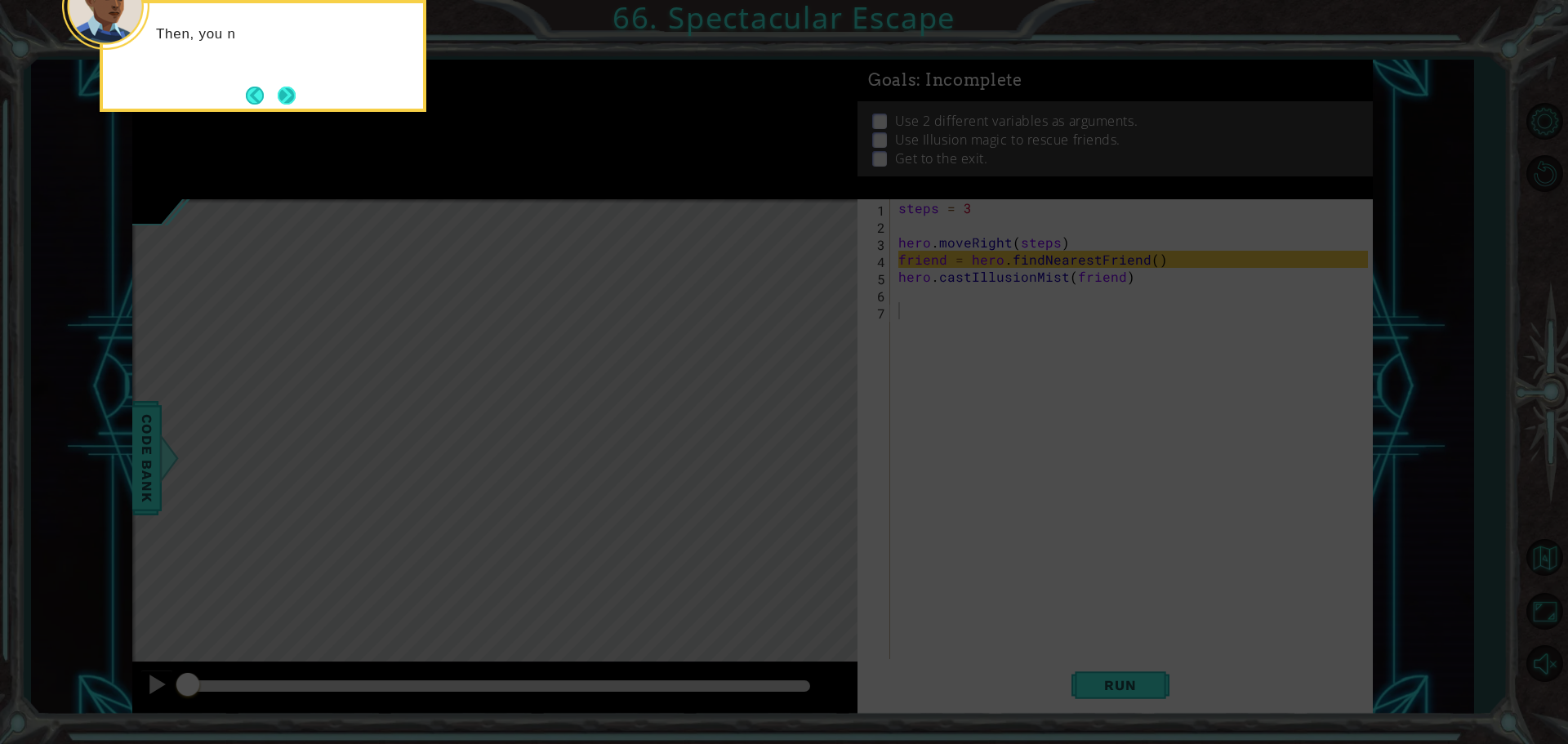
click at [282, 97] on button "Next" at bounding box center [287, 95] width 18 height 18
click at [282, 97] on button "Next" at bounding box center [287, 96] width 18 height 18
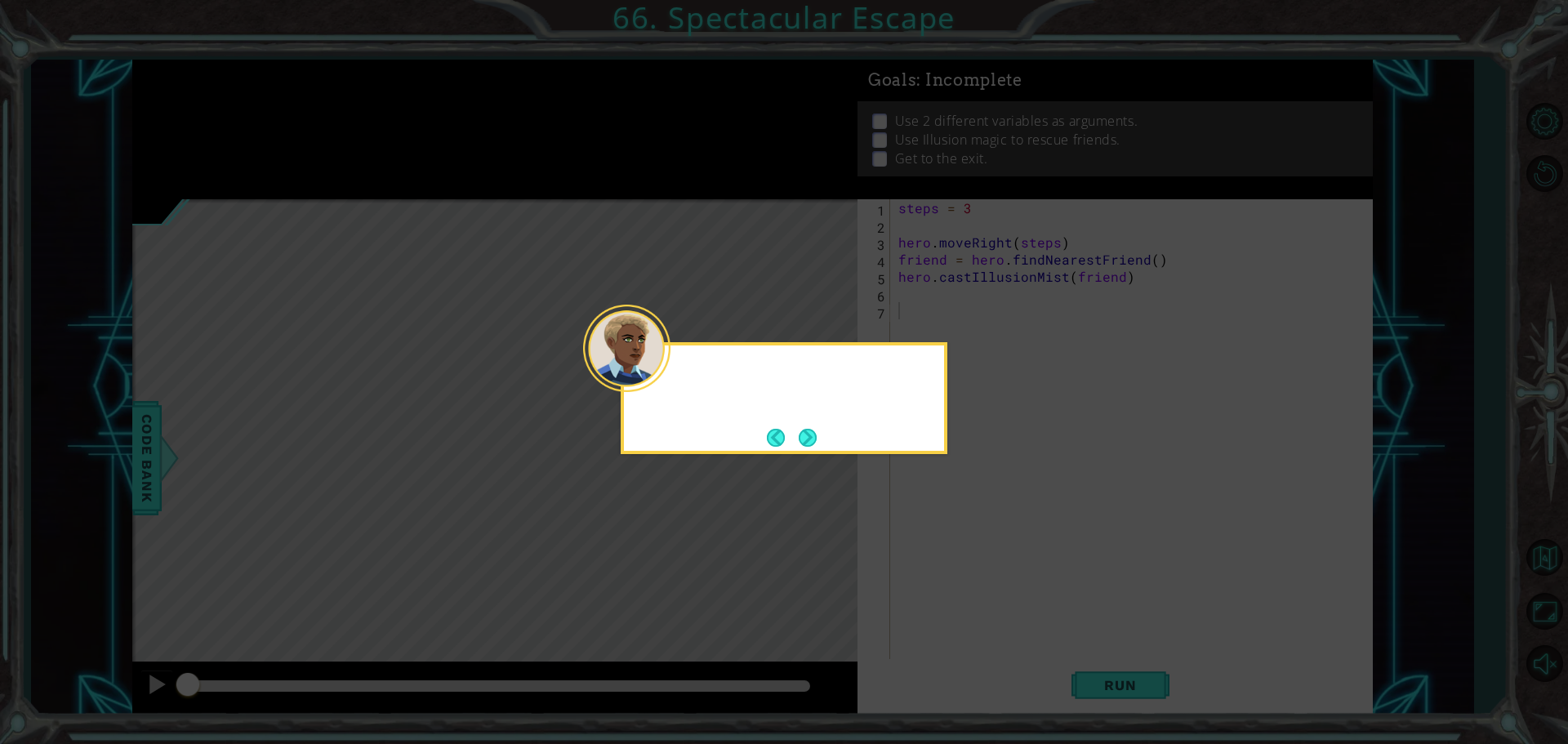
click at [282, 97] on icon at bounding box center [784, 372] width 1568 height 744
click at [802, 428] on button "Next" at bounding box center [807, 437] width 18 height 18
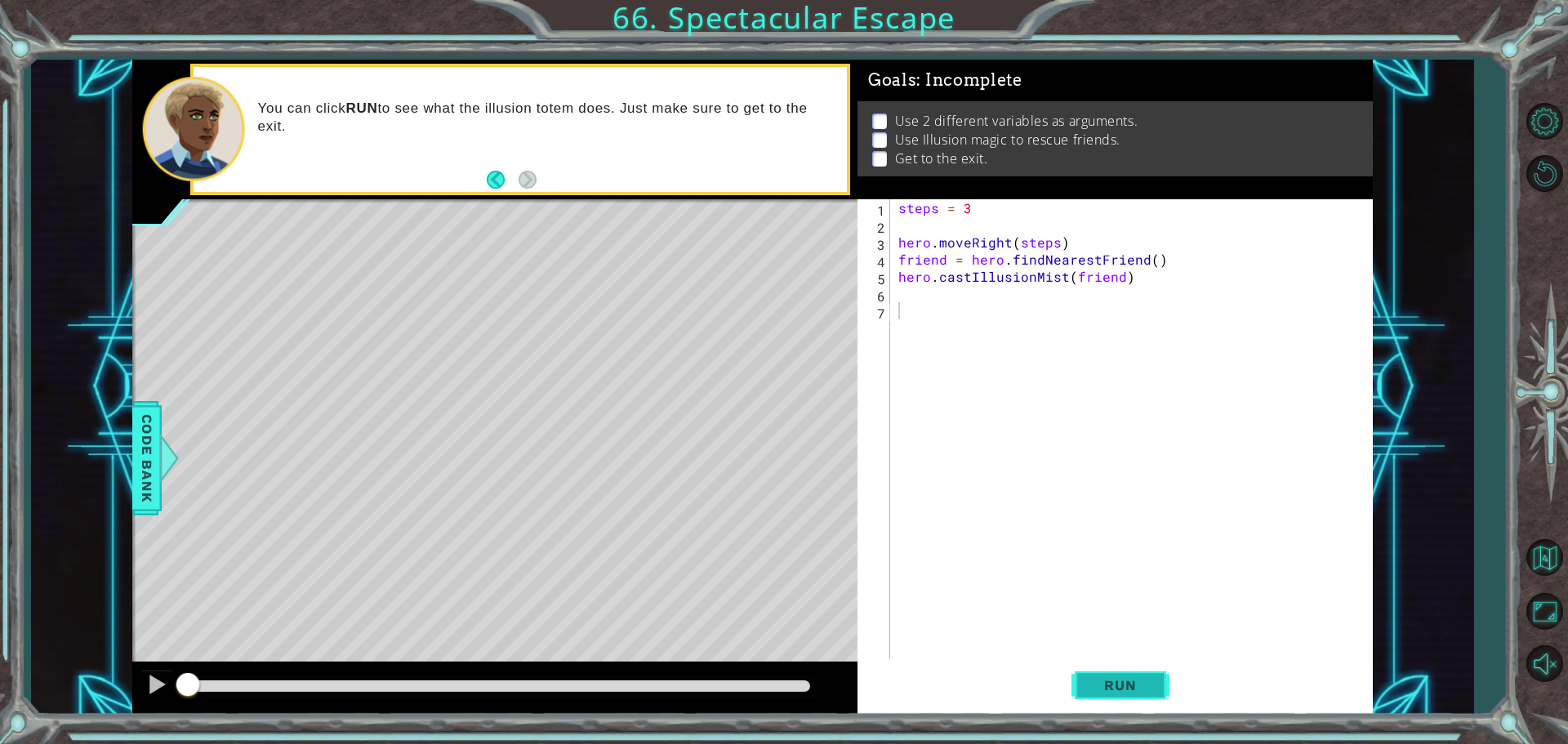
click at [1134, 685] on span "Run" at bounding box center [1120, 684] width 65 height 16
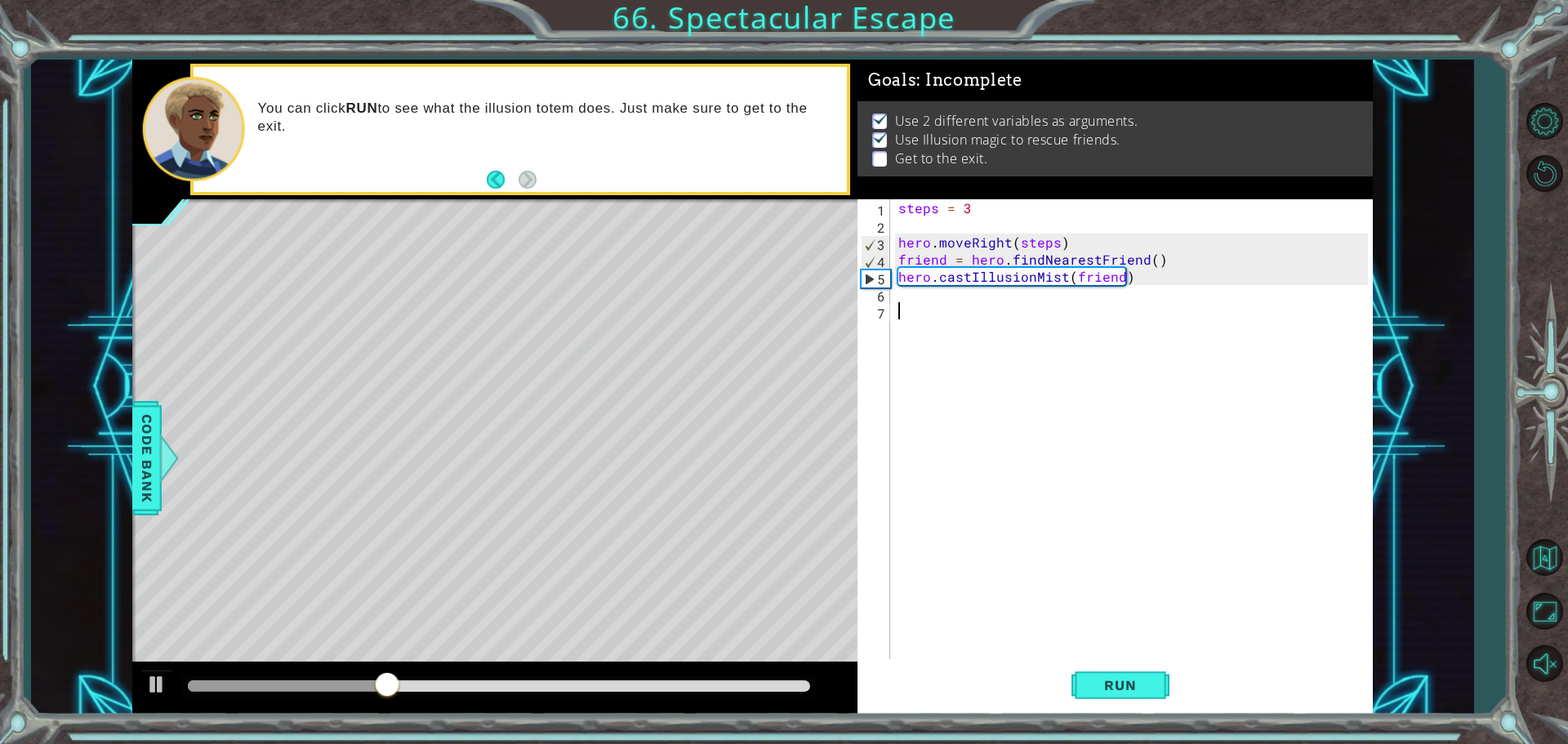
click at [900, 299] on div "steps = 3 hero . moveRight ( steps ) friend = hero . findNearestFriend ( ) hero…" at bounding box center [1135, 447] width 481 height 497
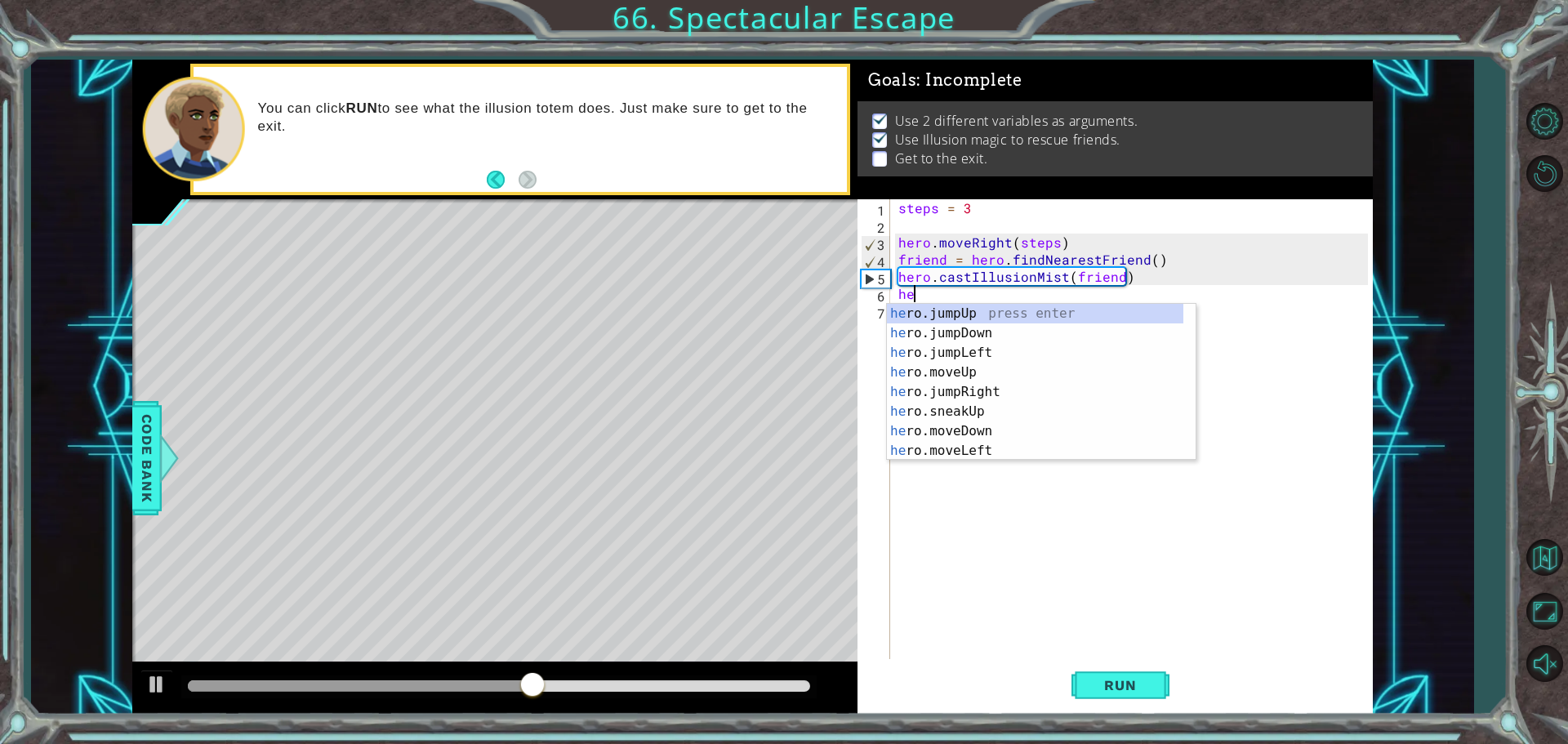
type textarea "h"
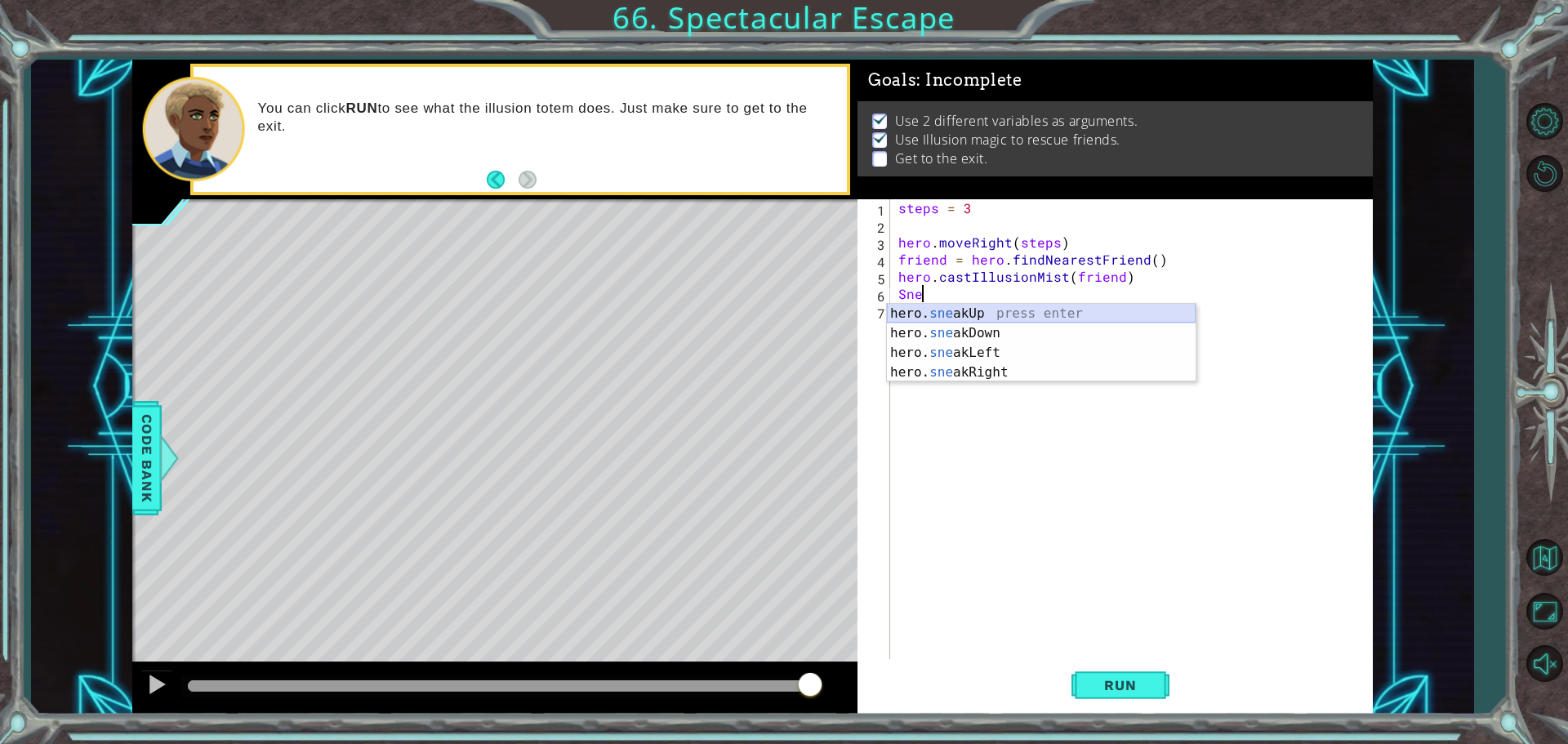
click at [957, 311] on div "hero. sne akUp press enter hero. sne akDown press enter hero. sne akLeft press …" at bounding box center [1042, 363] width 309 height 118
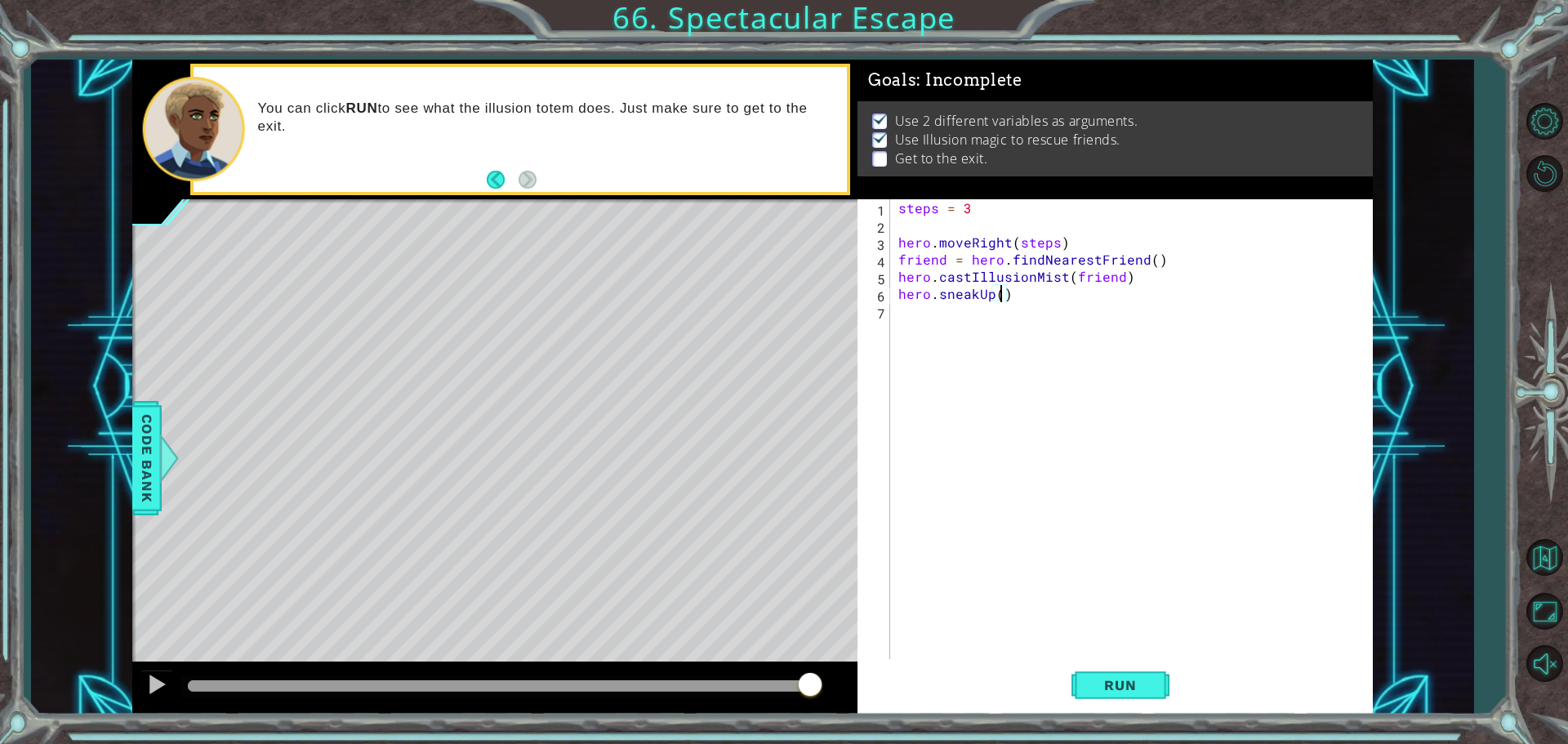
scroll to position [0, 7]
click at [1138, 681] on span "Run" at bounding box center [1120, 684] width 65 height 16
click at [1115, 682] on span "Run" at bounding box center [1120, 684] width 65 height 16
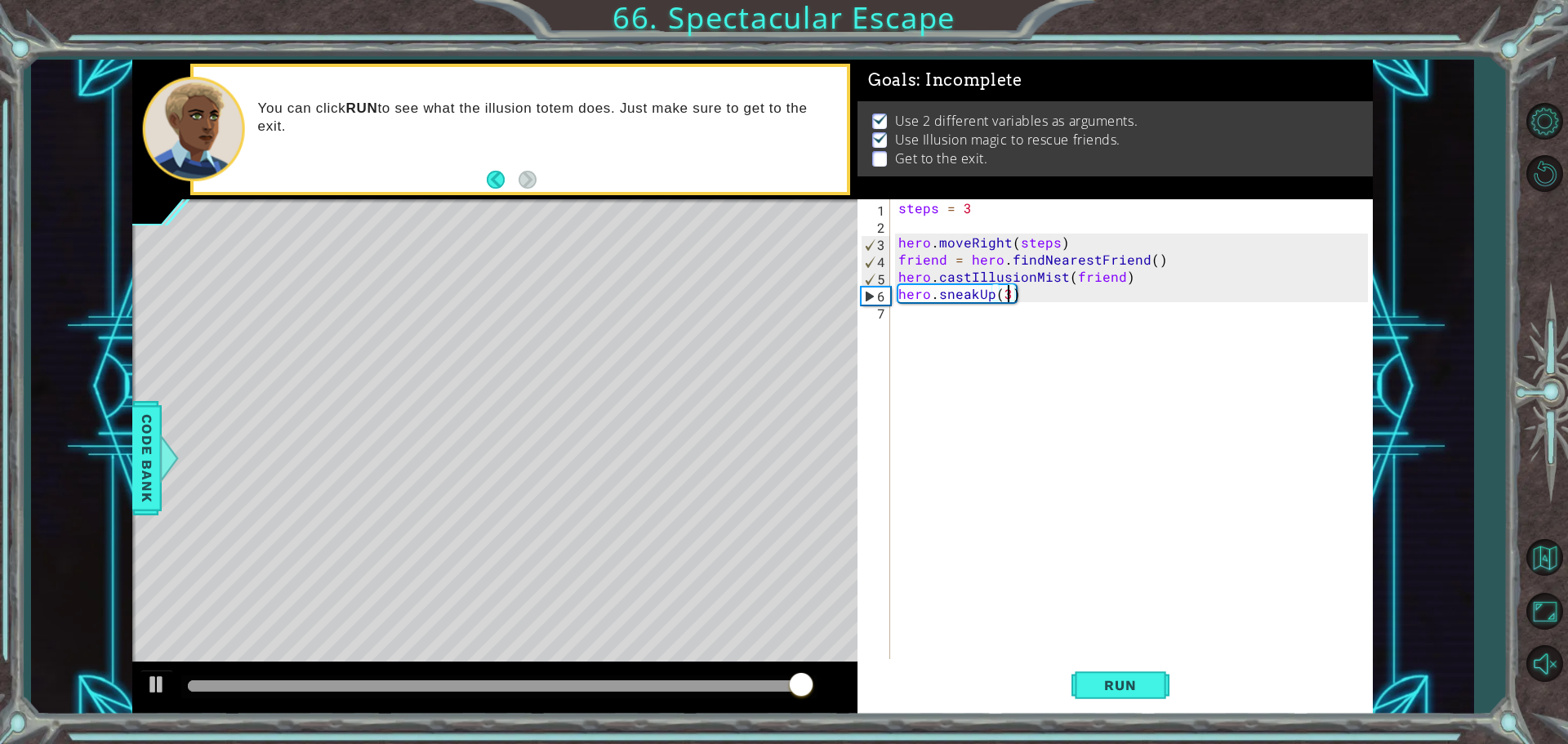
click at [992, 292] on div "steps = 3 hero . moveRight ( steps ) friend = hero . findNearestFriend ( ) hero…" at bounding box center [1135, 447] width 481 height 497
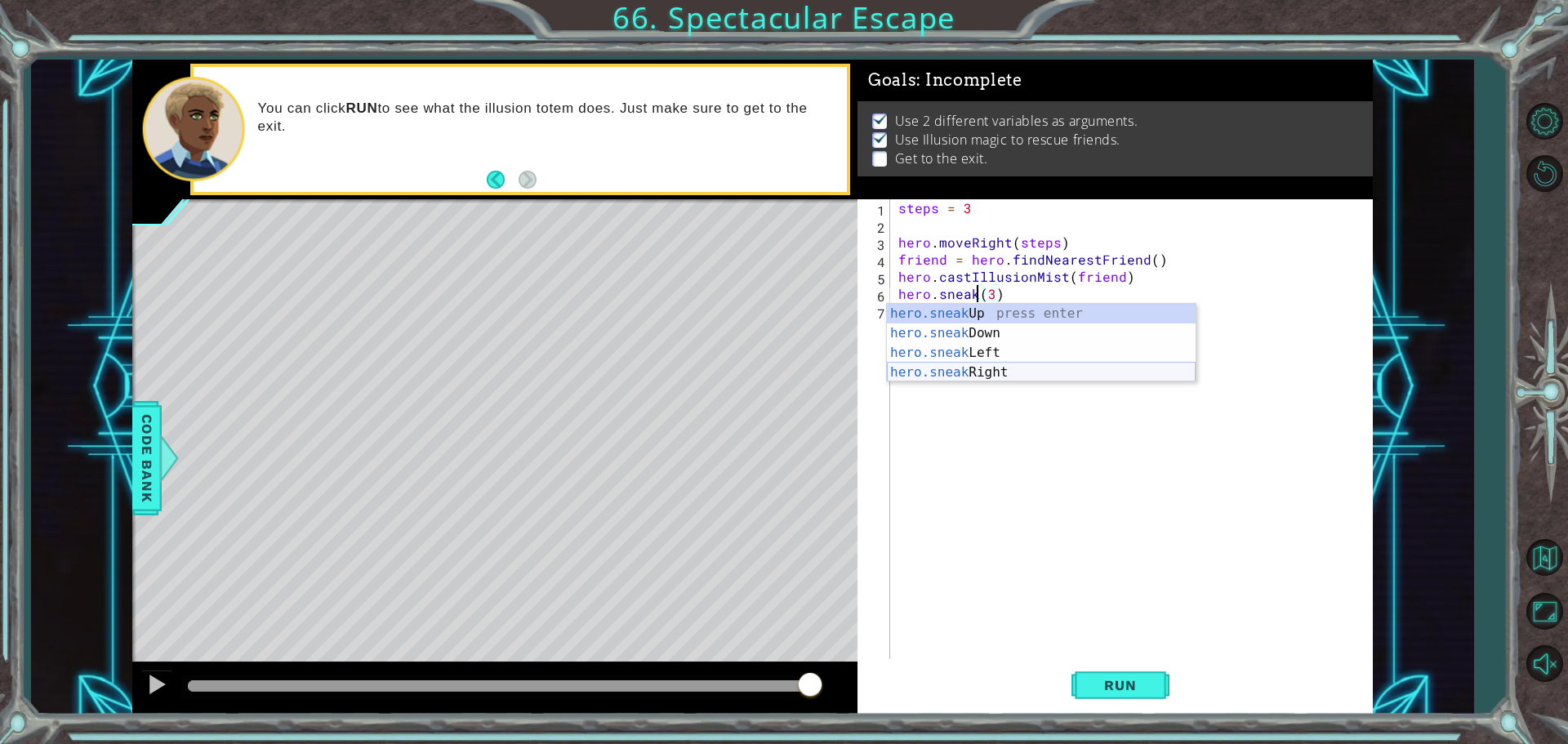
click at [986, 373] on div "hero.sneak Up press enter hero.sneak Down press enter hero.sneak Left press ent…" at bounding box center [1042, 363] width 309 height 118
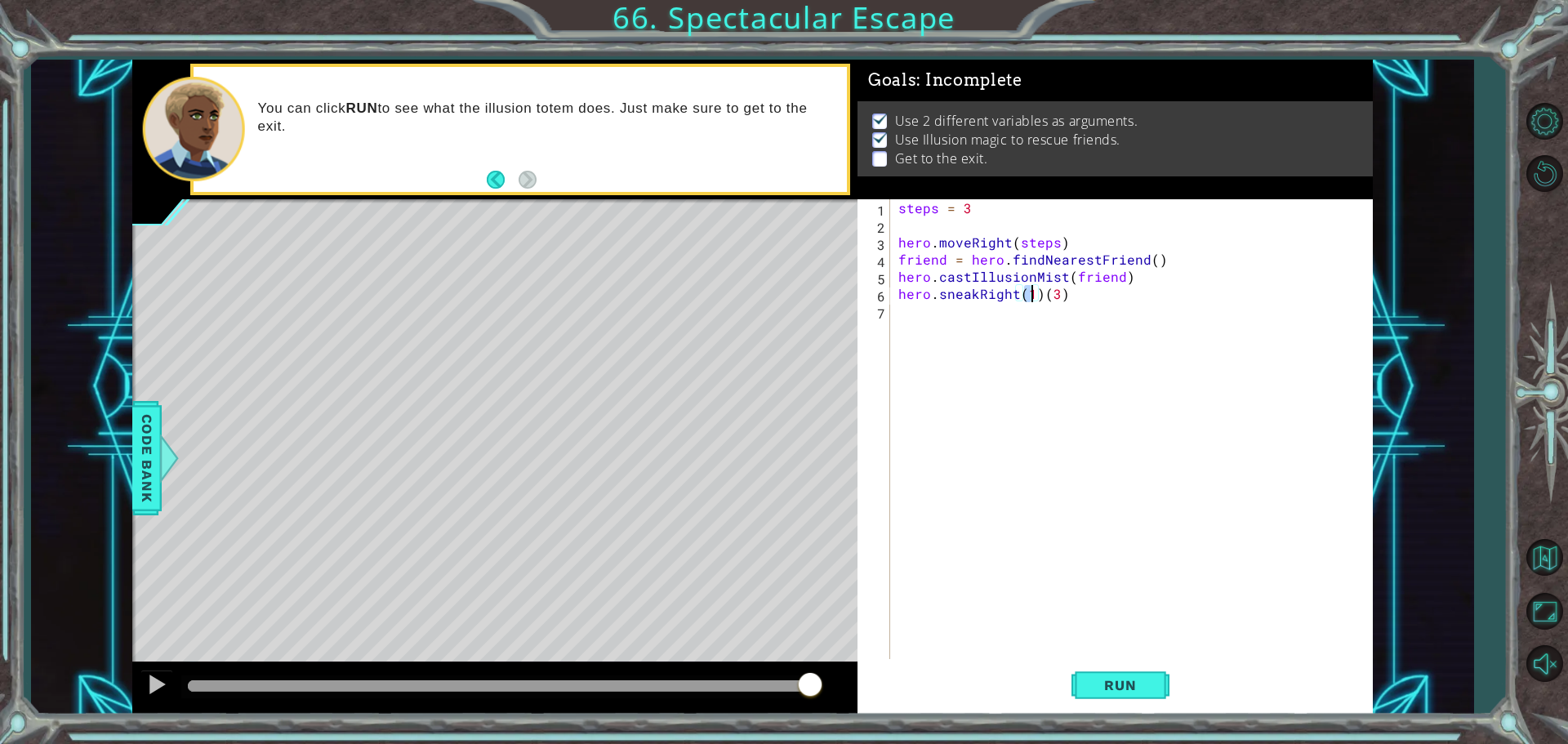
click at [1038, 295] on div "steps = 3 hero . moveRight ( steps ) friend = hero . findNearestFriend ( ) hero…" at bounding box center [1135, 447] width 481 height 497
click at [1020, 317] on div "hero.sneakRight press enter" at bounding box center [1042, 333] width 309 height 59
click at [1068, 290] on div "steps = 3 hero . moveRight ( steps ) friend = hero . findNearestFriend ( ) hero…" at bounding box center [1135, 447] width 481 height 497
click at [1028, 293] on div "steps = 3 hero . moveRight ( steps ) friend = hero . findNearestFriend ( ) hero…" at bounding box center [1135, 447] width 481 height 497
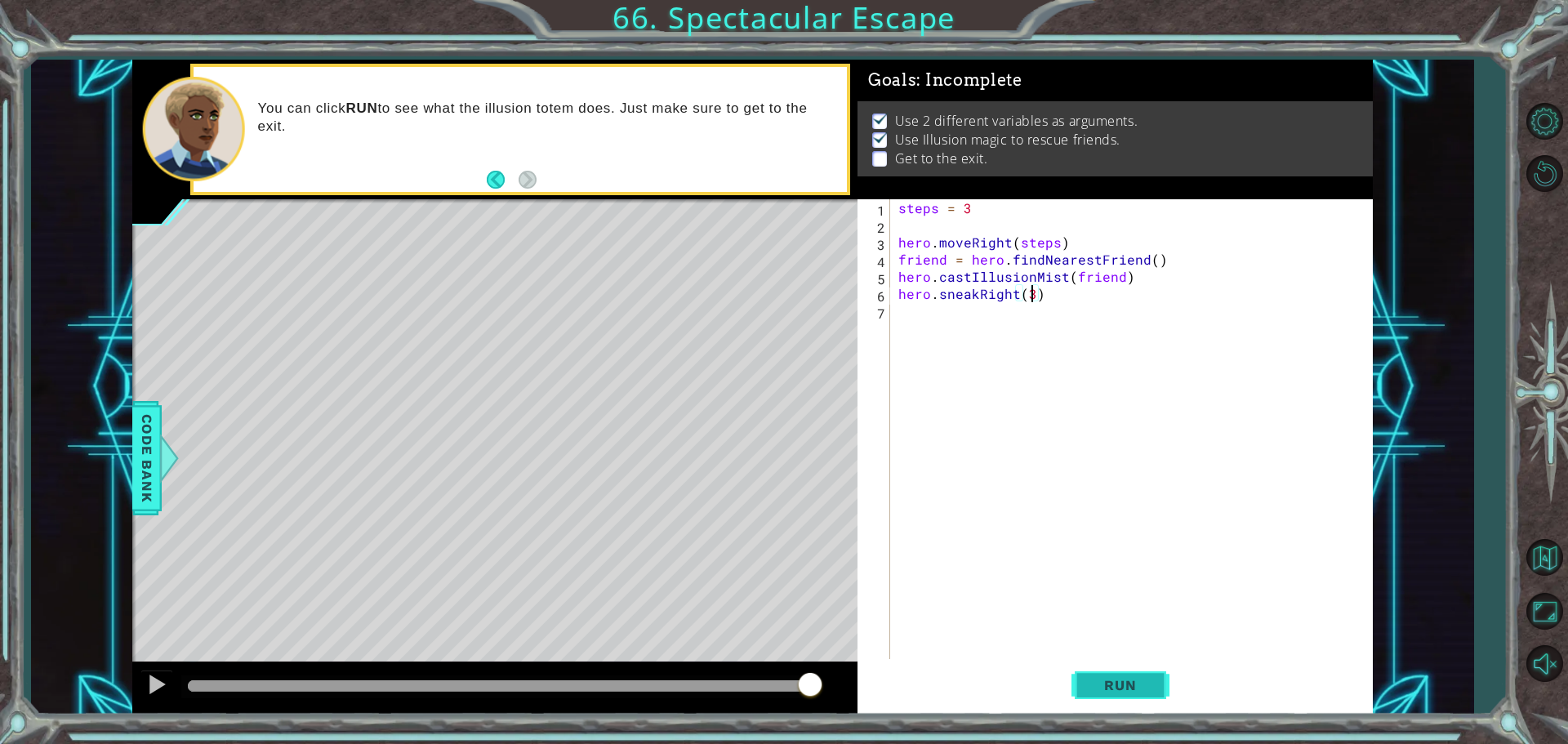
type textarea "hero.sneakRight(3)"
click at [1142, 687] on span "Run" at bounding box center [1120, 684] width 65 height 16
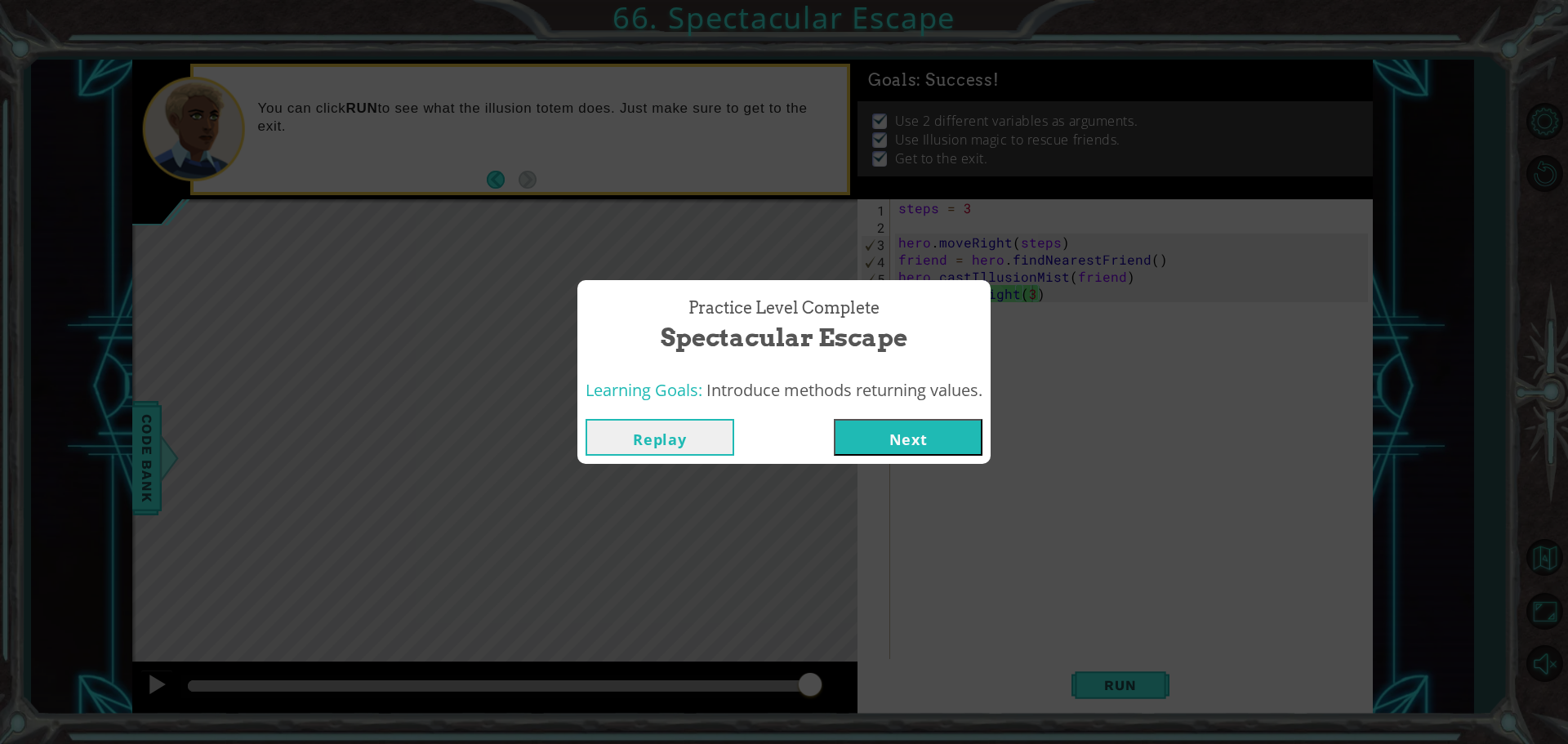
click at [910, 431] on button "Next" at bounding box center [909, 437] width 149 height 37
